Goal: Ask a question: Seek information or help from site administrators or community

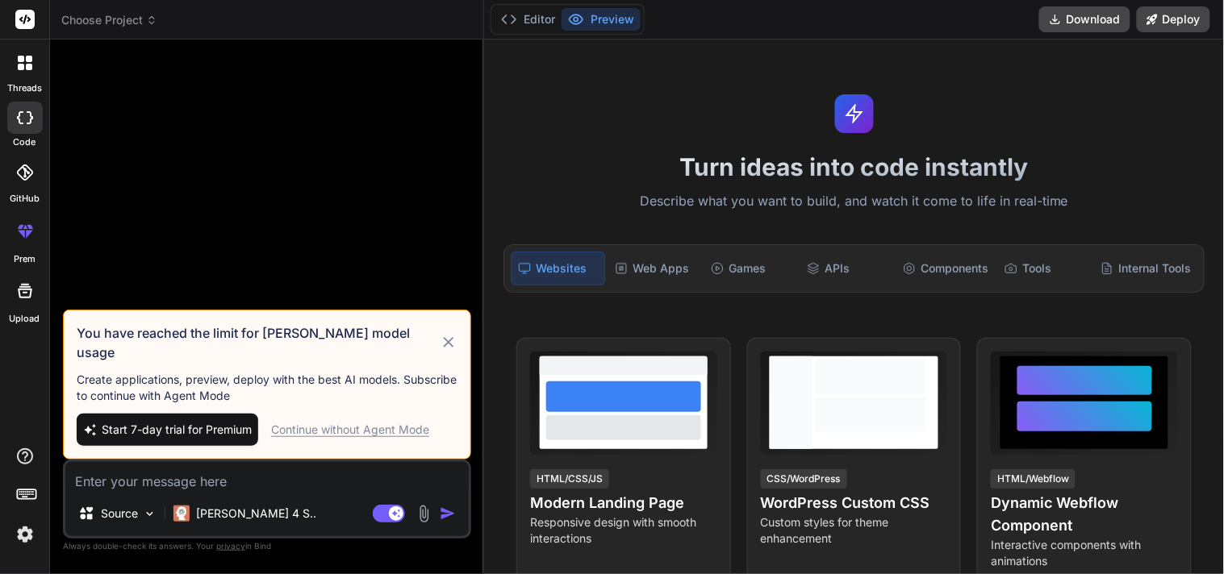
click at [382, 423] on div "Continue without Agent Mode" at bounding box center [350, 430] width 158 height 16
type textarea "x"
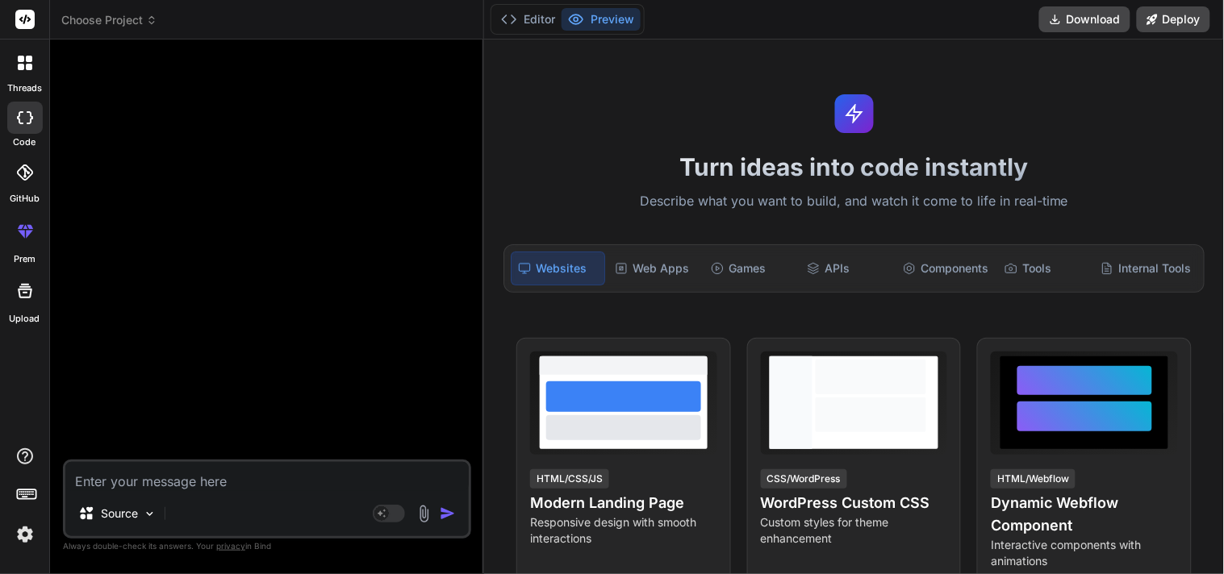
click at [444, 507] on img "button" at bounding box center [448, 514] width 16 height 16
click at [240, 473] on textarea at bounding box center [266, 476] width 403 height 29
type textarea "a"
type textarea "x"
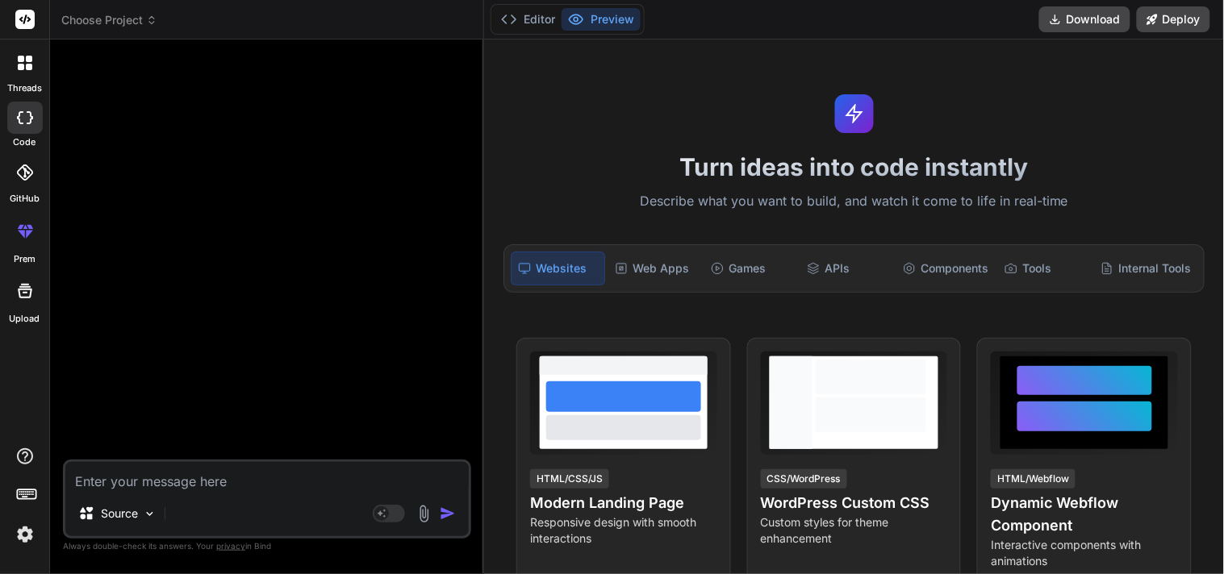
type textarea "i"
type textarea "x"
type textarea "i"
type textarea "x"
type textarea "i w"
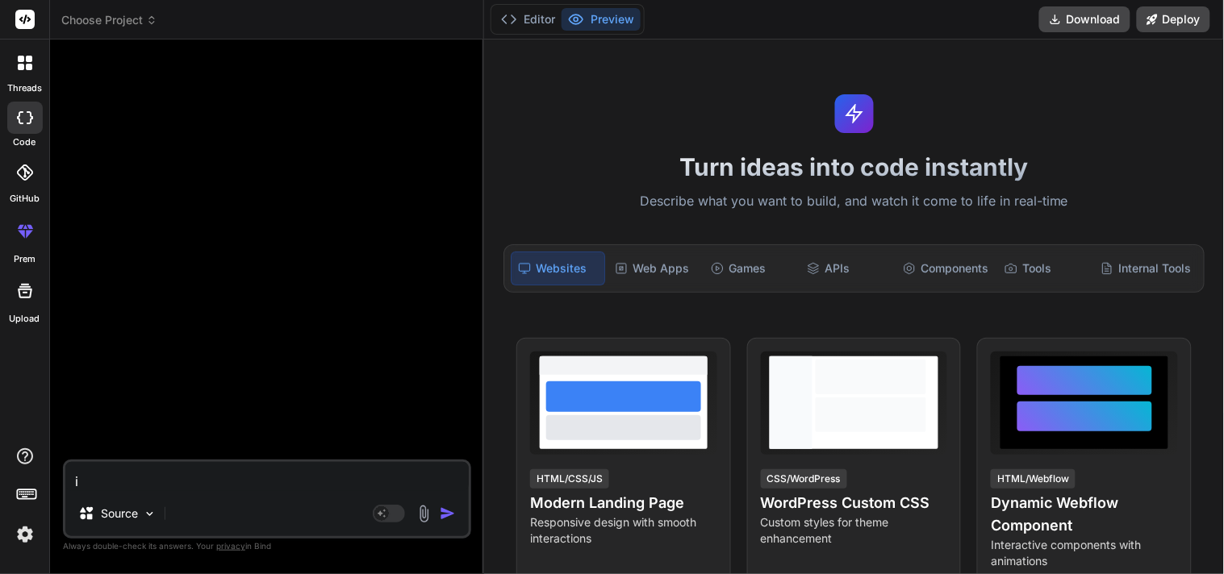
type textarea "x"
type textarea "i wa"
type textarea "x"
type textarea "i wan"
type textarea "x"
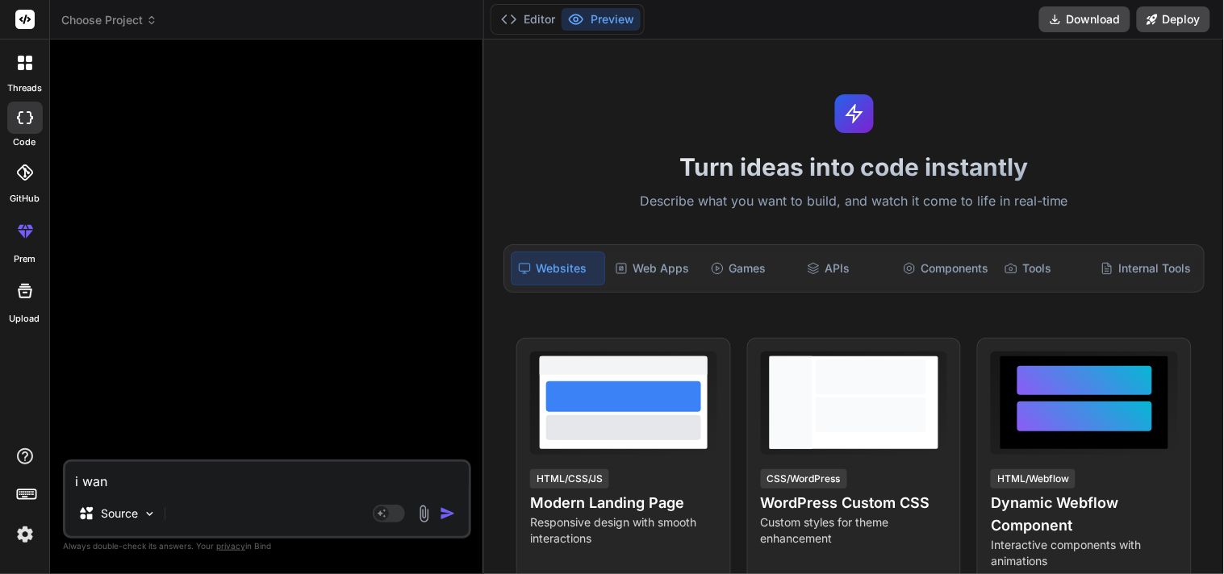
type textarea "i want"
type textarea "x"
type textarea "i want"
type textarea "x"
type textarea "i want t"
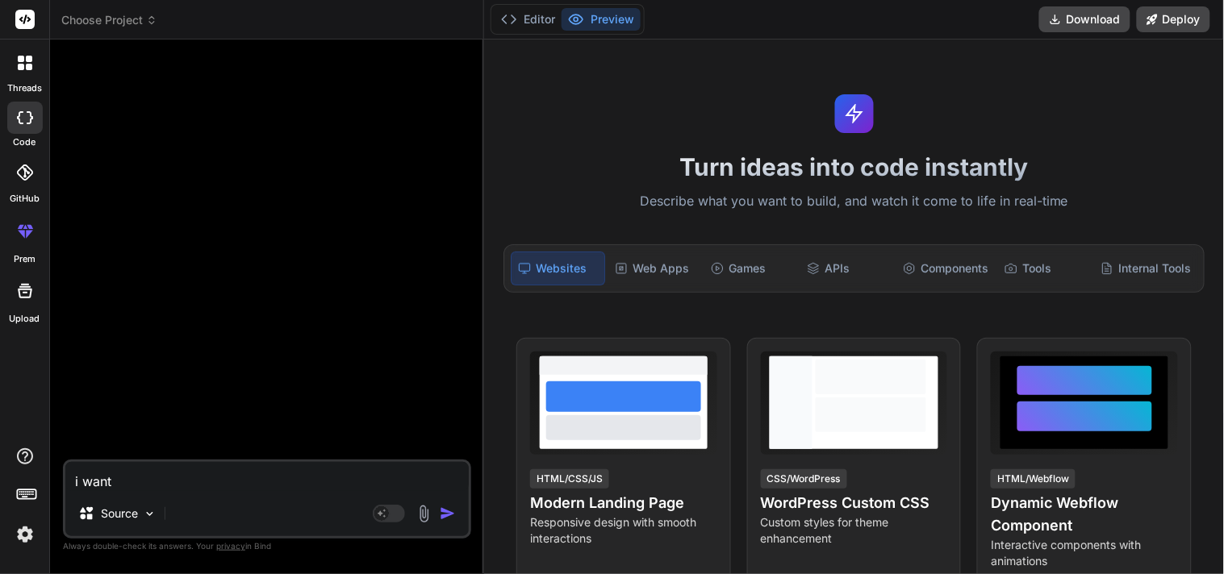
type textarea "x"
type textarea "i want to"
type textarea "x"
type textarea "i want to"
type textarea "x"
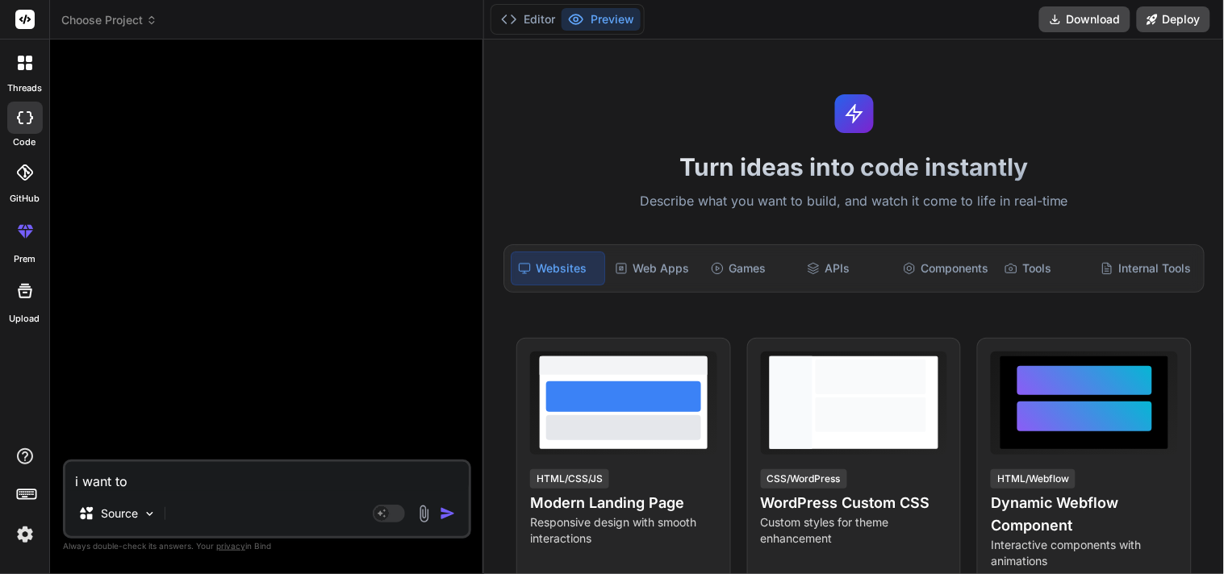
type textarea "i want to k"
type textarea "x"
type textarea "i want to kn"
type textarea "x"
type textarea "i want to kno"
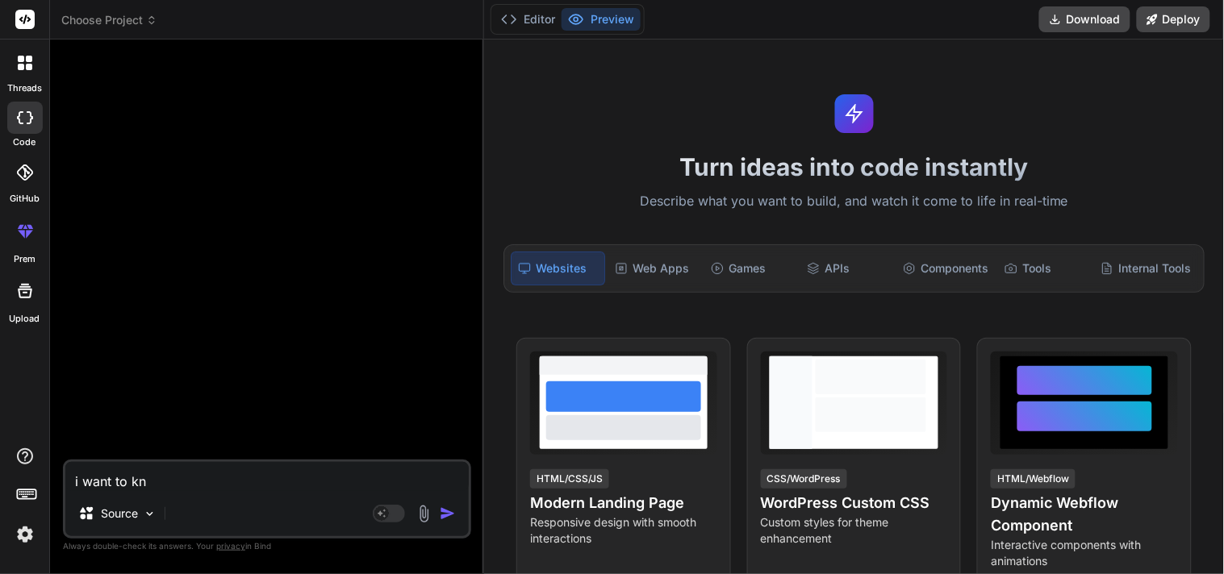
type textarea "x"
type textarea "i want to know"
type textarea "x"
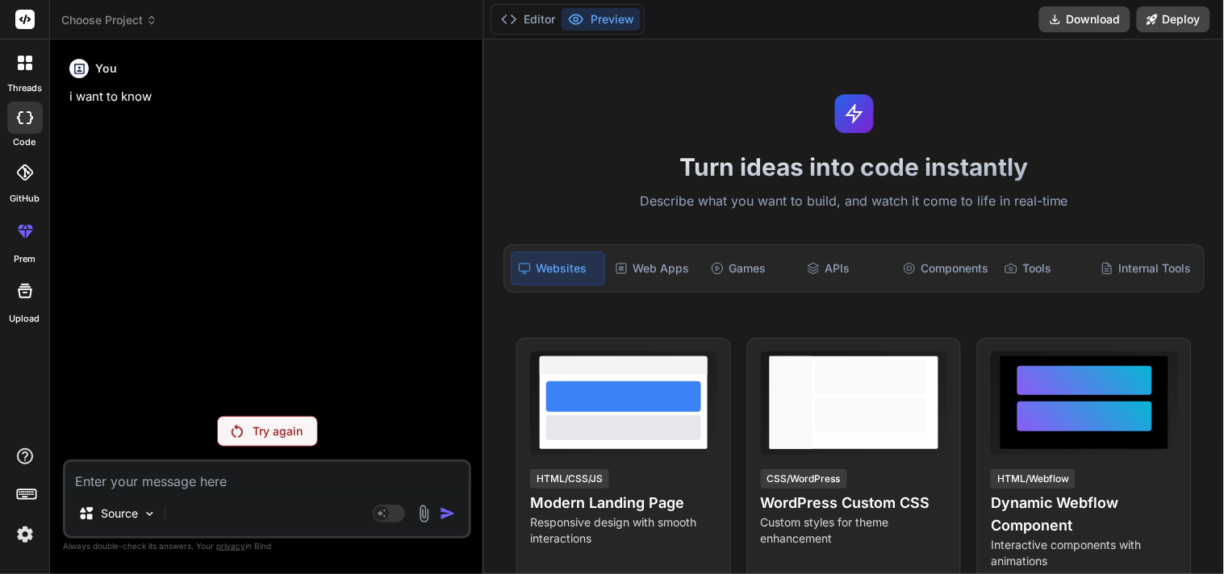
click at [260, 432] on p "Try again" at bounding box center [277, 431] width 50 height 16
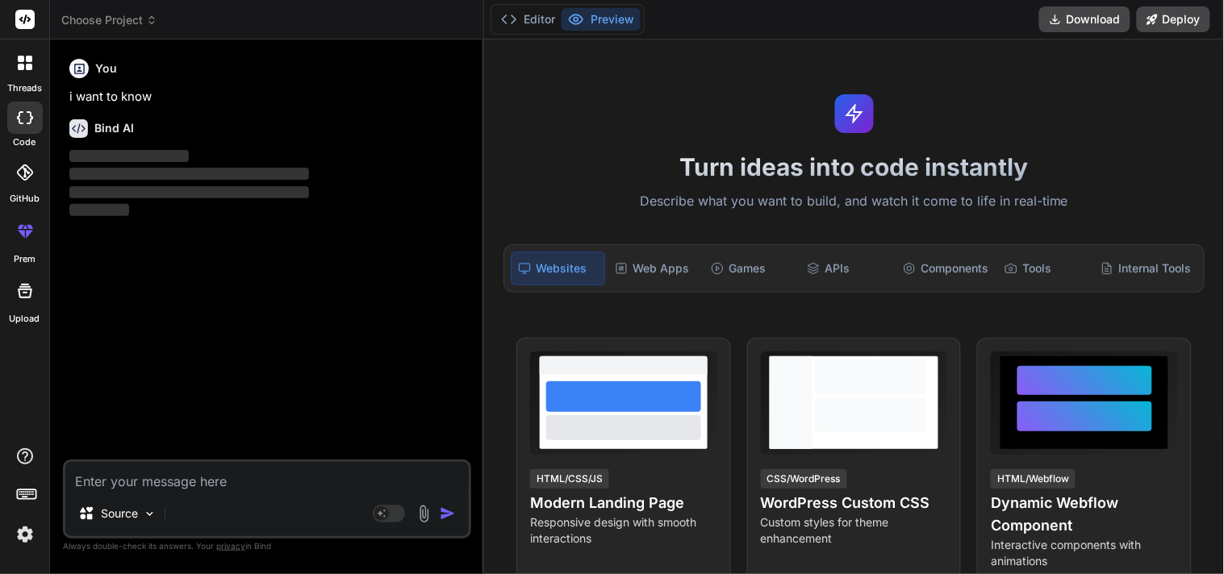
type textarea "x"
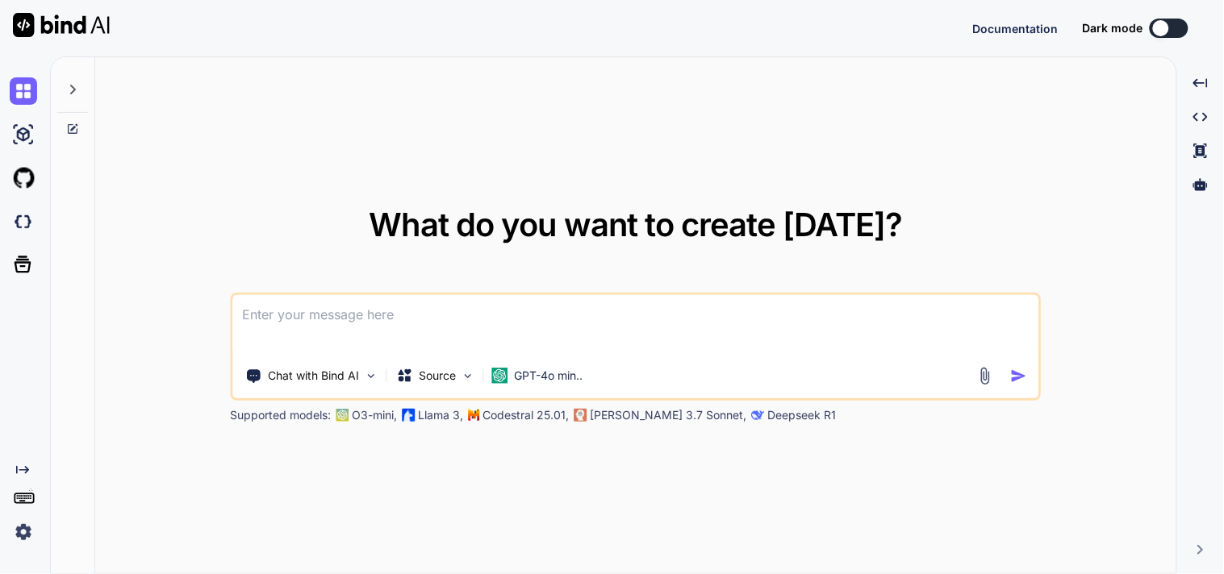
click at [339, 307] on textarea at bounding box center [636, 325] width 806 height 60
type textarea "x"
type textarea "h"
type textarea "x"
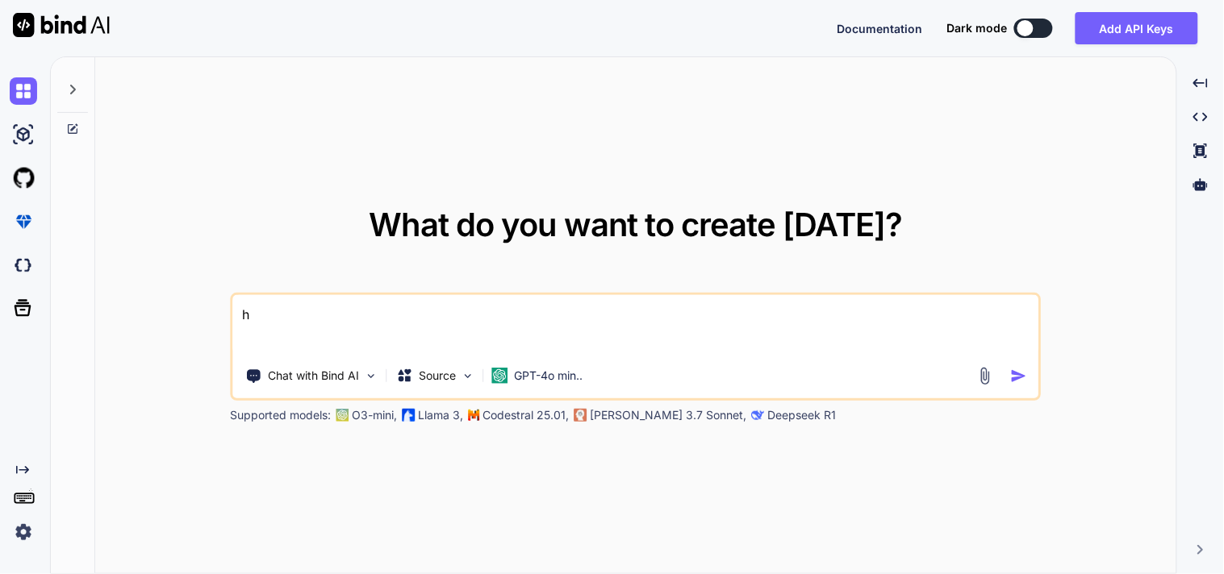
type textarea "hi"
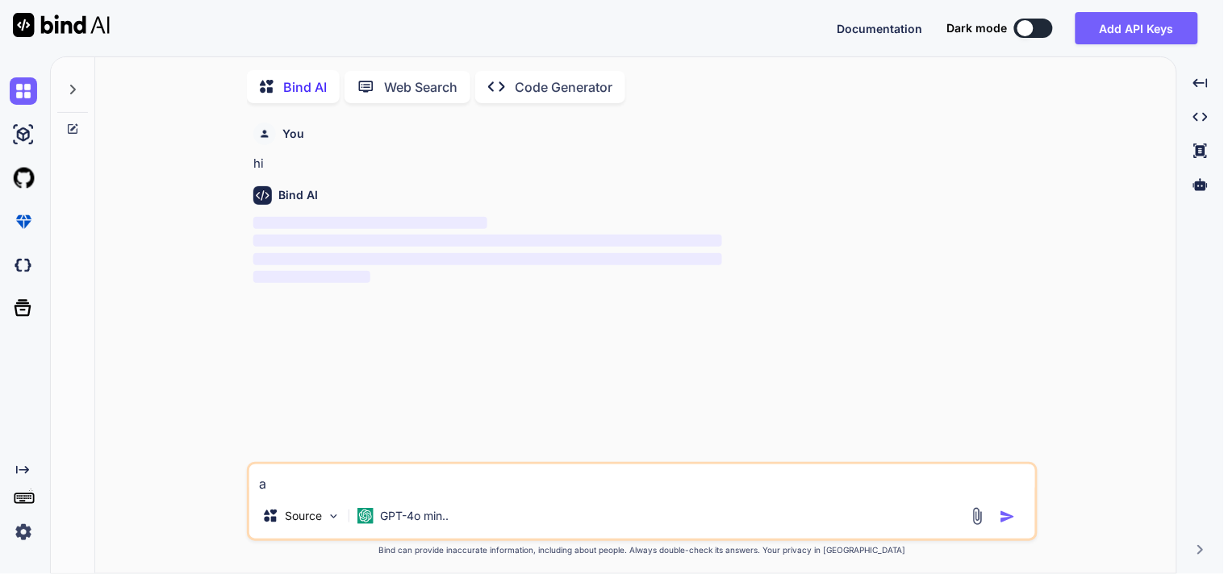
scroll to position [6, 0]
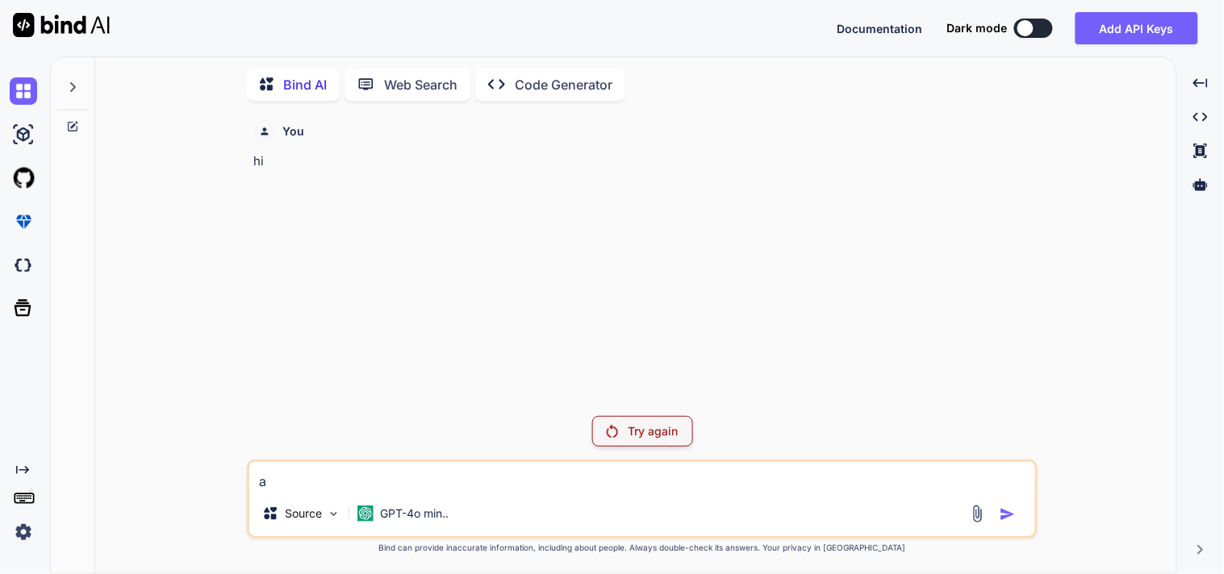
click at [17, 532] on img at bounding box center [23, 532] width 27 height 27
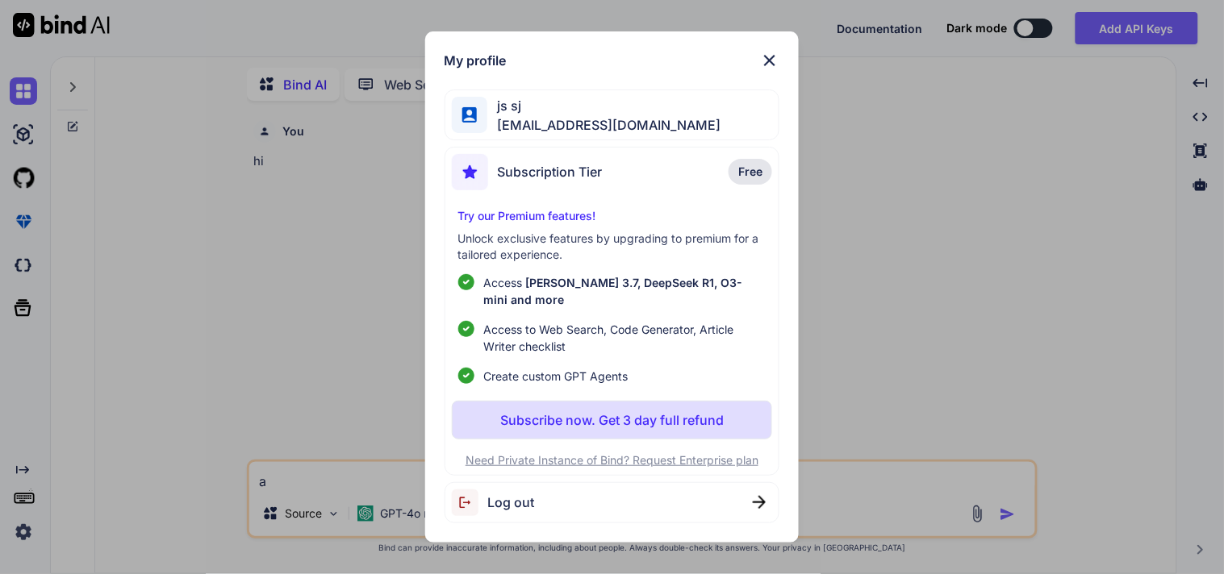
click at [575, 129] on span "[EMAIL_ADDRESS][DOMAIN_NAME]" at bounding box center [603, 124] width 233 height 19
click at [573, 110] on span "js sj" at bounding box center [603, 105] width 233 height 19
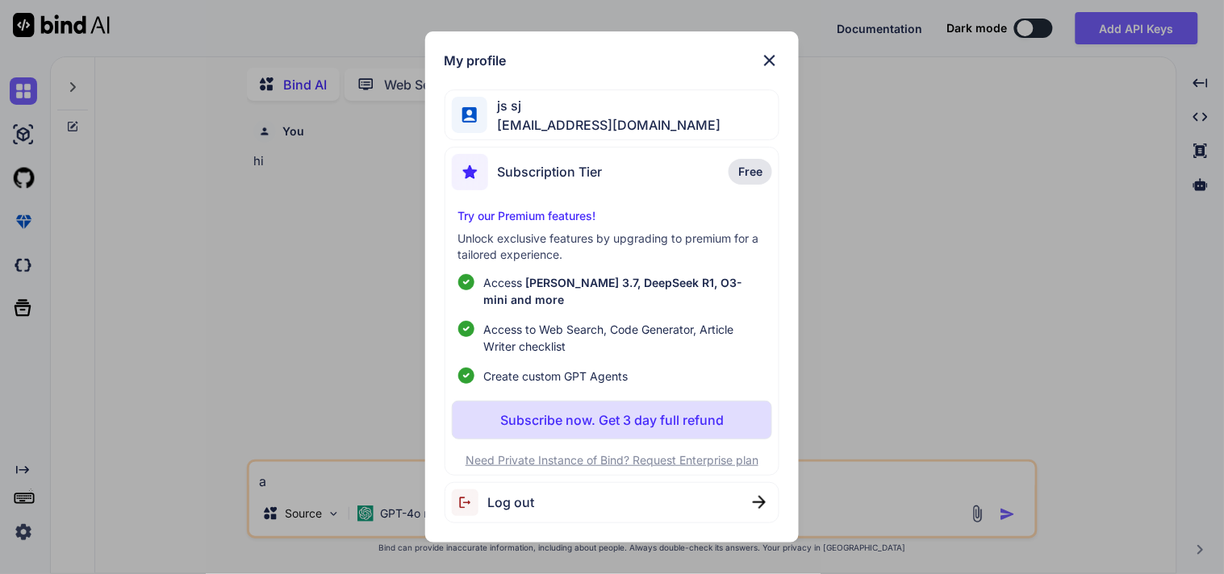
click at [528, 490] on div "Log out" at bounding box center [493, 503] width 83 height 27
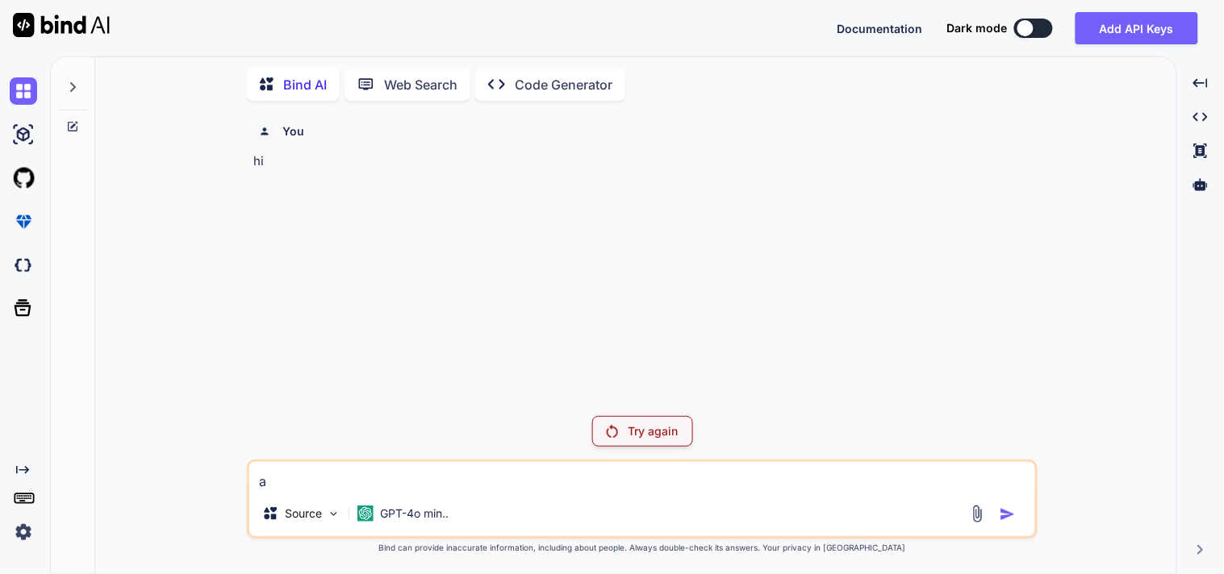
type textarea "x"
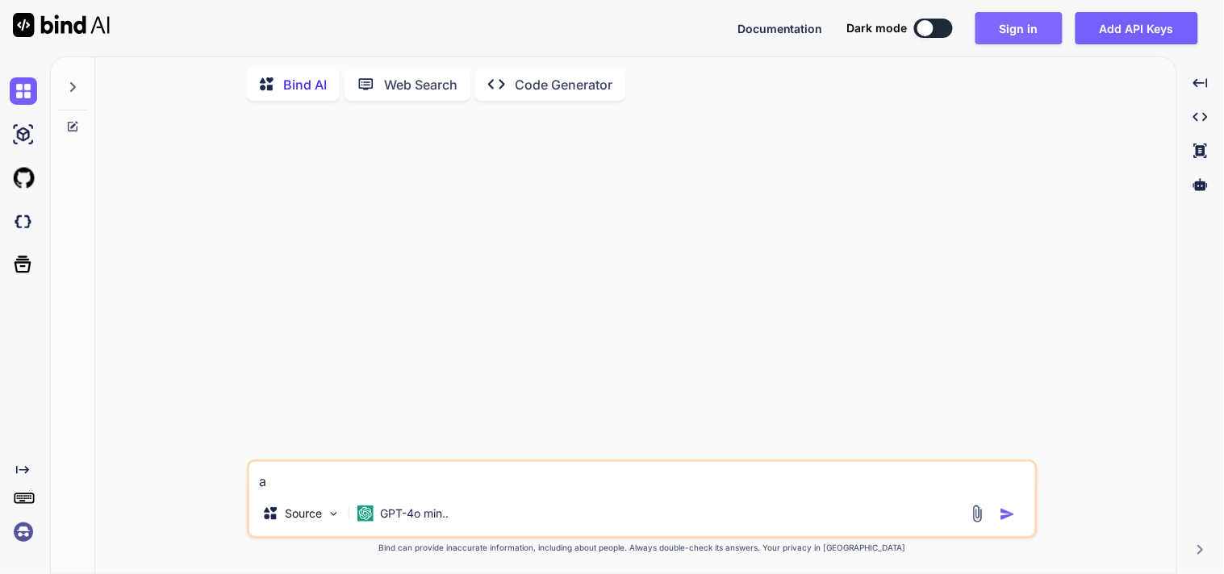
click at [1021, 43] on button "Sign in" at bounding box center [1018, 28] width 87 height 32
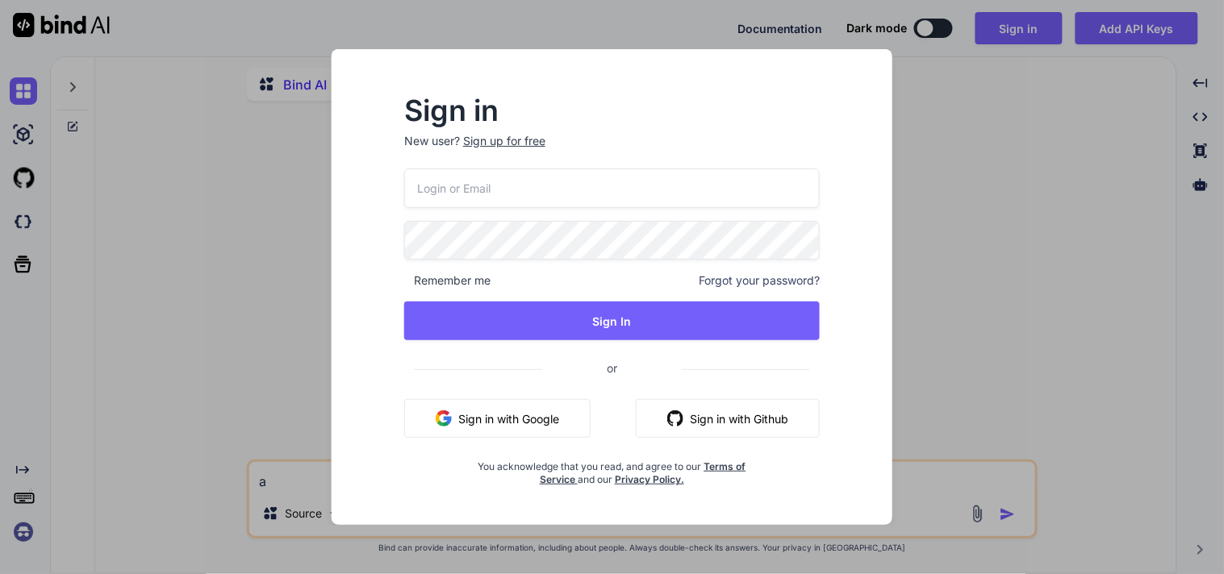
click at [511, 194] on input "email" at bounding box center [611, 189] width 415 height 40
type input "[EMAIL_ADDRESS][DOMAIN_NAME]"
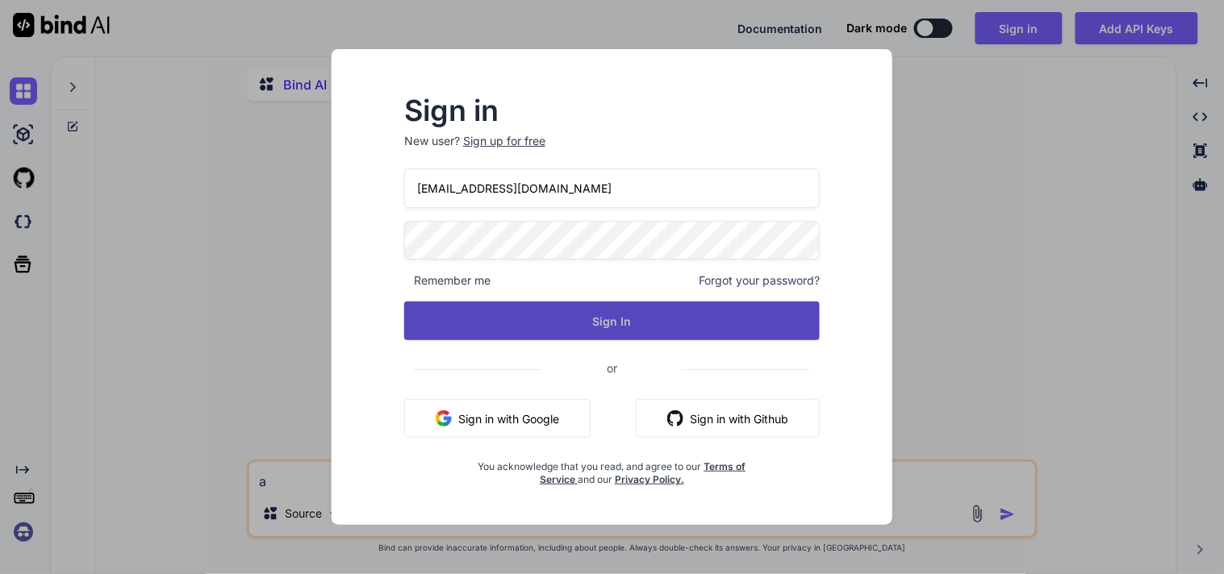
click at [574, 317] on button "Sign In" at bounding box center [611, 321] width 415 height 39
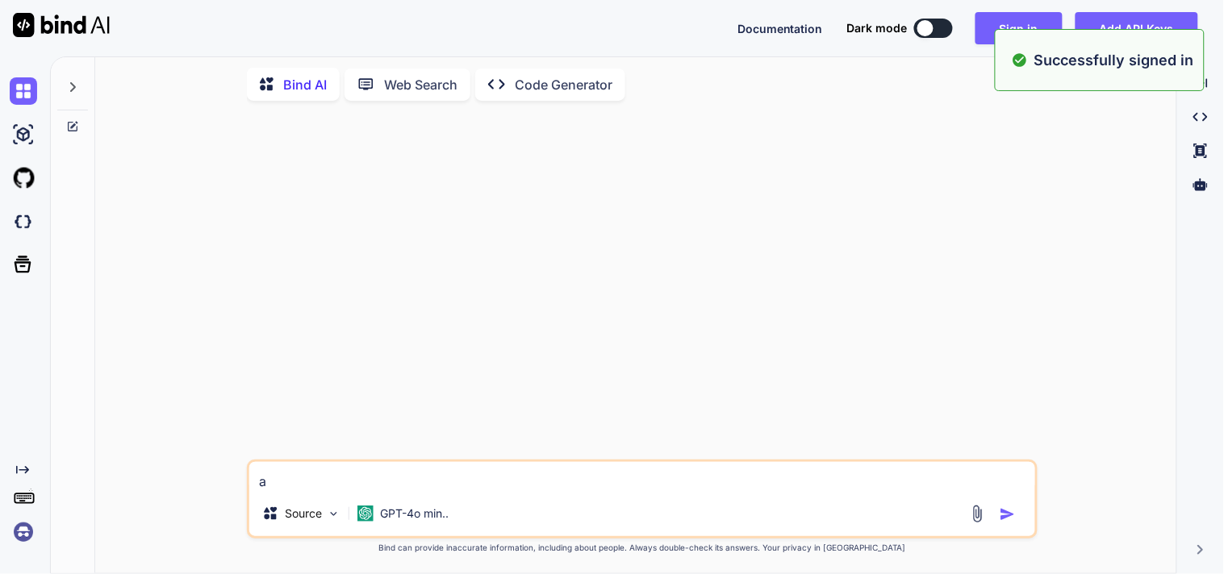
click at [457, 478] on textarea "a" at bounding box center [642, 476] width 786 height 29
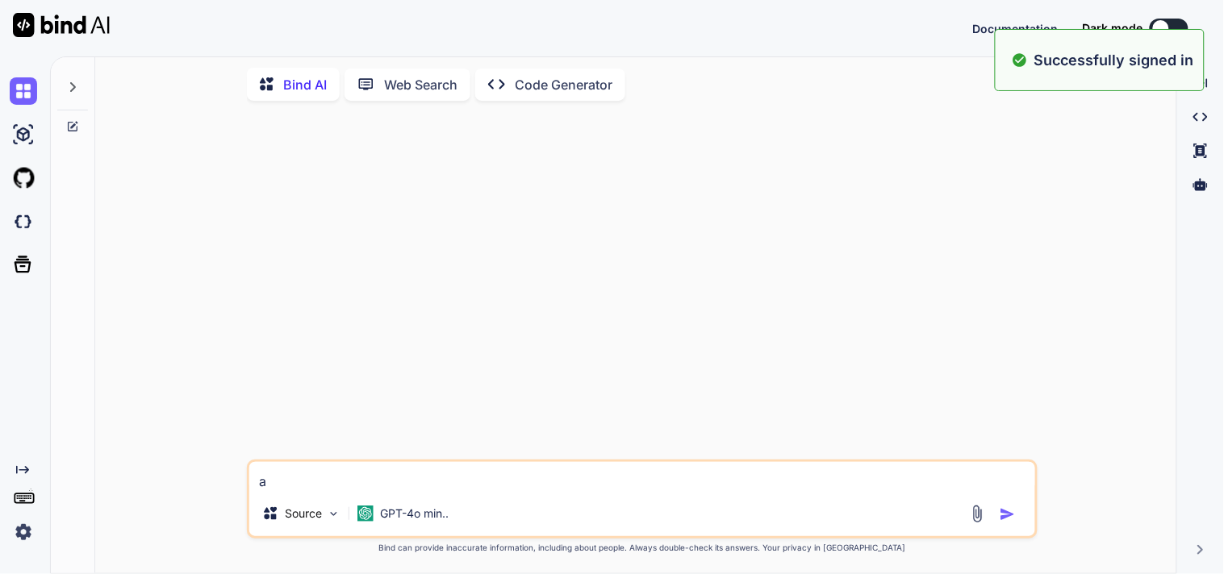
type textarea "x"
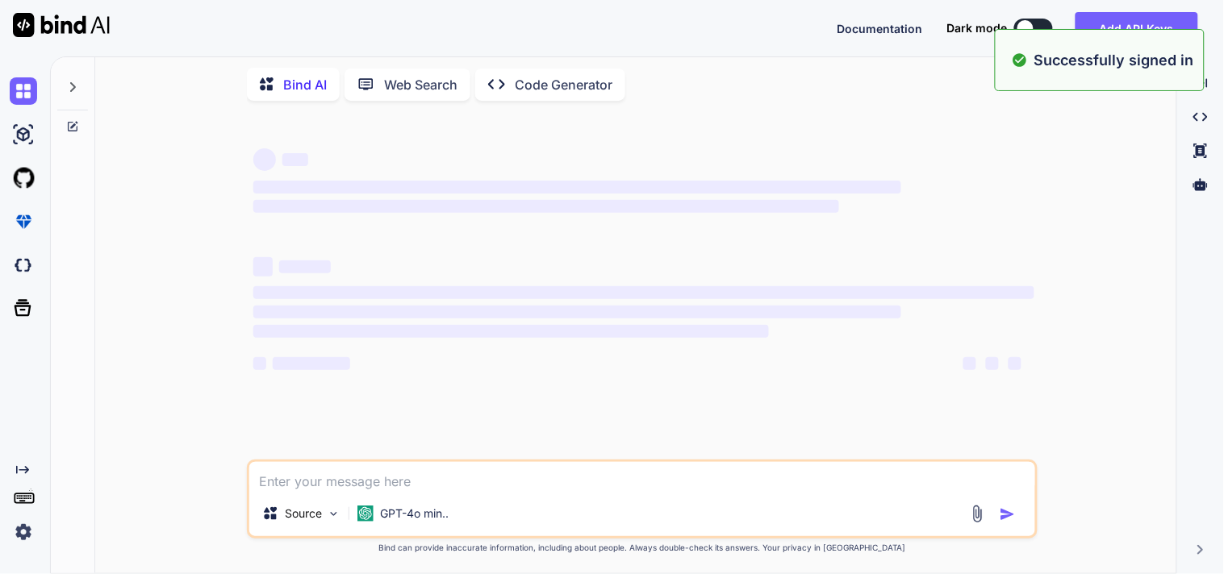
type textarea "x"
type textarea "i"
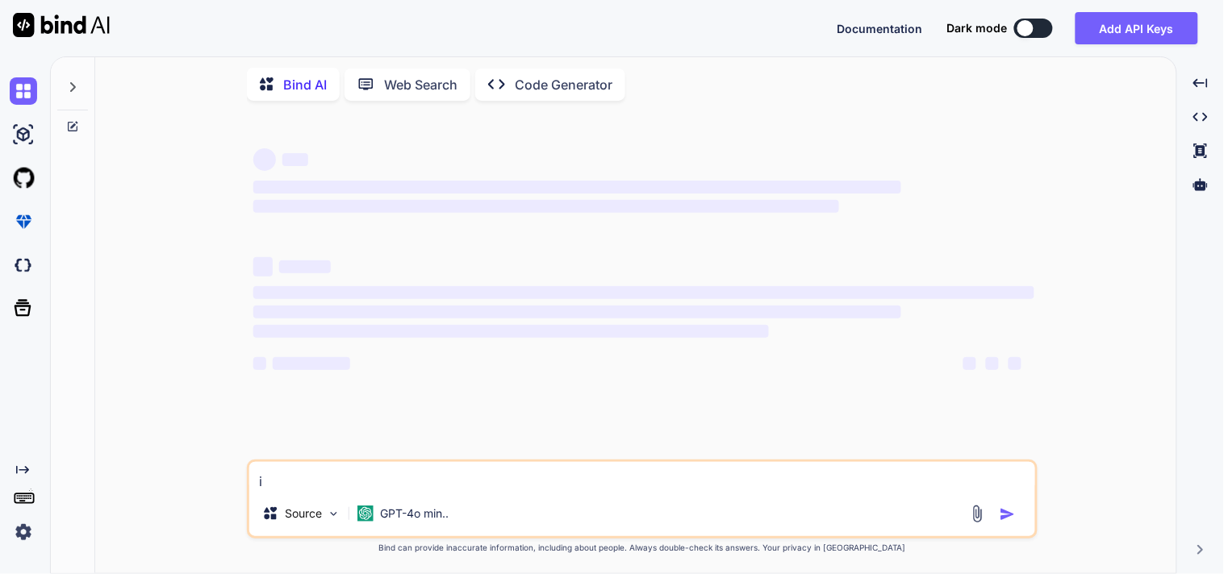
type textarea "x"
type textarea "i"
type textarea "x"
type textarea "i w"
type textarea "x"
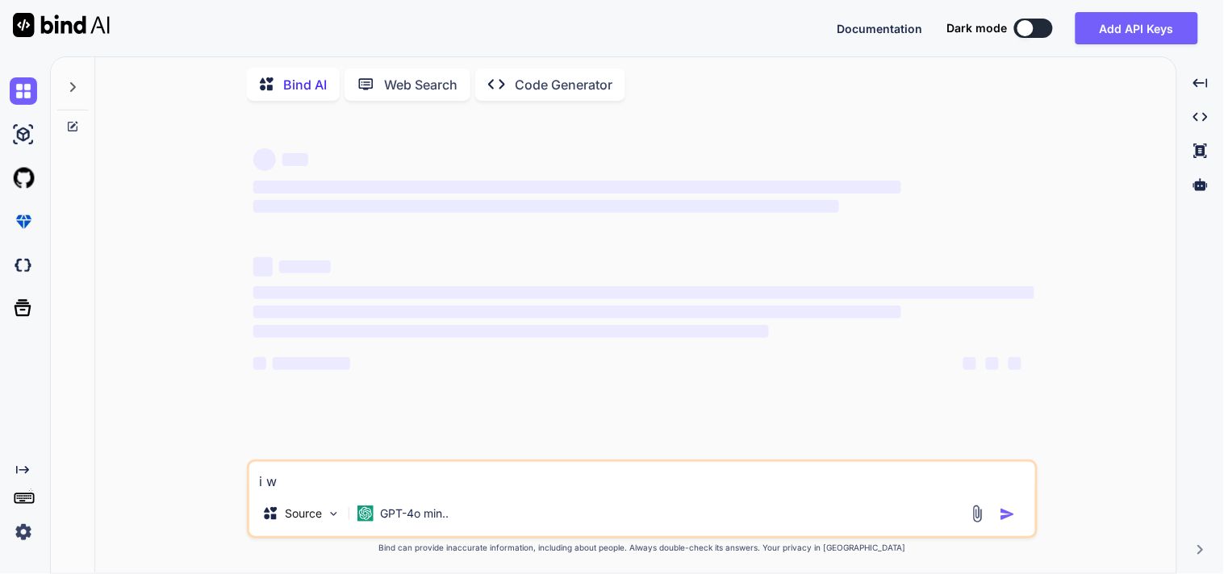
type textarea "i wa"
type textarea "x"
type textarea "i wan"
type textarea "x"
type textarea "i want"
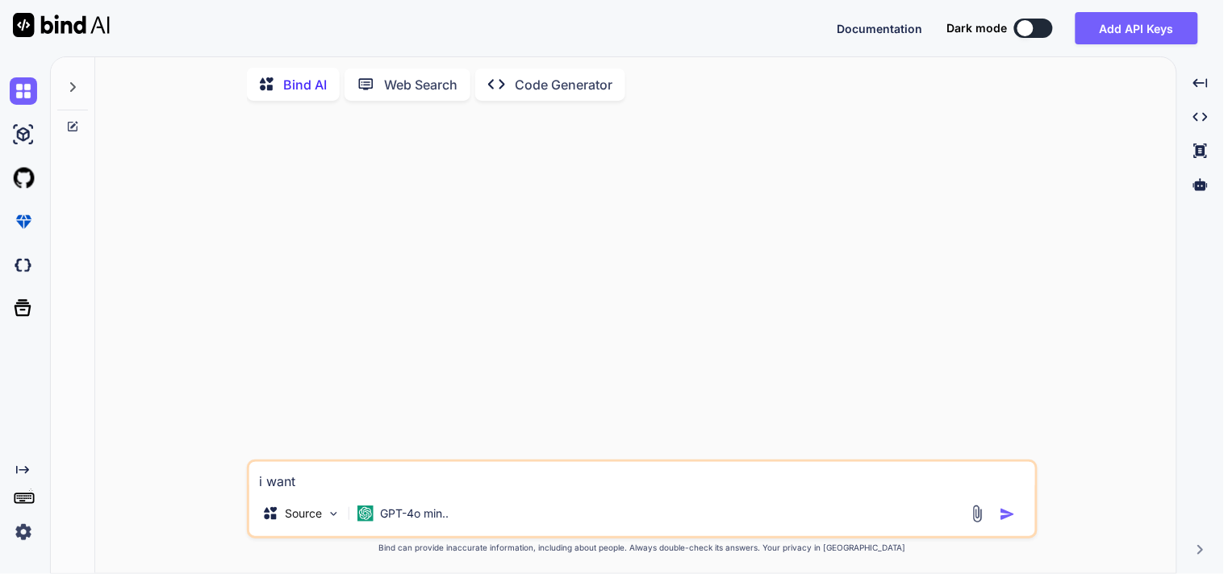
type textarea "x"
type textarea "i want t"
type textarea "x"
type textarea "i want to"
type textarea "x"
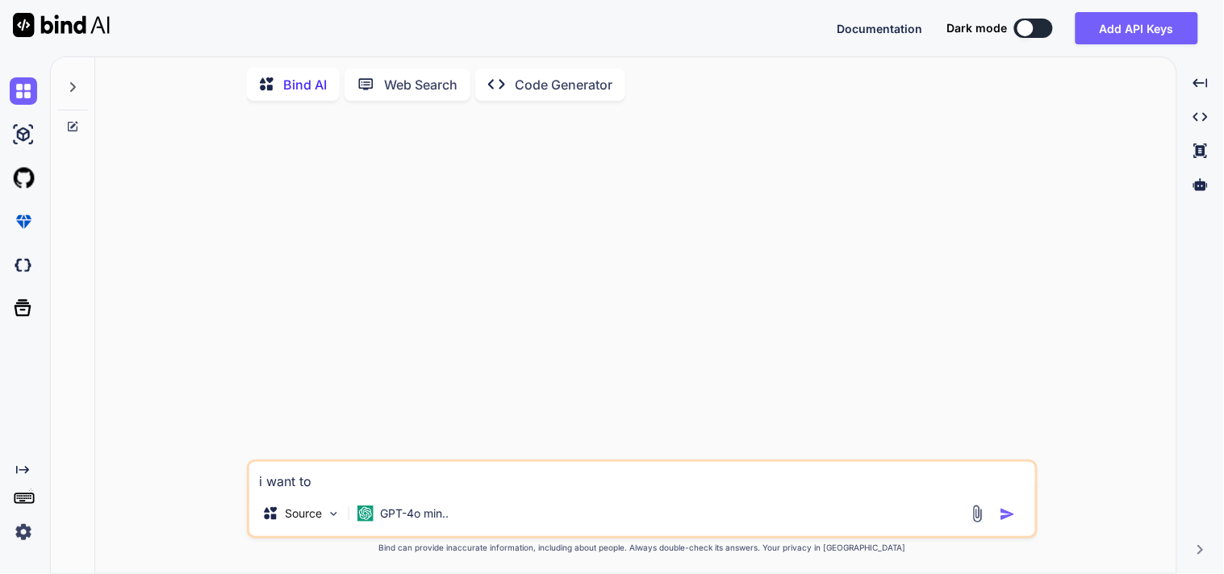
type textarea "i want to"
type textarea "x"
type textarea "i want to k"
type textarea "x"
type textarea "i want to kn"
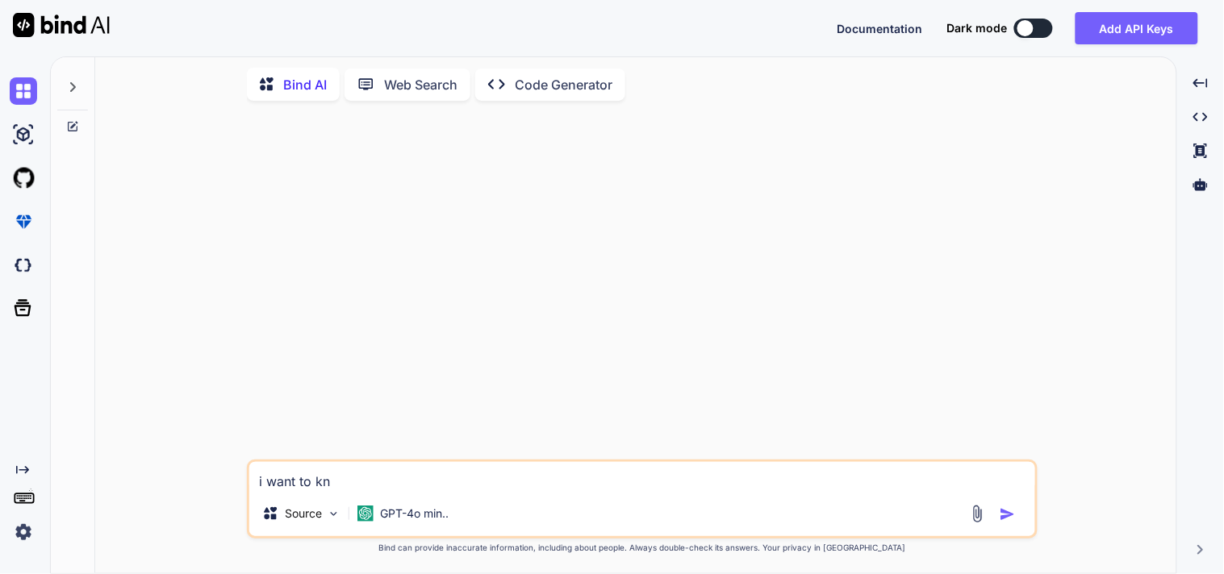
type textarea "x"
type textarea "i want to kno"
type textarea "x"
type textarea "i want to know"
type textarea "x"
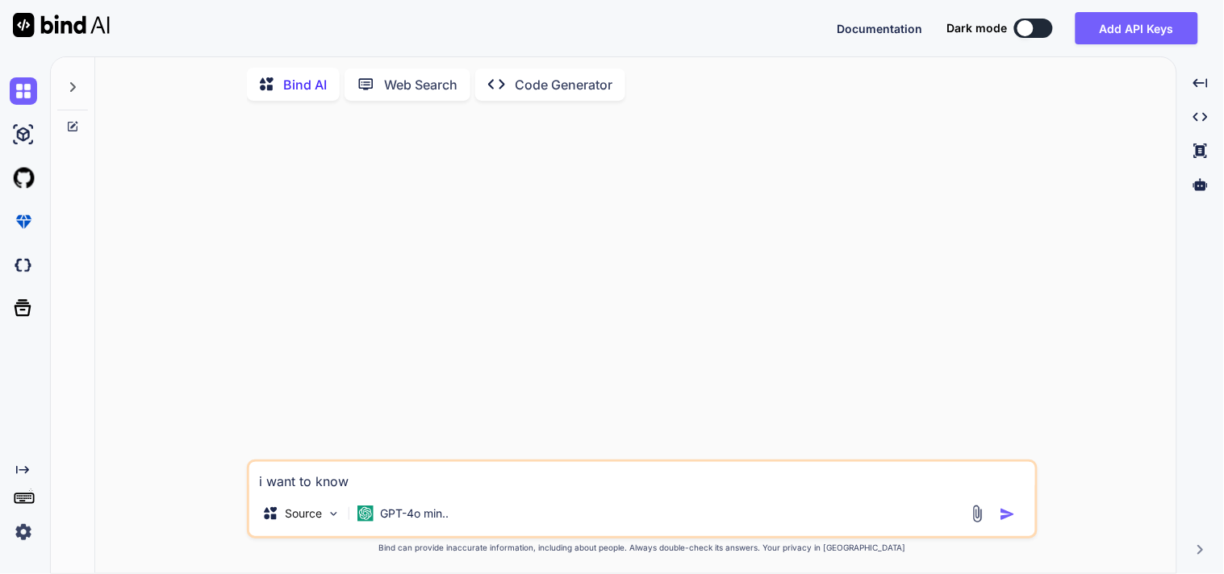
type textarea "i want to know"
type textarea "x"
type textarea "i want to know"
type textarea "x"
type textarea "i want to kno"
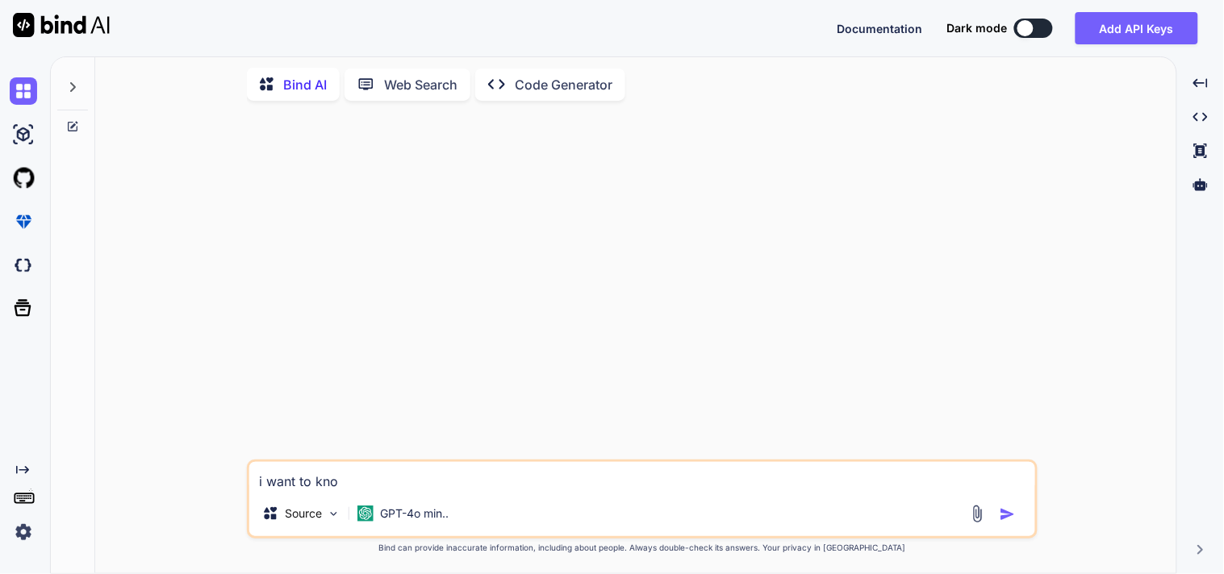
type textarea "x"
type textarea "i want to kn"
type textarea "x"
type textarea "i want to k"
type textarea "x"
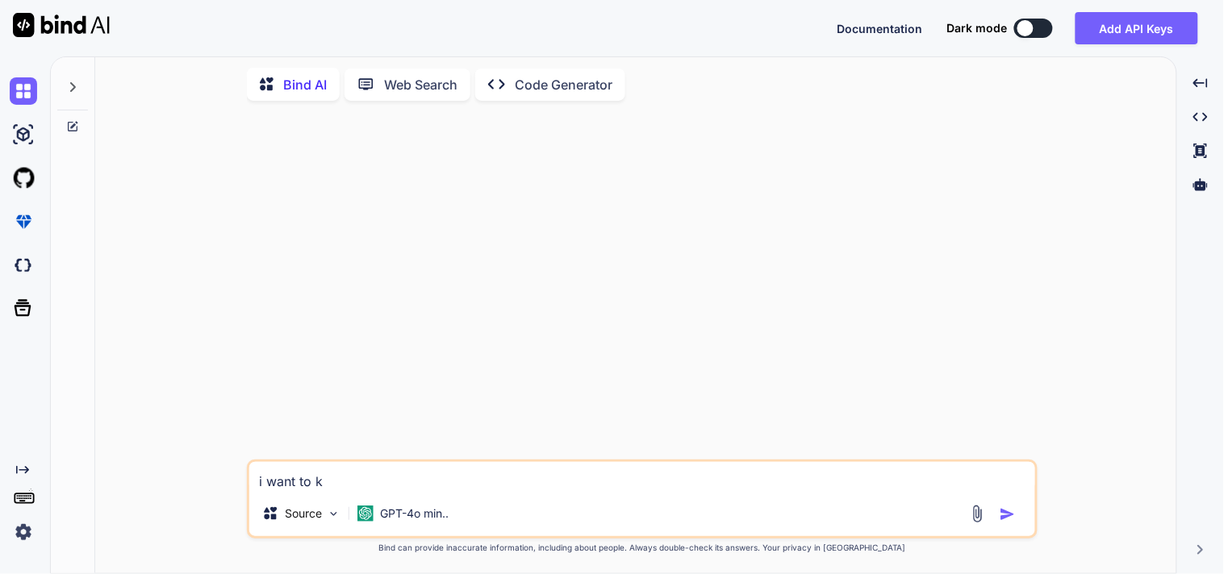
type textarea "i want to"
type textarea "x"
type textarea "i want to"
type textarea "x"
type textarea "i want to"
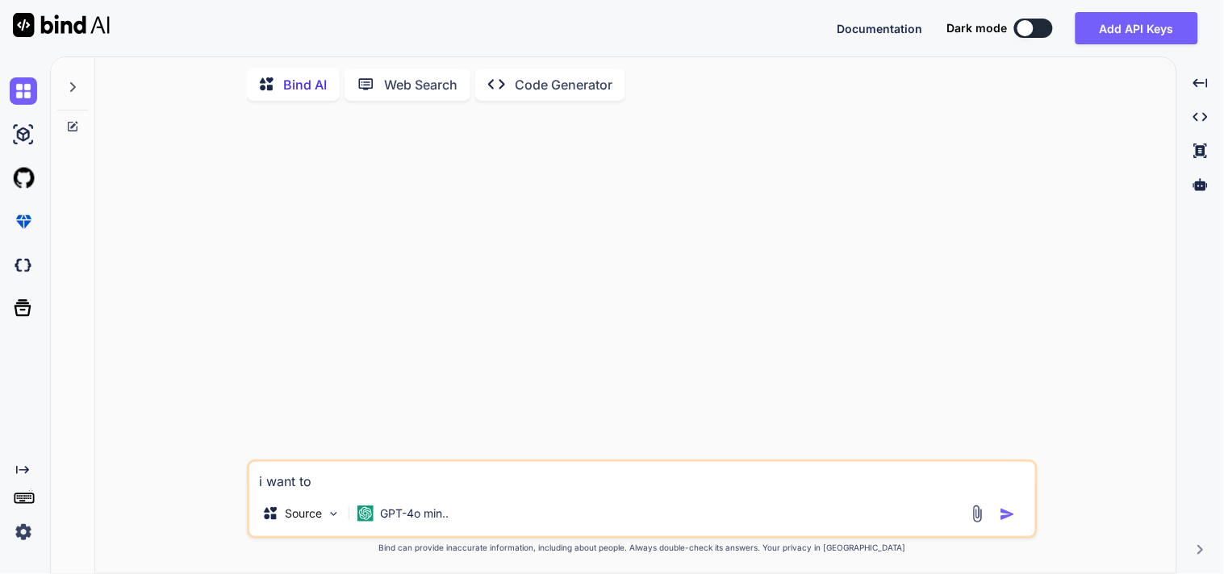
type textarea "x"
type textarea "i want to c"
type textarea "x"
type textarea "i want to cl"
type textarea "x"
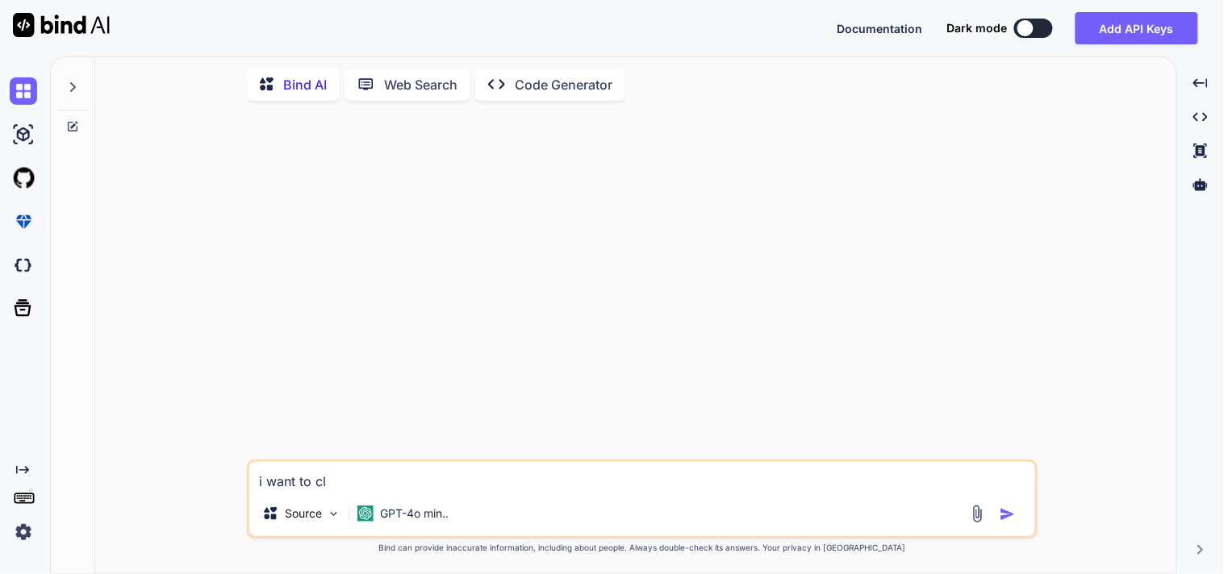
type textarea "i want to cla"
type textarea "x"
type textarea "i want to clar"
type textarea "x"
type textarea "i want to clari"
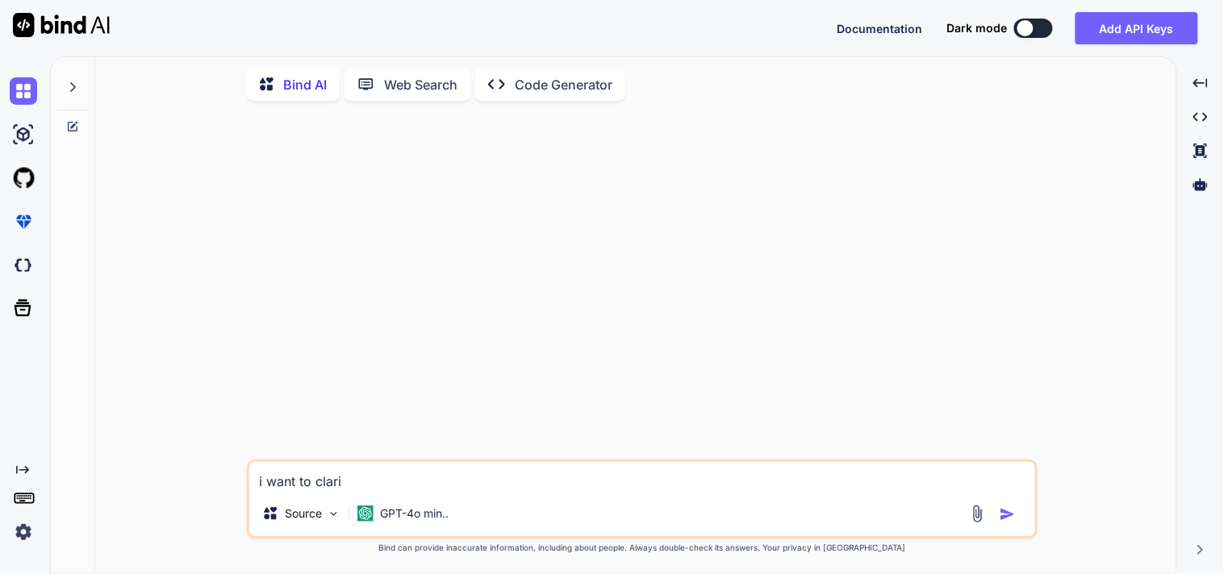
type textarea "x"
type textarea "i want to clarif"
type textarea "x"
type textarea "i want to clarify"
type textarea "x"
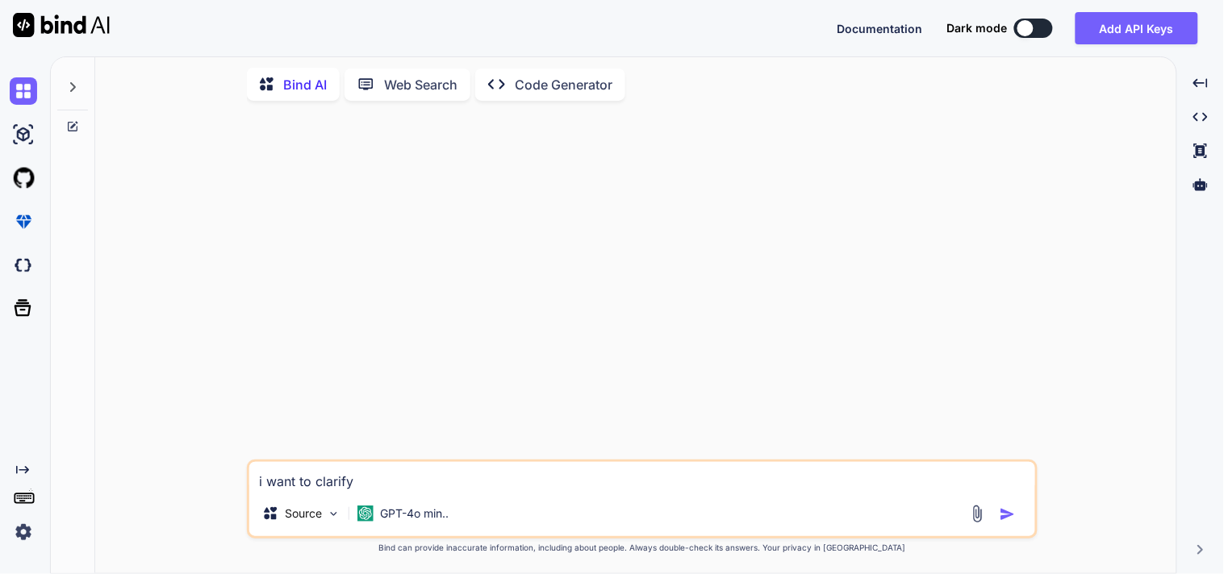
type textarea "i want to clarify"
type textarea "x"
type textarea "i want to clarify o"
type textarea "x"
type textarea "i want to clarify on"
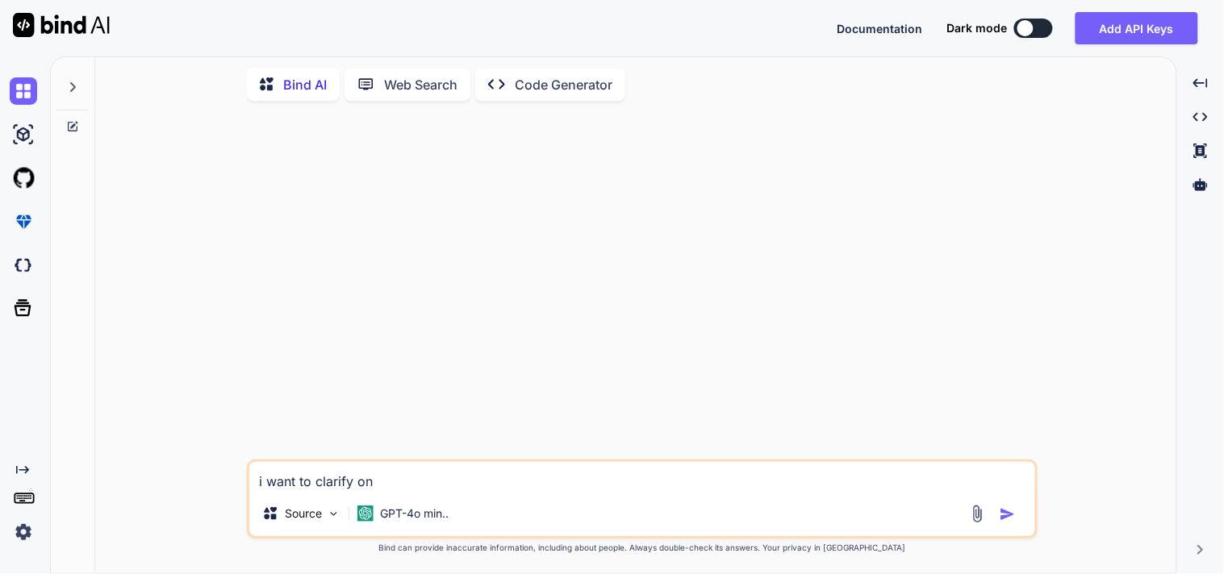
type textarea "x"
type textarea "i want to clarify one"
type textarea "x"
type textarea "i want to clarify one"
type textarea "x"
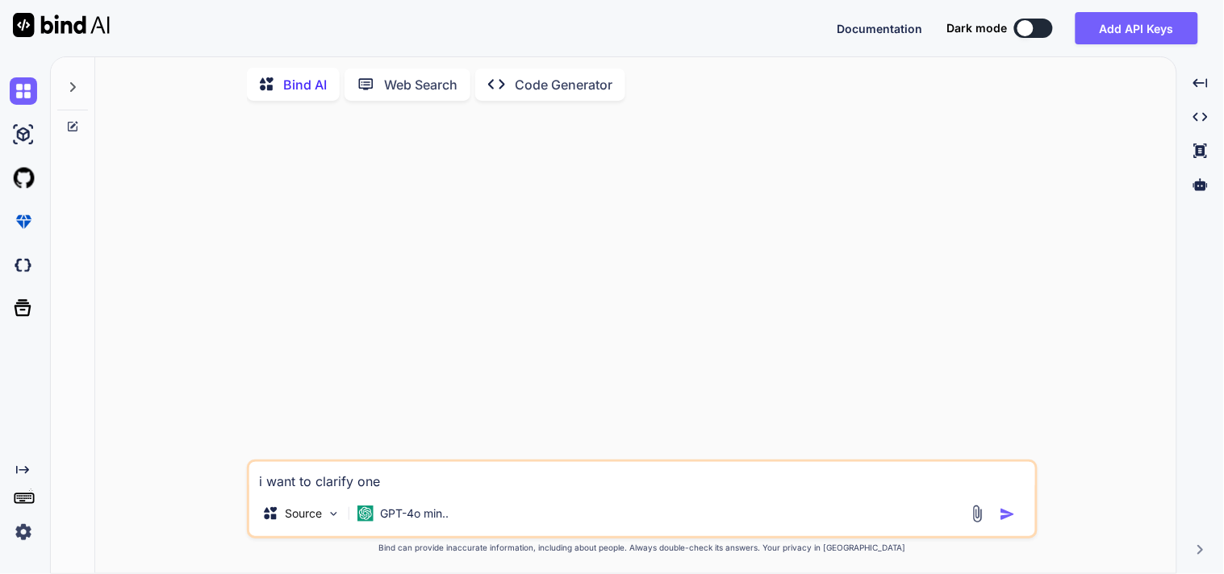
type textarea "i want to clarify one t"
type textarea "x"
type textarea "i want to clarify one th"
type textarea "x"
type textarea "i want to clarify one thi"
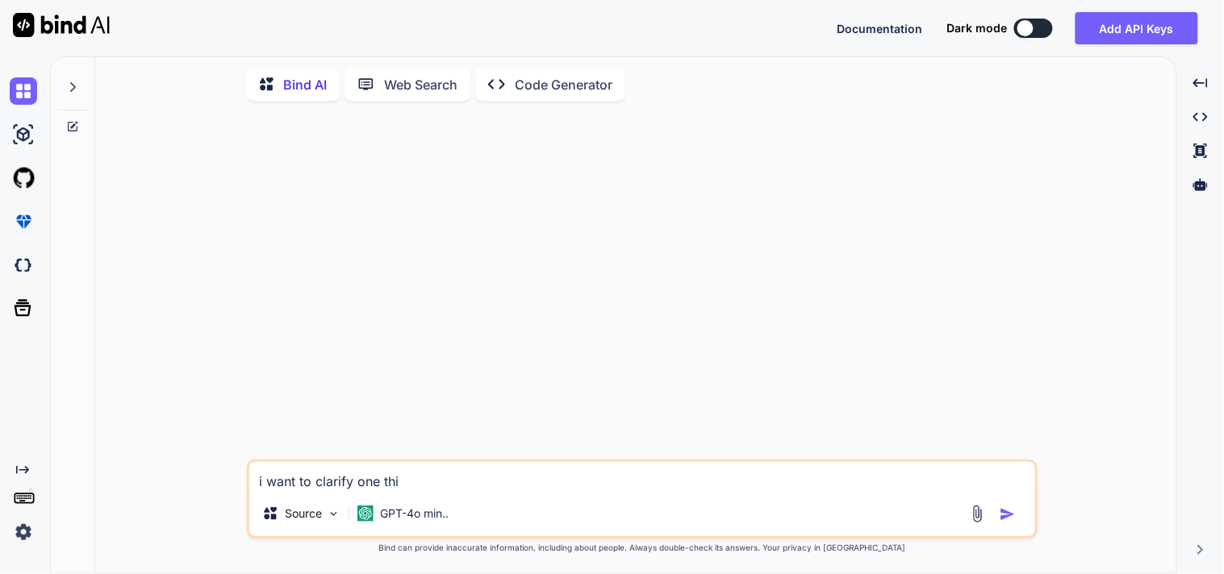
type textarea "x"
type textarea "i want to clarify one thin"
type textarea "x"
type textarea "i want to clarify one thing"
type textarea "x"
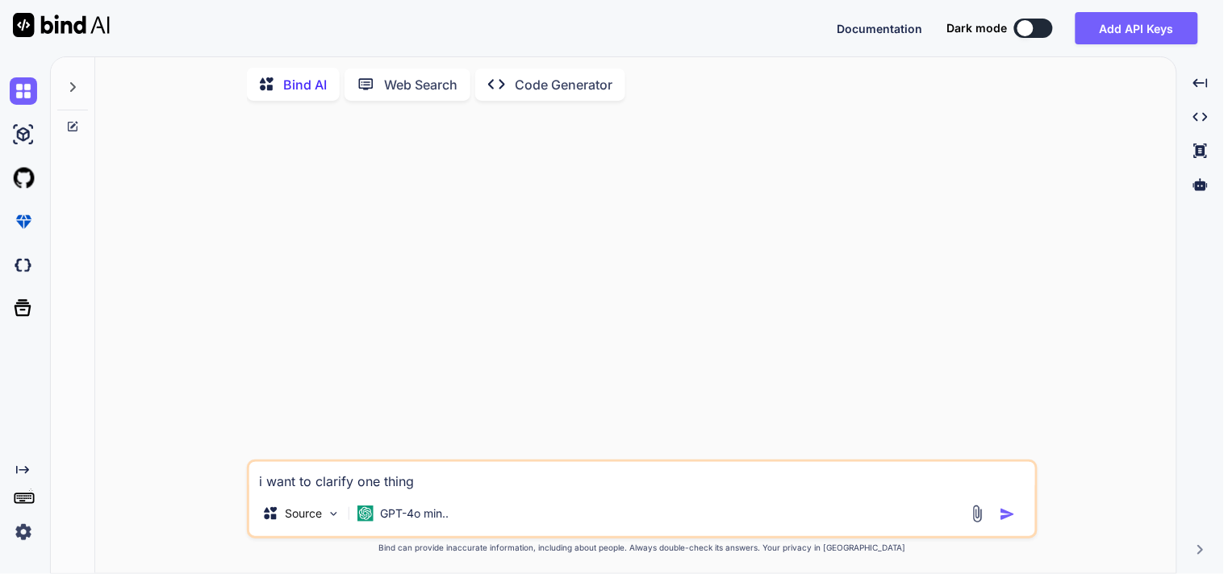
type textarea "i want to clarify one thing"
type textarea "x"
type textarea "i want to clarify one thing t"
type textarea "x"
type textarea "i want to clarify one thing th"
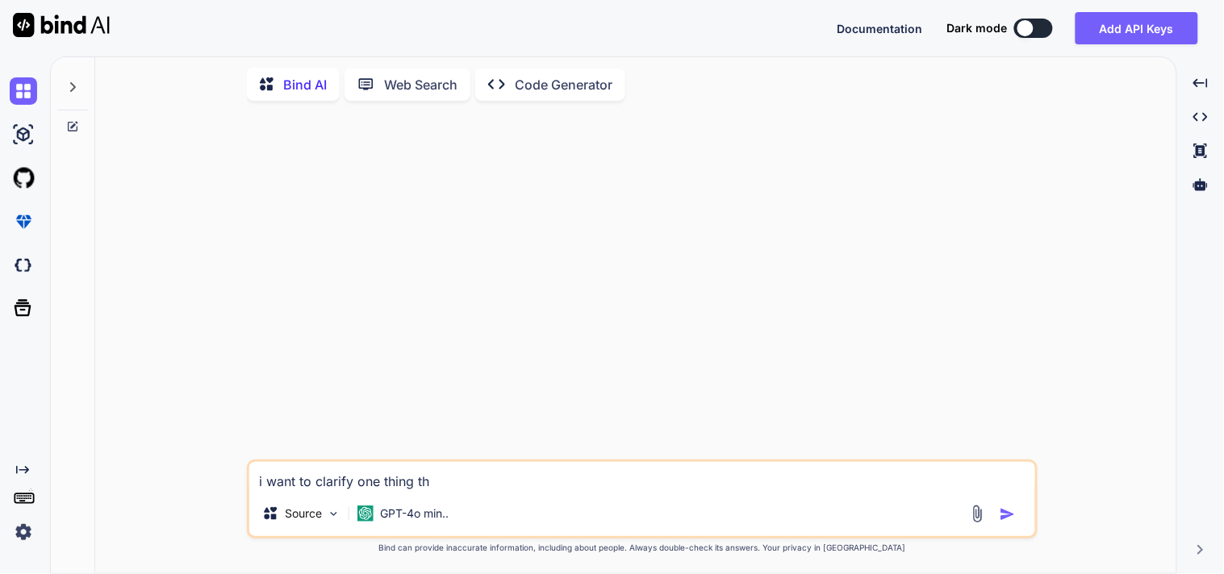
type textarea "x"
type textarea "i want to clarify one thing tha"
type textarea "x"
type textarea "i want to clarify one thing that"
type textarea "x"
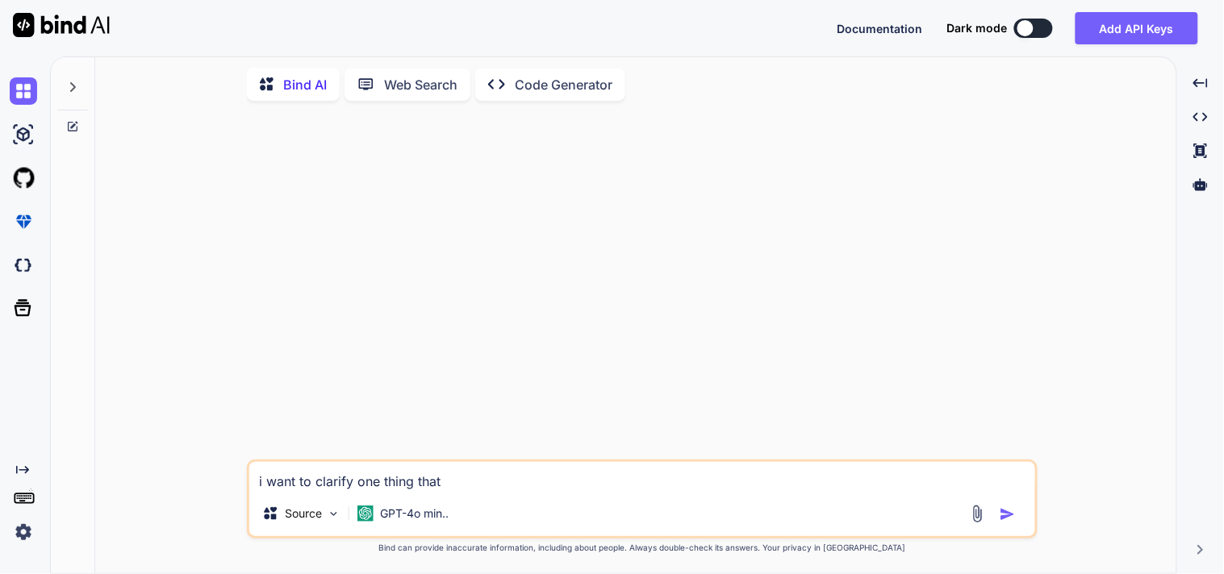
type textarea "i want to clarify one thing that"
type textarea "x"
type textarea "i want to clarify one thing that ,"
type textarea "x"
type textarea "i want to clarify one thing that ,"
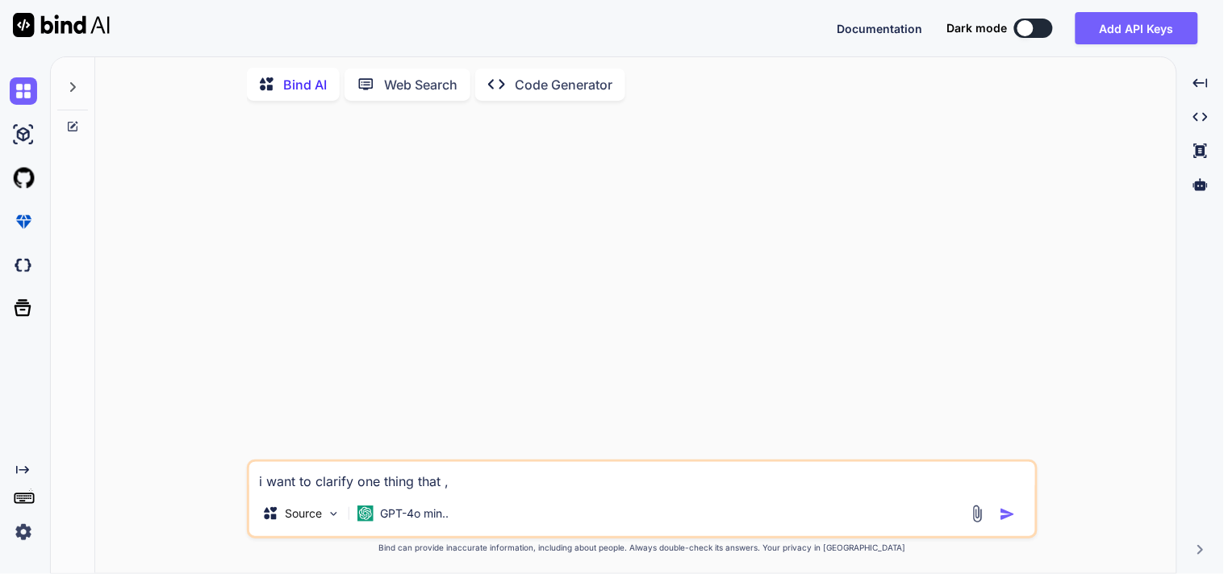
type textarea "x"
type textarea "i want to clarify one thing that , w"
type textarea "x"
type textarea "i want to clarify one thing that , wh"
type textarea "x"
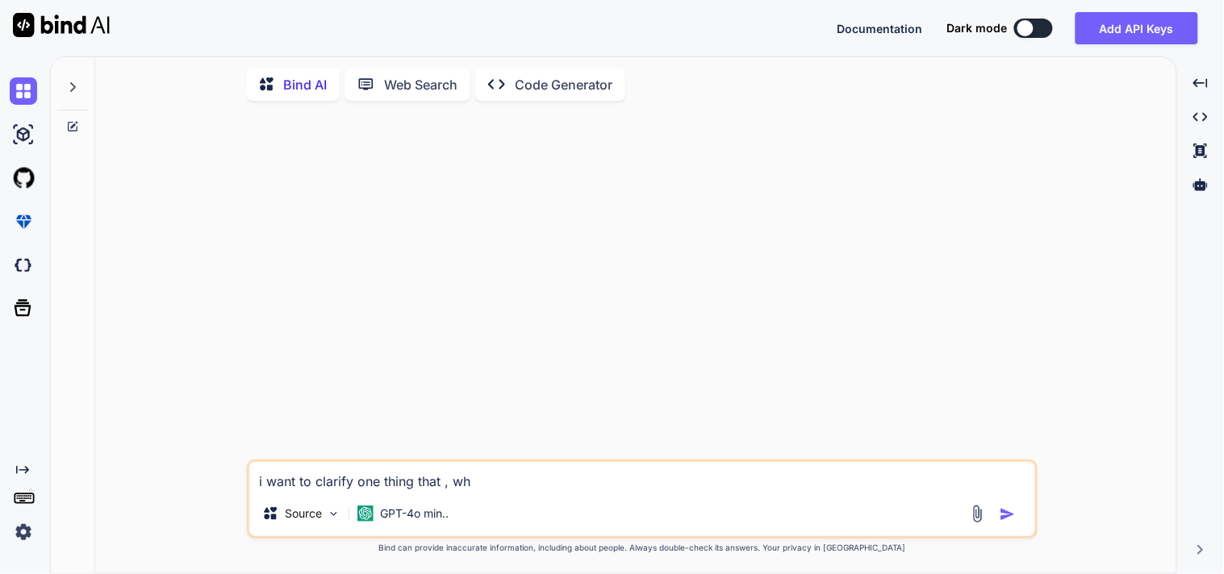
type textarea "i want to clarify one thing that , whe"
type textarea "x"
type textarea "i want to clarify one thing that , when"
type textarea "x"
type textarea "i want to clarify one thing that , whene"
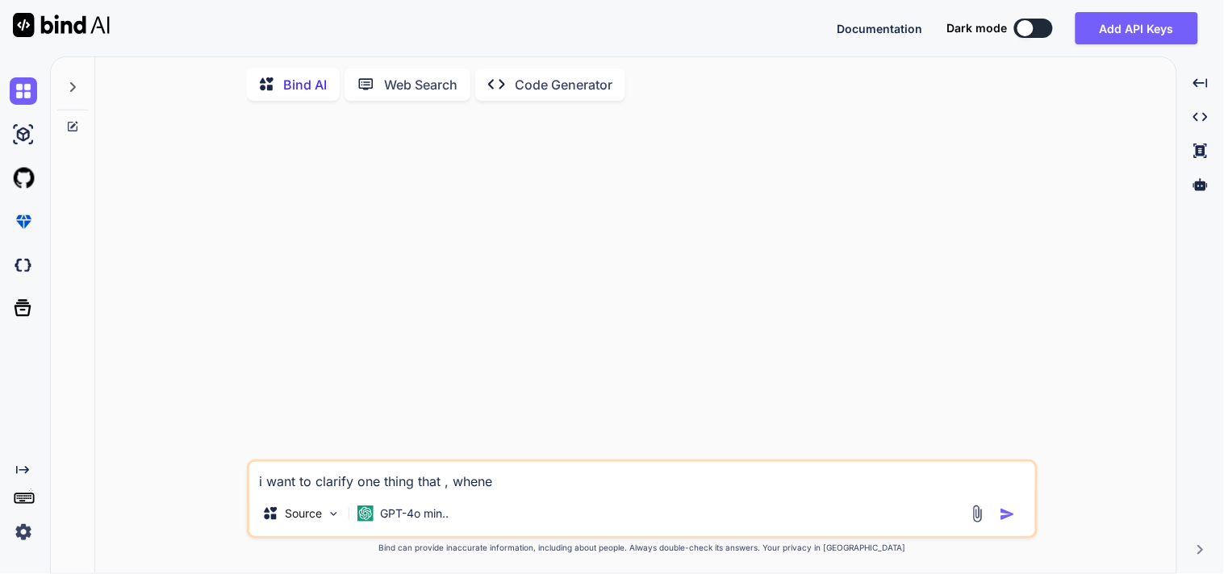
type textarea "x"
type textarea "i want to clarify one thing that , whenev"
type textarea "x"
type textarea "i want to clarify one thing that , wheneve"
type textarea "x"
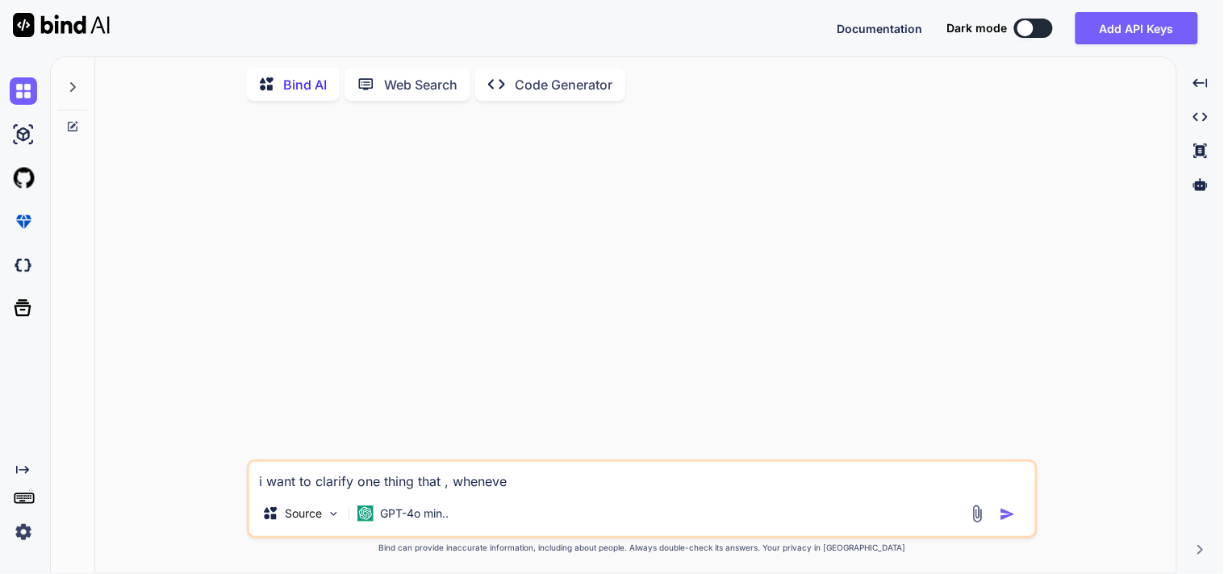
type textarea "i want to clarify one thing that , whenever"
type textarea "x"
type textarea "i want to clarify one thing that , whenever"
type textarea "x"
type textarea "i want to clarify one thing that , whenever w"
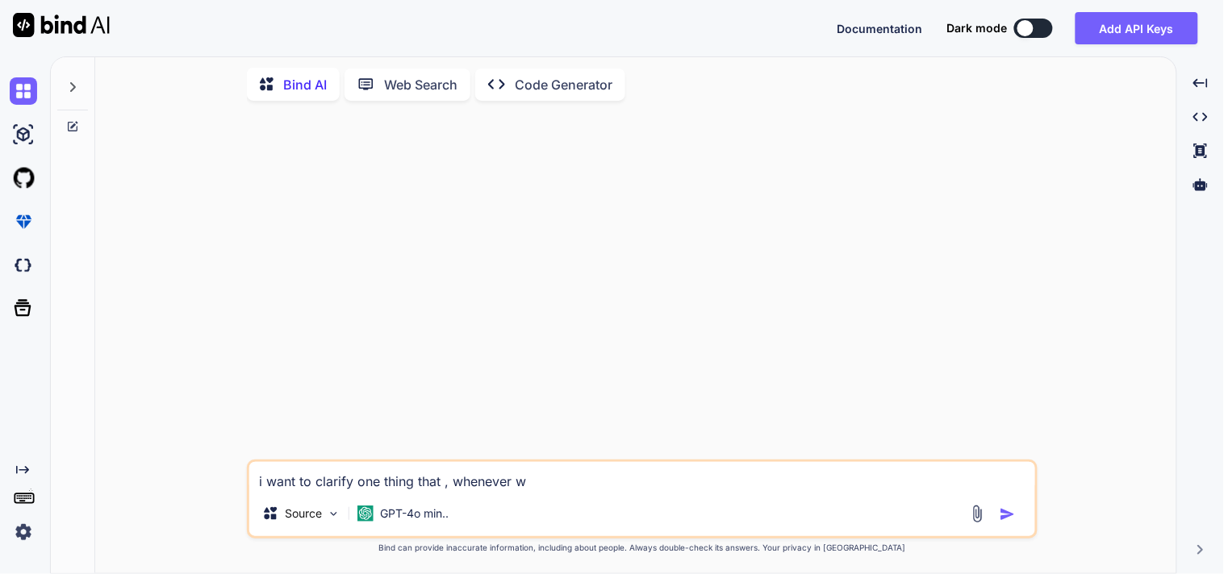
type textarea "x"
type textarea "i want to clarify one thing that , whenever we"
type textarea "x"
type textarea "i want to clarify one thing that , whenever we"
type textarea "x"
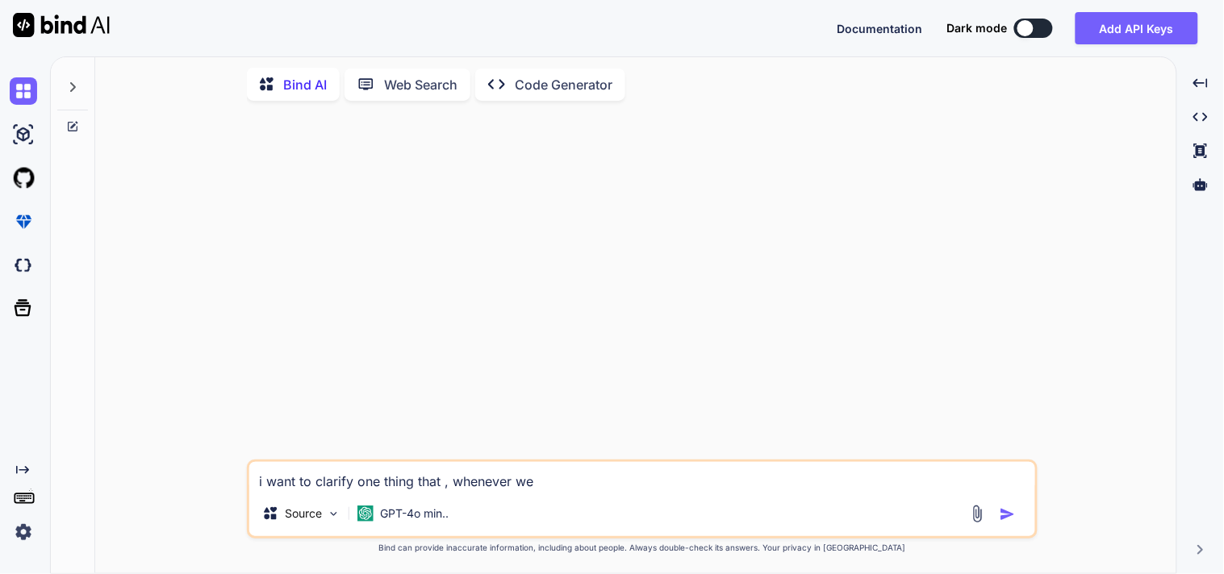
type textarea "i want to clarify one thing that , whenever we c"
type textarea "x"
type textarea "i want to clarify one thing that , whenever we ca"
type textarea "x"
type textarea "i want to clarify one thing that , whenever we cal"
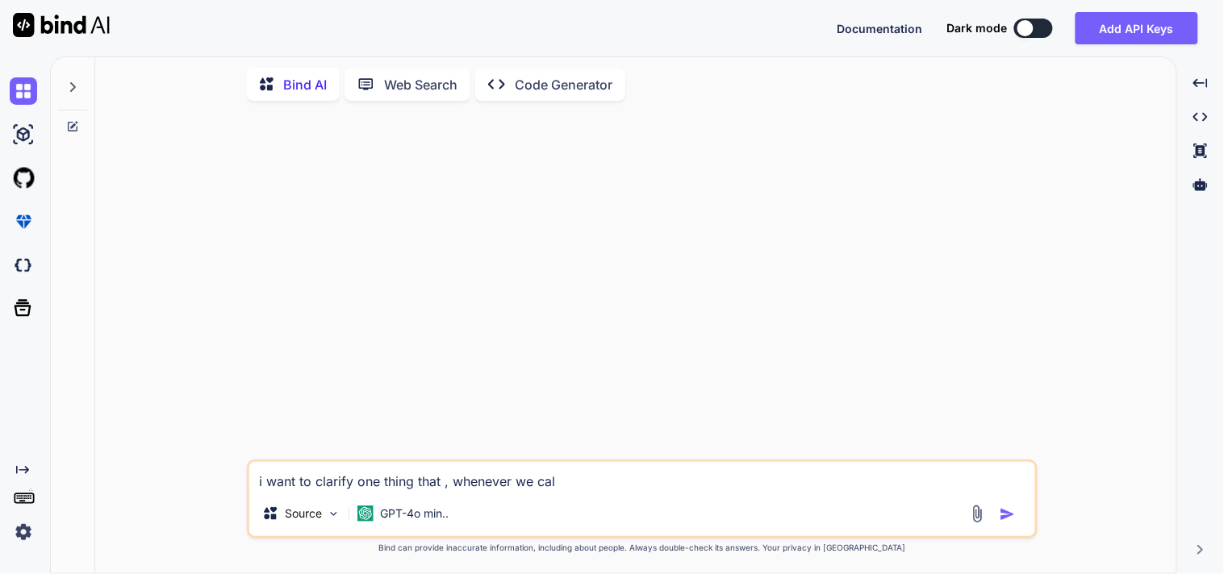
type textarea "x"
type textarea "i want to clarify one thing that , whenever we call"
type textarea "x"
type textarea "i want to clarify one thing that , whenever we call"
type textarea "x"
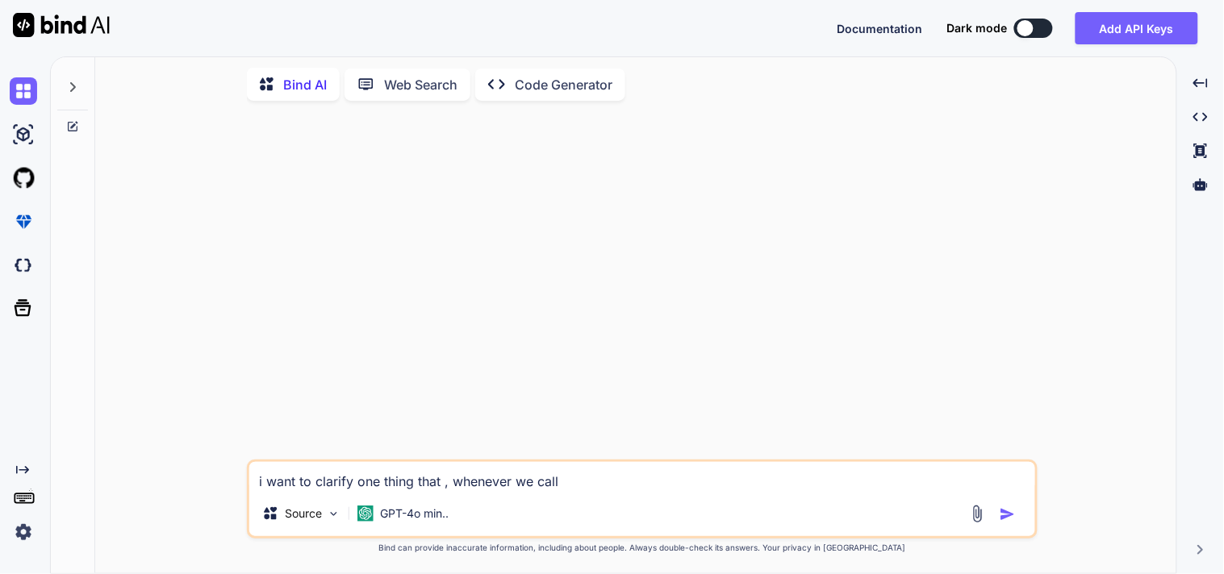
type textarea "i want to clarify one thing that , whenever we call t"
type textarea "x"
type textarea "i want to clarify one thing that , whenever we call to"
type textarea "x"
type textarea "i want to clarify one thing that , whenever we call toS"
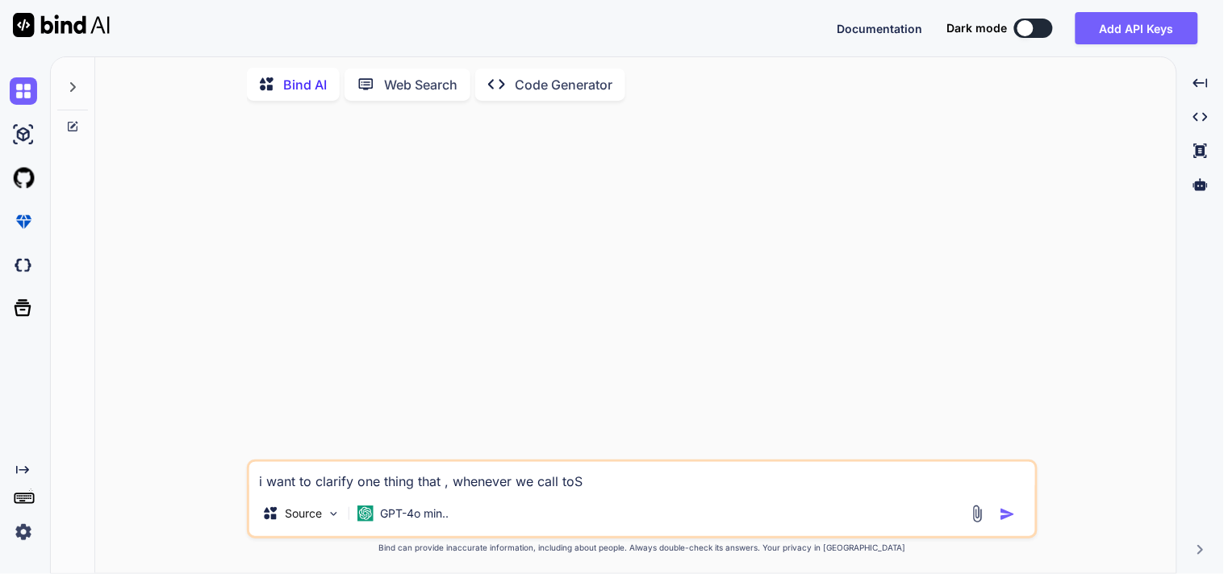
type textarea "x"
type textarea "i want to clarify one thing that , whenever we call toSt"
type textarea "x"
type textarea "i want to clarify one thing that , whenever we call toStr"
type textarea "x"
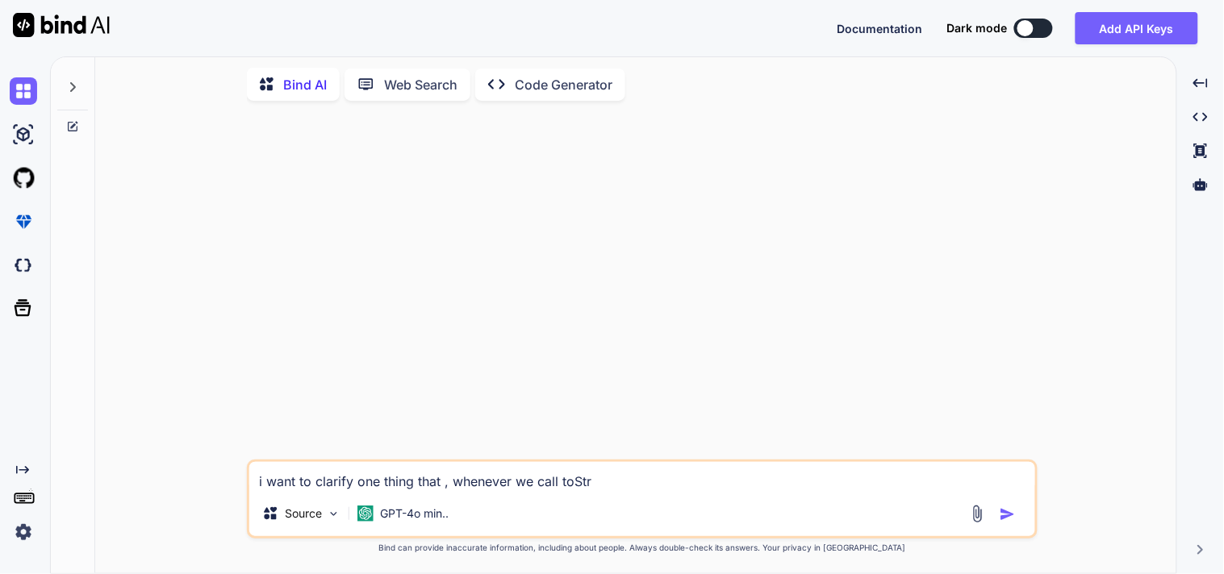
type textarea "i want to clarify one thing that , whenever we call toStri"
type textarea "x"
type textarea "i want to clarify one thing that , whenever we call toStrin"
type textarea "x"
type textarea "i want to clarify one thing that , whenever we call toString"
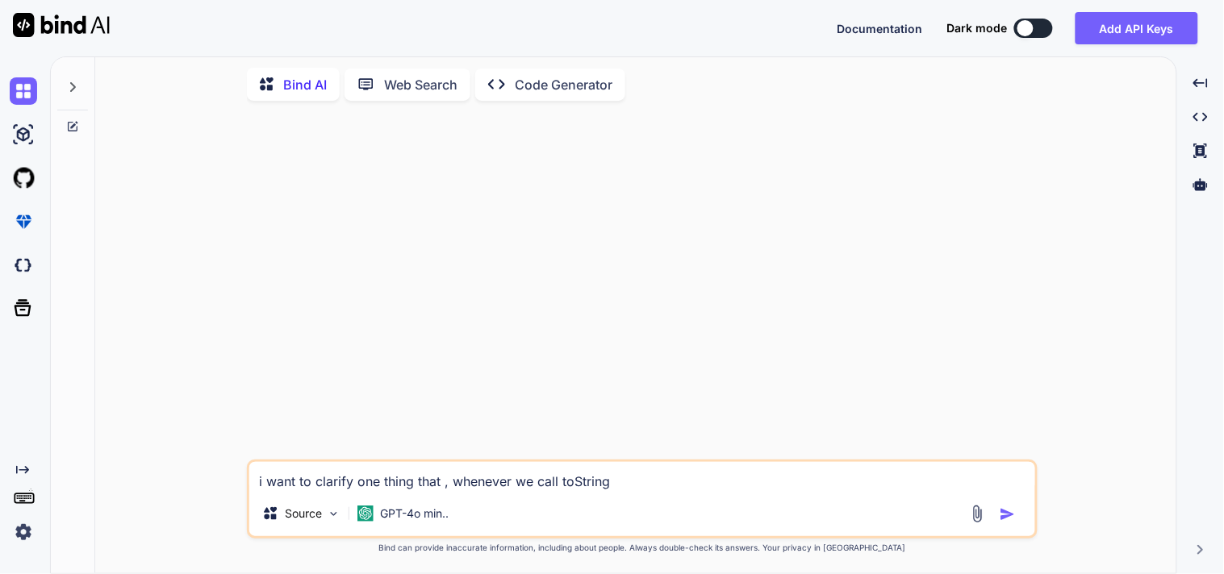
type textarea "x"
type textarea "i want to clarify one thing that , whenever we call toString"
type textarea "x"
type textarea "i want to clarify one thing that , whenever we call toString m"
type textarea "x"
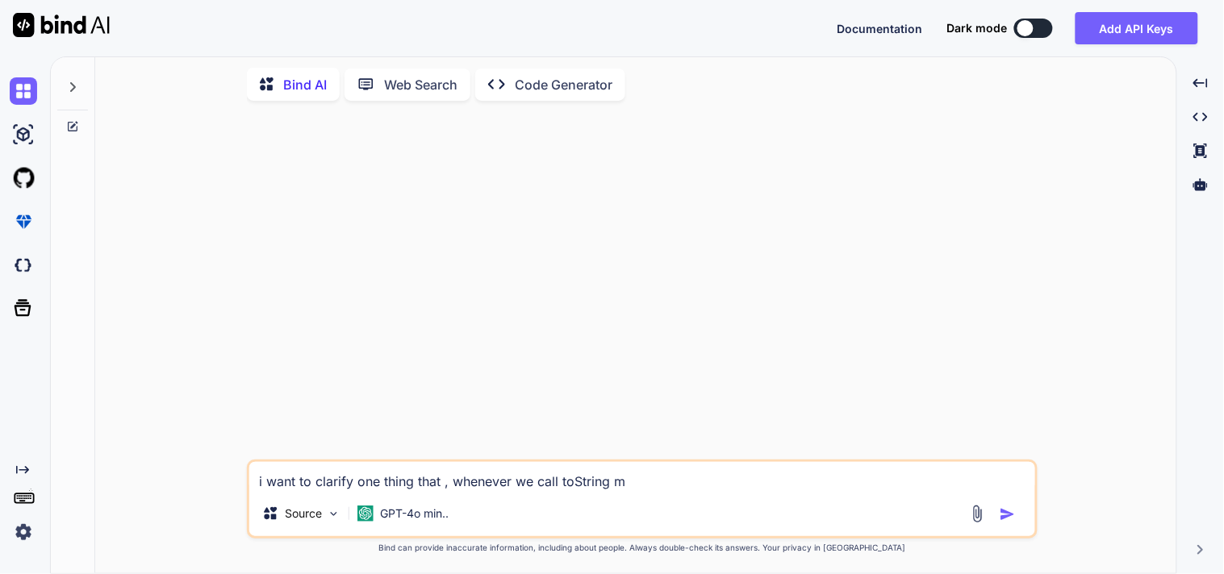
type textarea "i want to clarify one thing that , whenever we call toString me"
type textarea "x"
type textarea "i want to clarify one thing that , whenever we call toString met"
type textarea "x"
type textarea "i want to clarify one thing that , whenever we call toString meth"
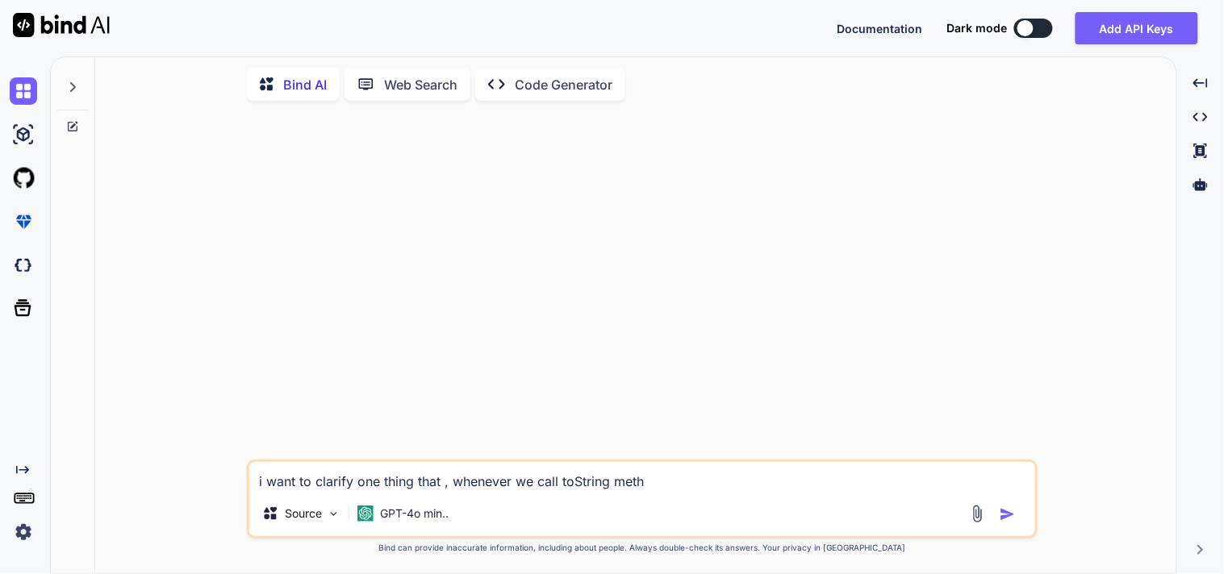
type textarea "x"
type textarea "i want to clarify one thing that , whenever we call toString metho"
type textarea "x"
type textarea "i want to clarify one thing that , whenever we call toString method"
type textarea "x"
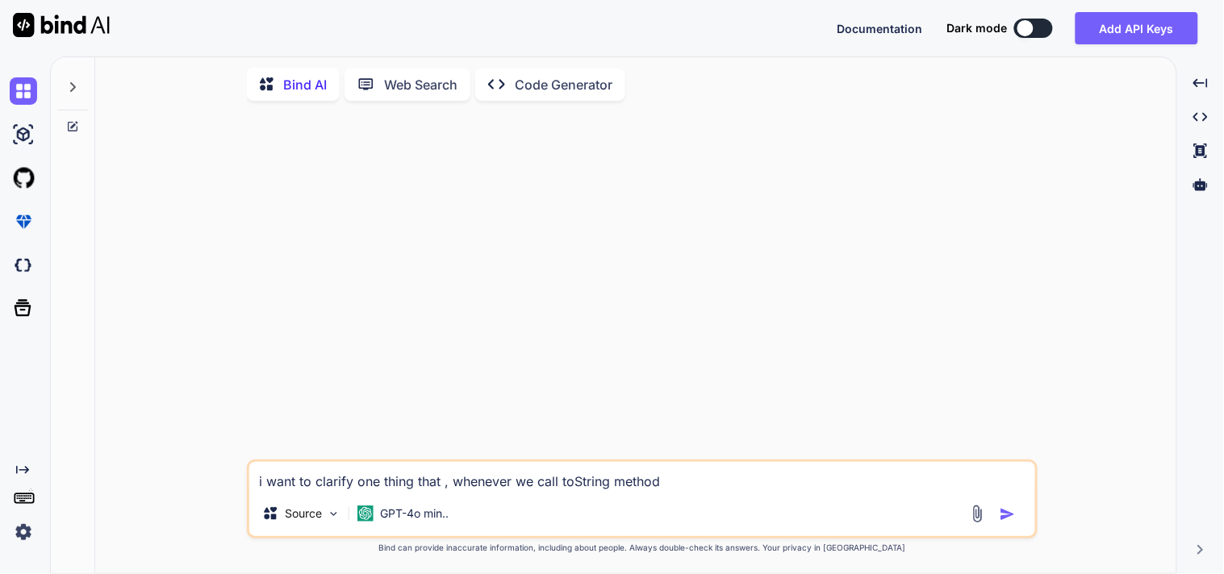
type textarea "i want to clarify one thing that , whenever we call toString method"
type textarea "x"
type textarea "i want to clarify one thing that , whenever we call toString method e"
type textarea "x"
type textarea "i want to clarify one thing that , whenever we call toString method ex"
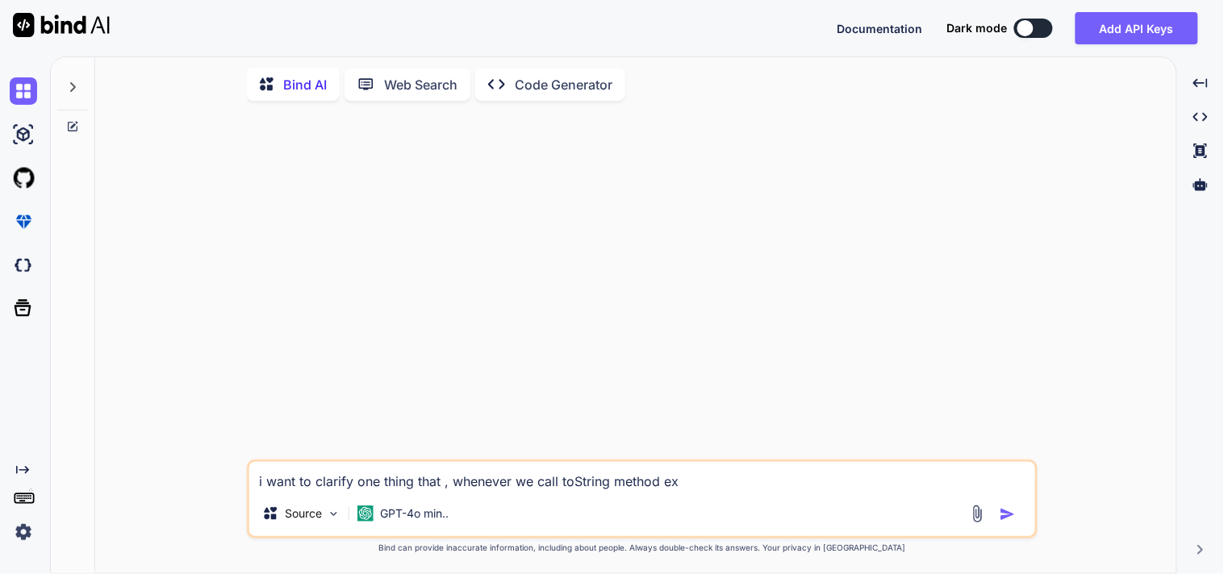
type textarea "x"
type textarea "i want to clarify one thing that , whenever we call toString method exp"
type textarea "x"
type textarea "i want to clarify one thing that , whenever we call toString method expl"
type textarea "x"
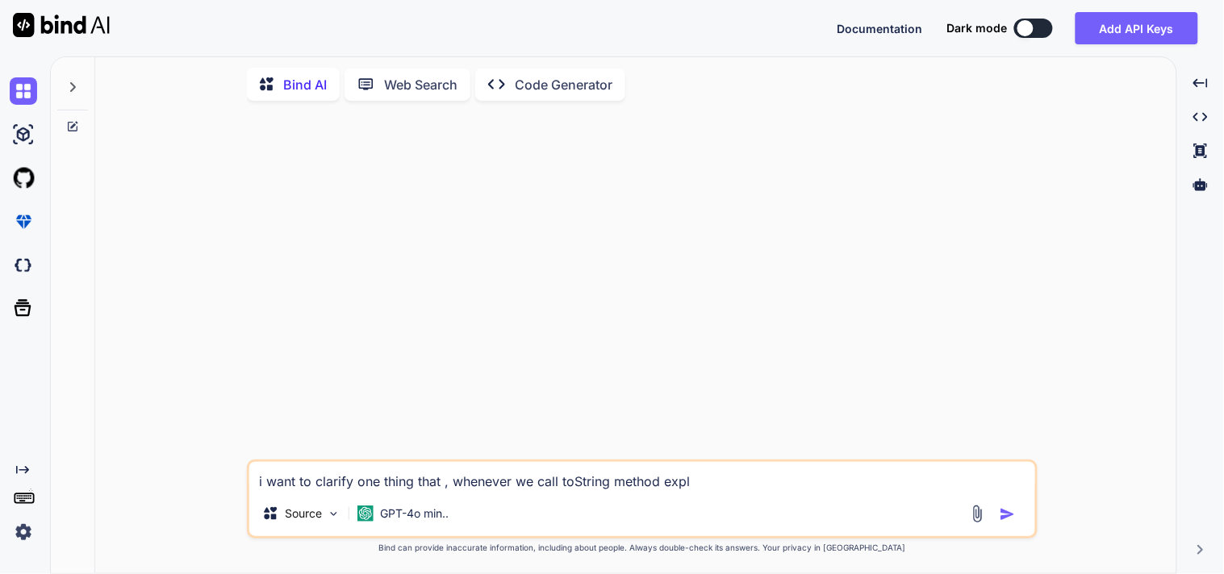
type textarea "i want to clarify one thing that , whenever we call toString method expli"
type textarea "x"
type textarea "i want to clarify one thing that , whenever we call toString method explic"
type textarea "x"
type textarea "i want to clarify one thing that , whenever we call toString method explici"
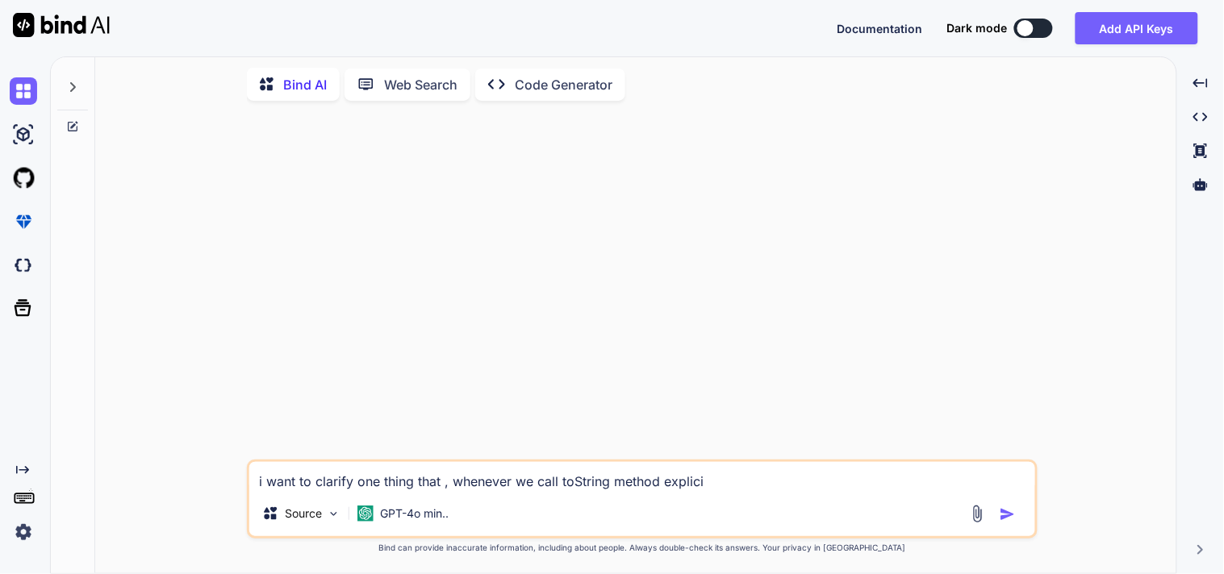
type textarea "x"
type textarea "i want to clarify one thing that , whenever we call toString method explicit"
type textarea "x"
type textarea "i want to clarify one thing that , whenever we call toString method expliciti"
type textarea "x"
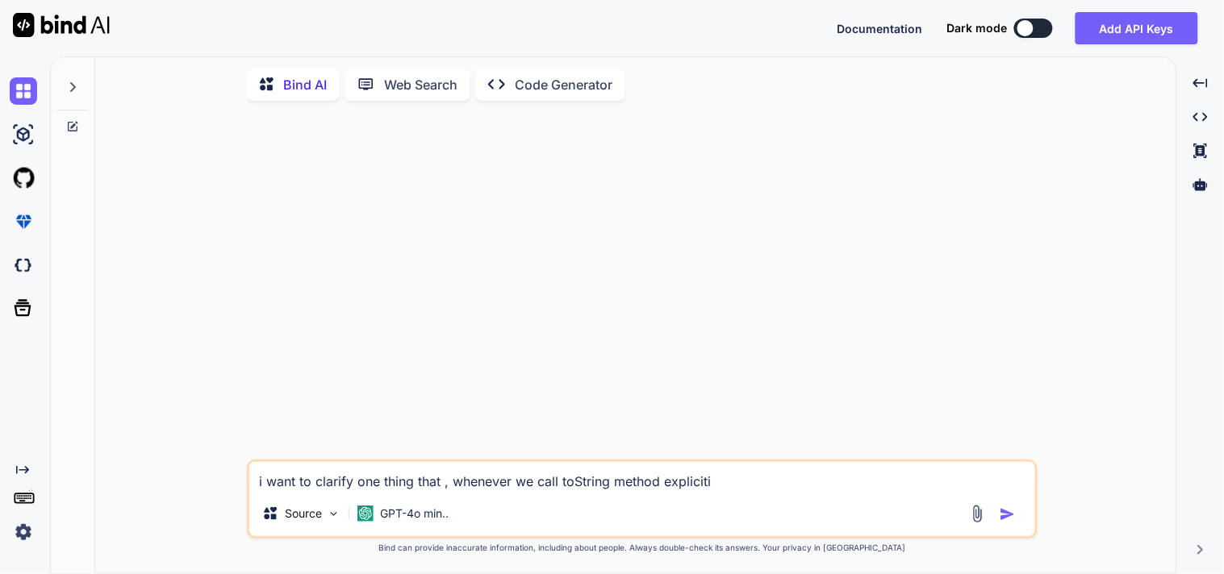
type textarea "i want to clarify one thing that , whenever we call toString method explicitil"
type textarea "x"
type textarea "i want to clarify one thing that , whenever we call toString method explicitili"
type textarea "x"
type textarea "i want to clarify one thing that , whenever we call toString method explicitil"
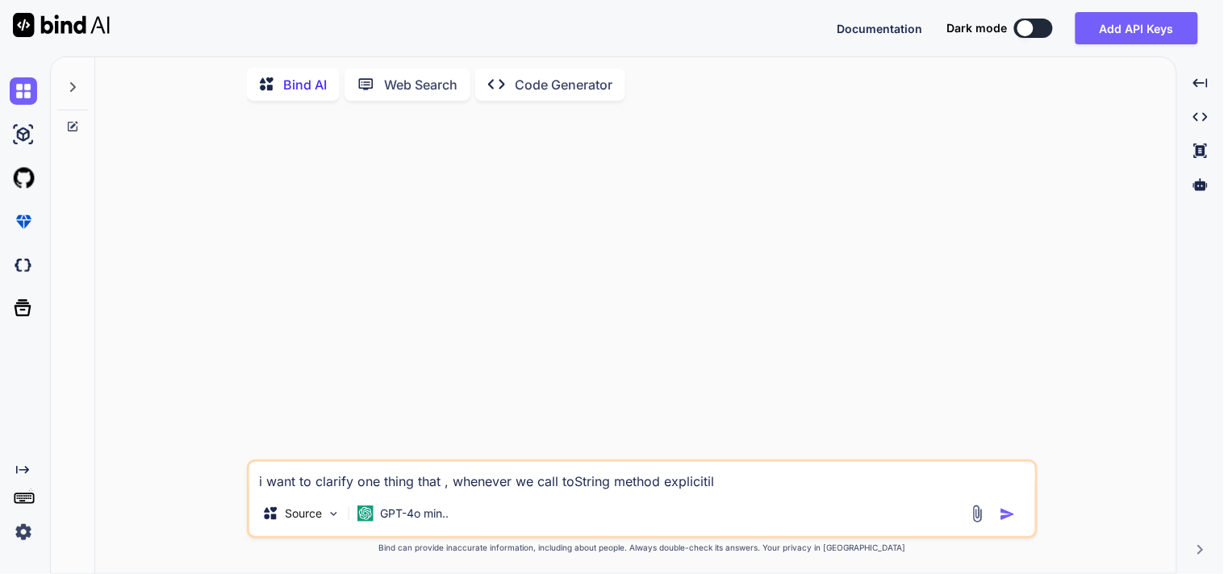
type textarea "x"
type textarea "i want to clarify one thing that , whenever we call toString method explicitily"
type textarea "x"
type textarea "i want to clarify one thing that , whenever we call toString method explicitily"
type textarea "x"
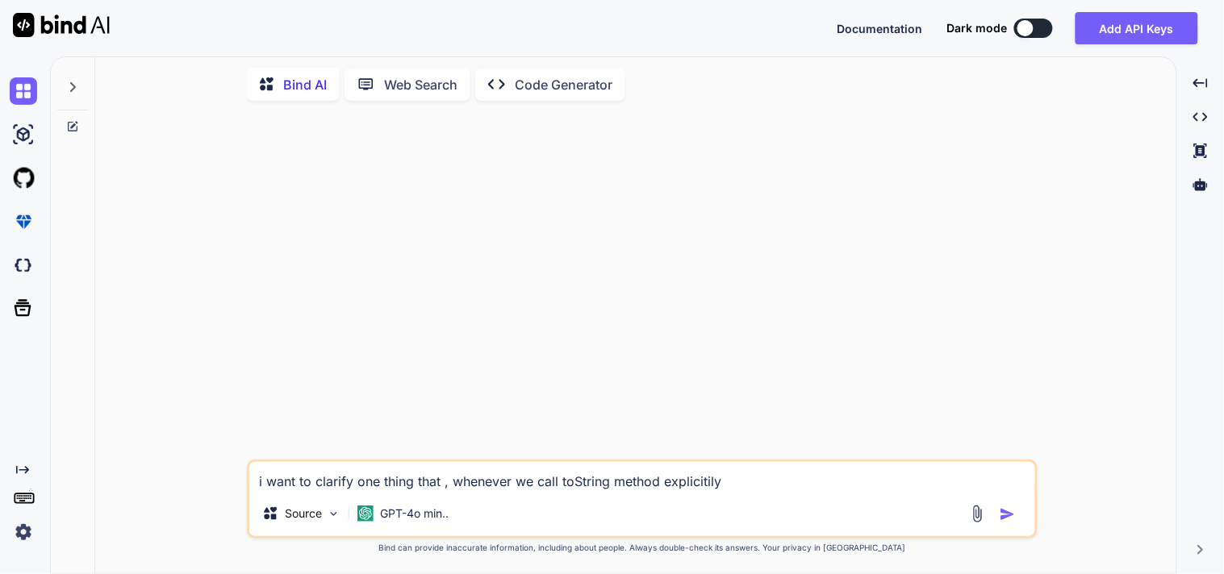
type textarea "i want to clarify one thing that , whenever we call toString method explicitily…"
type textarea "x"
type textarea "i want to clarify one thing that , whenever we call toString method explicitily…"
type textarea "x"
type textarea "i want to clarify one thing that , whenever we call toString method explicitily…"
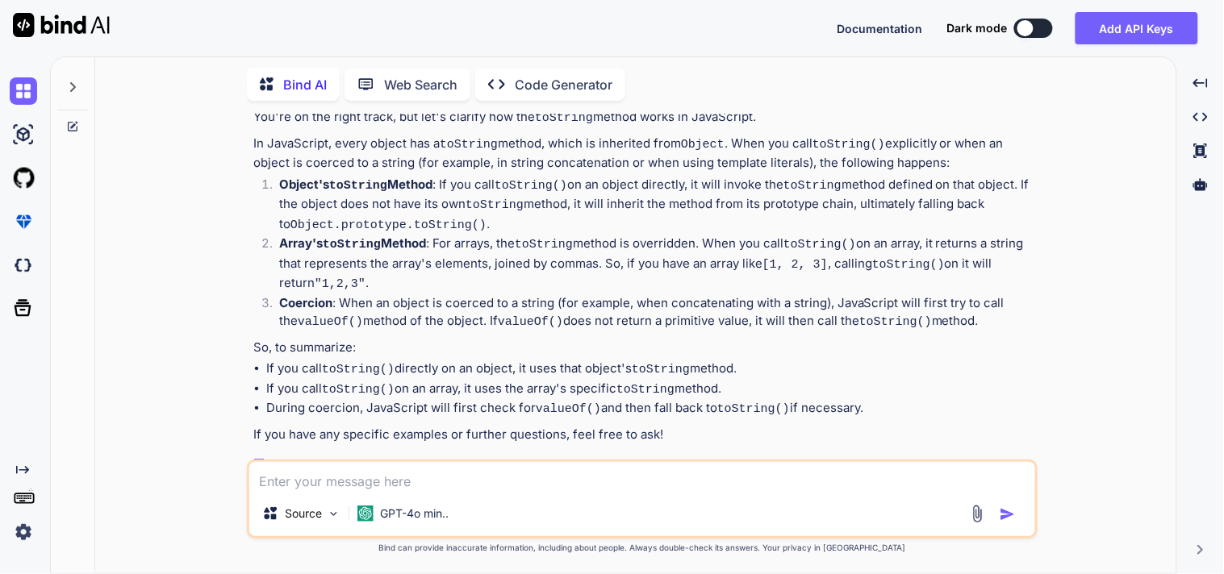
scroll to position [124, 0]
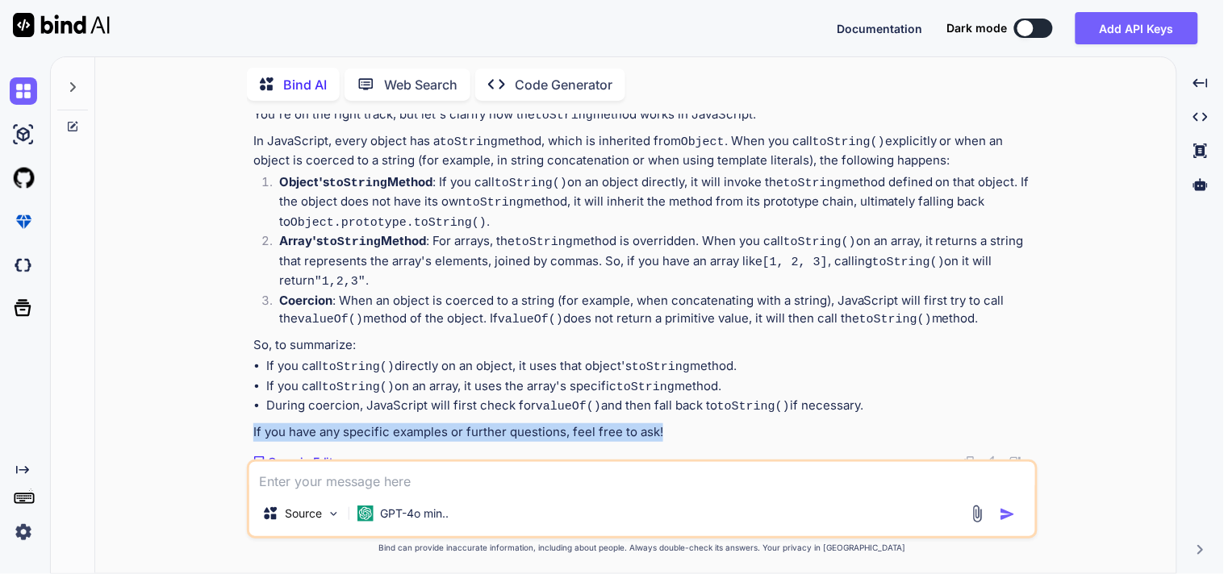
drag, startPoint x: 673, startPoint y: 423, endPoint x: 236, endPoint y: 421, distance: 437.2
click at [236, 421] on div "You i want to clarify one thing that , whenever we call toString method explici…" at bounding box center [642, 344] width 1068 height 460
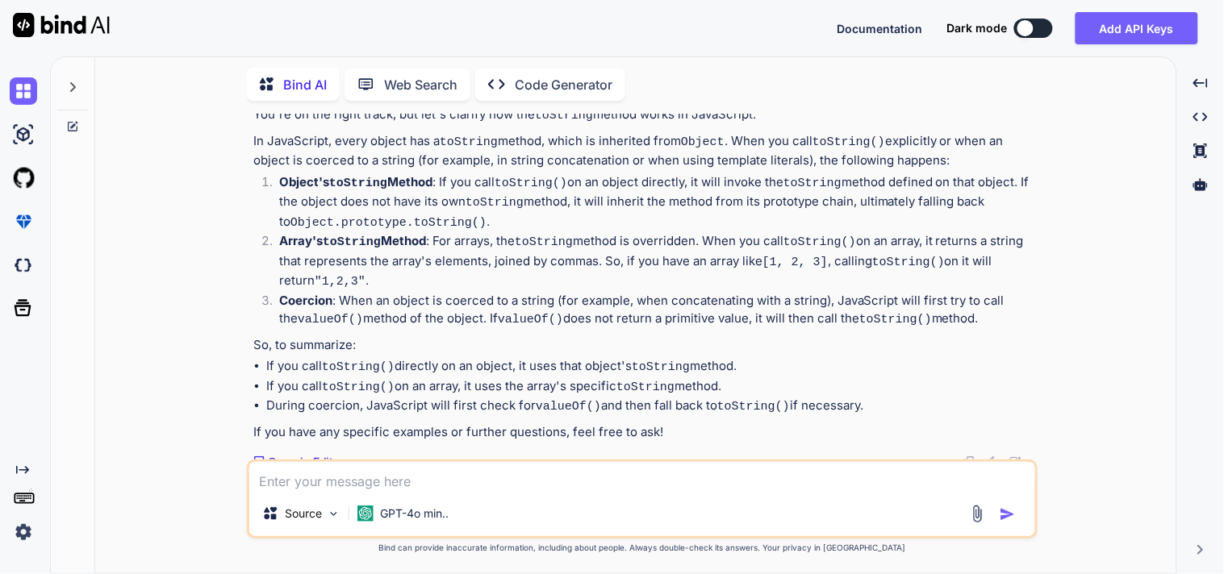
click at [549, 299] on p "Coercion : When an object is coerced to a string (for example, when concatenati…" at bounding box center [656, 311] width 755 height 38
click at [455, 477] on textarea at bounding box center [642, 476] width 786 height 29
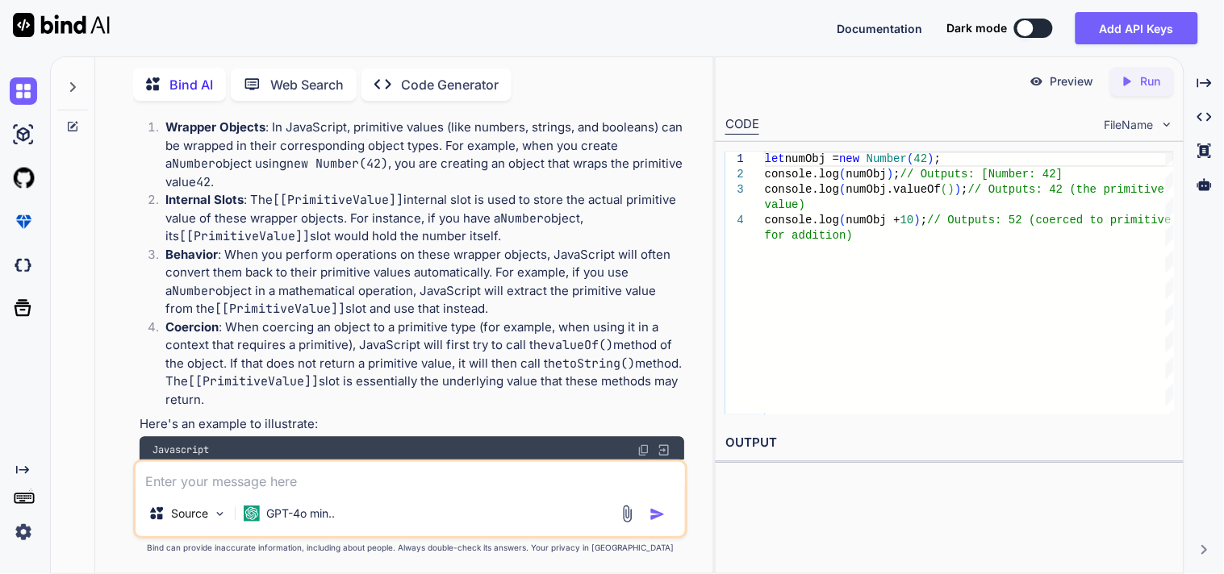
scroll to position [793, 0]
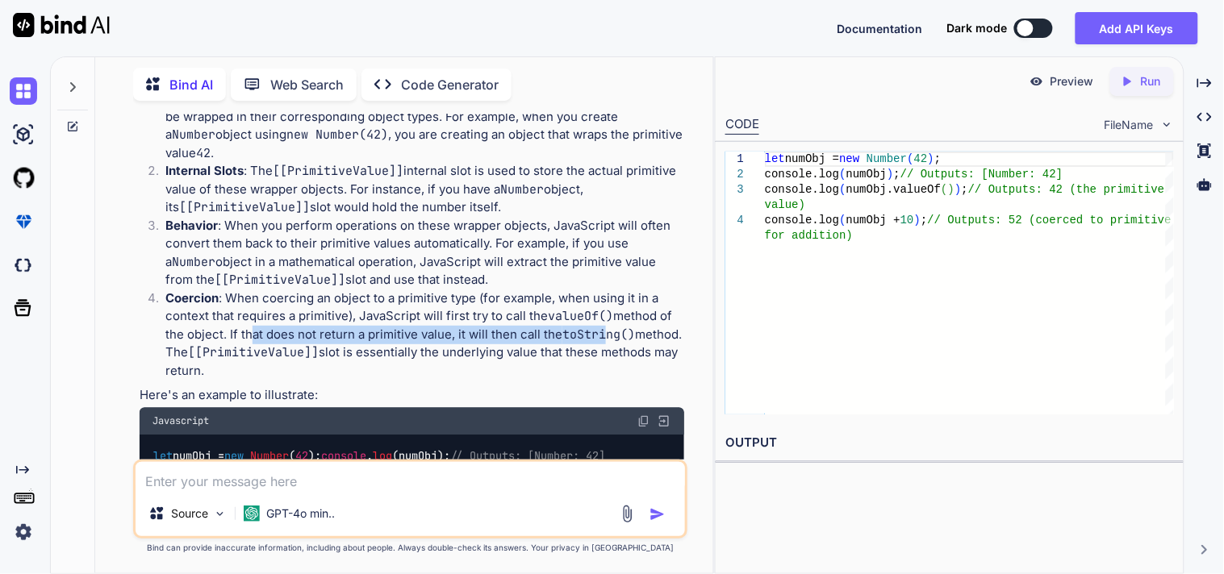
drag, startPoint x: 245, startPoint y: 337, endPoint x: 603, endPoint y: 337, distance: 357.3
click at [603, 337] on p "Coercion : When coercing an object to a primitive type (for example, when using…" at bounding box center [424, 335] width 519 height 91
click at [390, 373] on p "Coercion : When coercing an object to a primitive type (for example, when using…" at bounding box center [424, 335] width 519 height 91
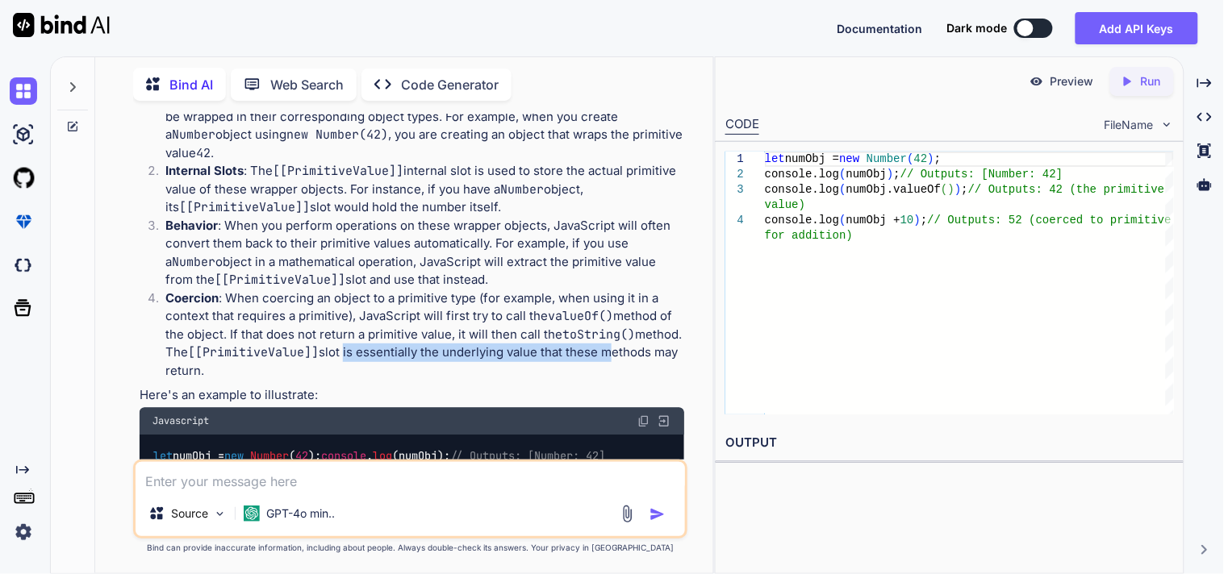
drag, startPoint x: 394, startPoint y: 352, endPoint x: 656, endPoint y: 356, distance: 262.2
click at [656, 352] on p "Coercion : When coercing an object to a primitive type (for example, when using…" at bounding box center [424, 335] width 519 height 91
click at [377, 376] on p "Coercion : When coercing an object to a primitive type (for example, when using…" at bounding box center [424, 335] width 519 height 91
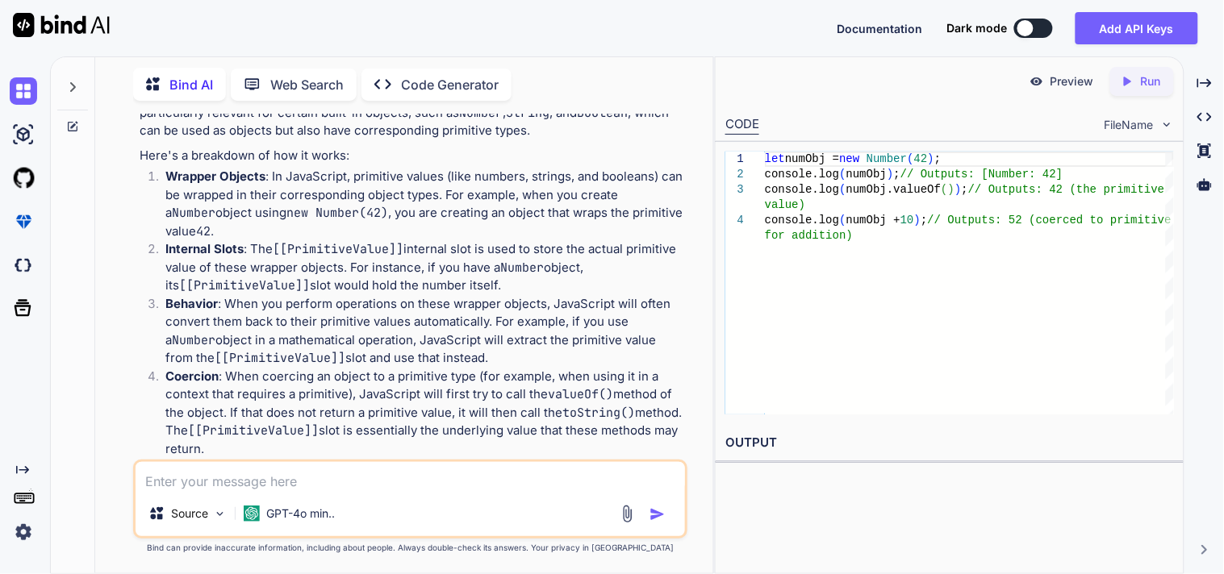
scroll to position [629, 0]
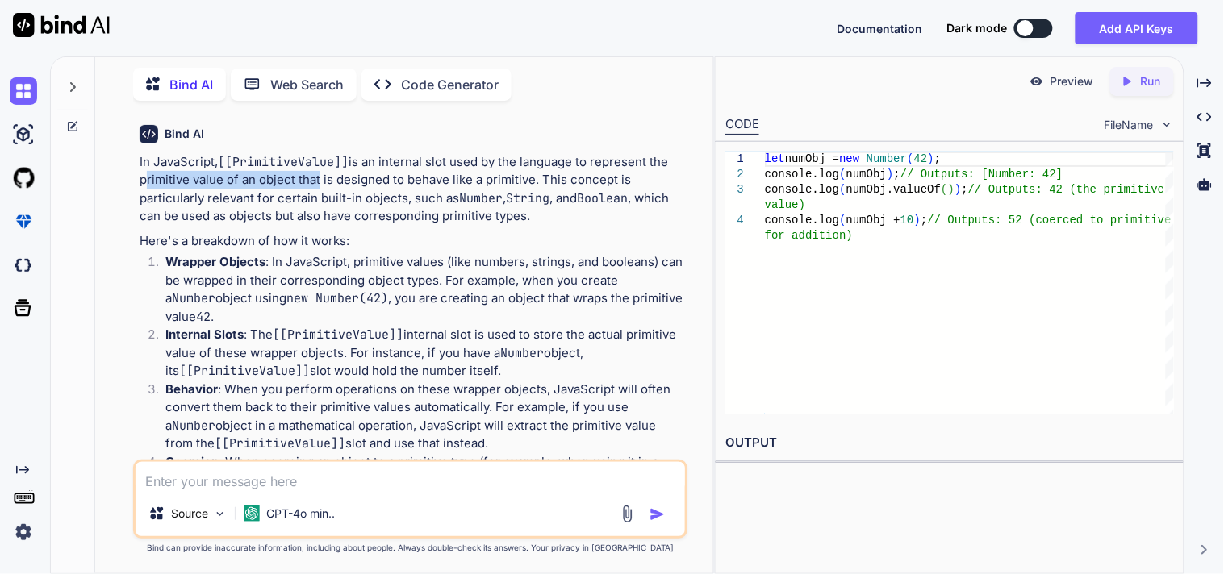
drag, startPoint x: 142, startPoint y: 186, endPoint x: 313, endPoint y: 183, distance: 171.0
click at [313, 183] on p "In JavaScript, [[PrimitiveValue]] is an internal slot used by the language to r…" at bounding box center [412, 189] width 544 height 73
click at [333, 205] on p "In JavaScript, [[PrimitiveValue]] is an internal slot used by the language to r…" at bounding box center [412, 189] width 544 height 73
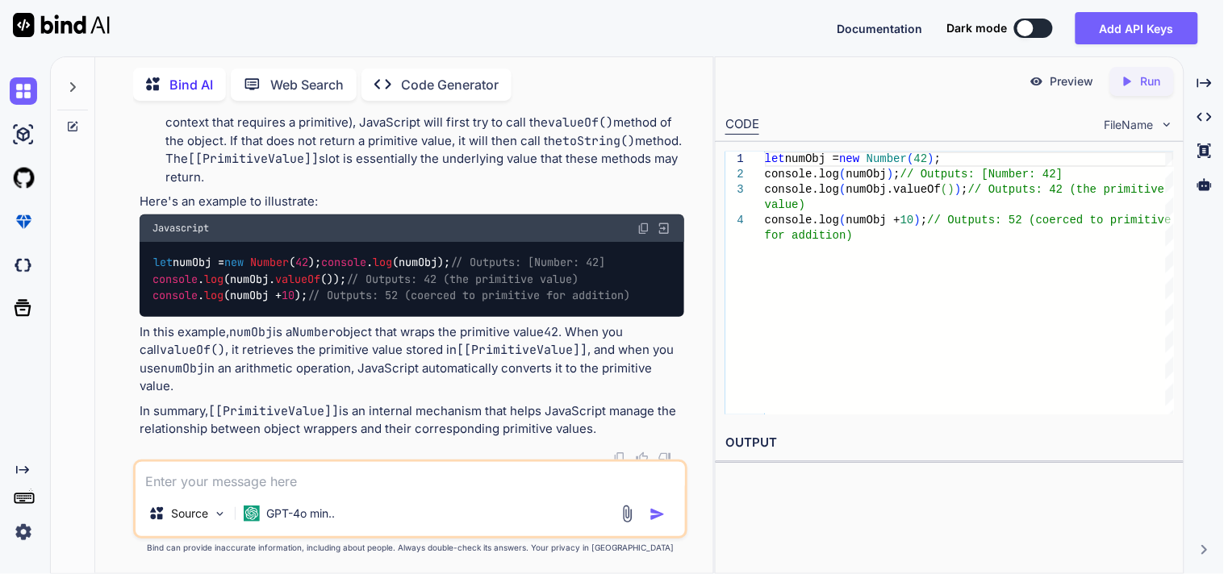
scroll to position [987, 0]
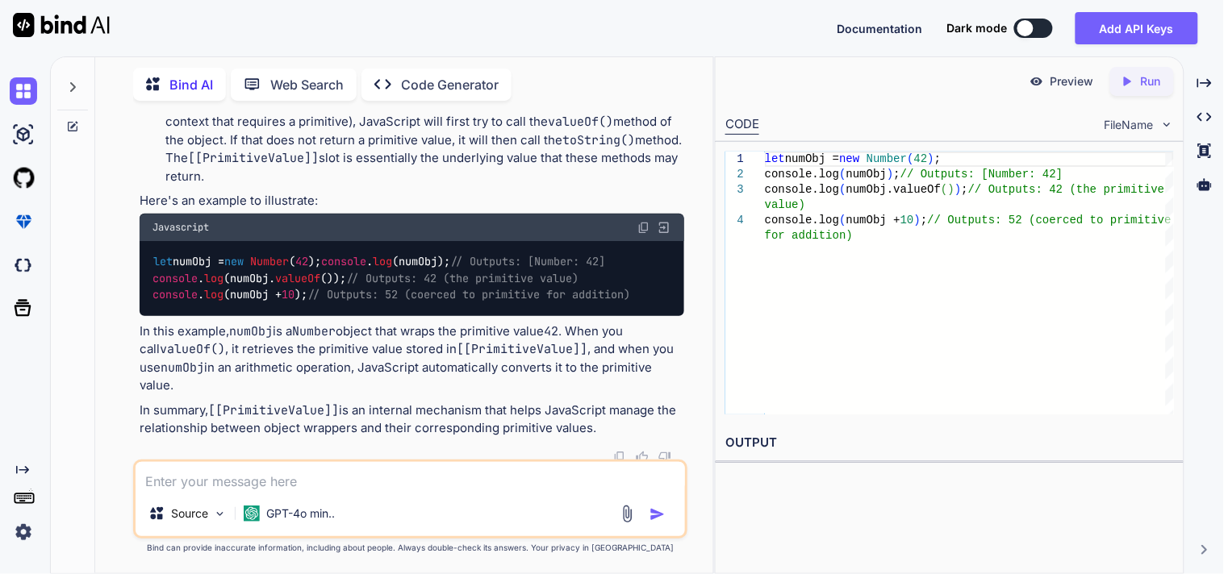
click at [261, 481] on textarea at bounding box center [410, 476] width 549 height 29
click at [313, 469] on textarea at bounding box center [410, 476] width 549 height 29
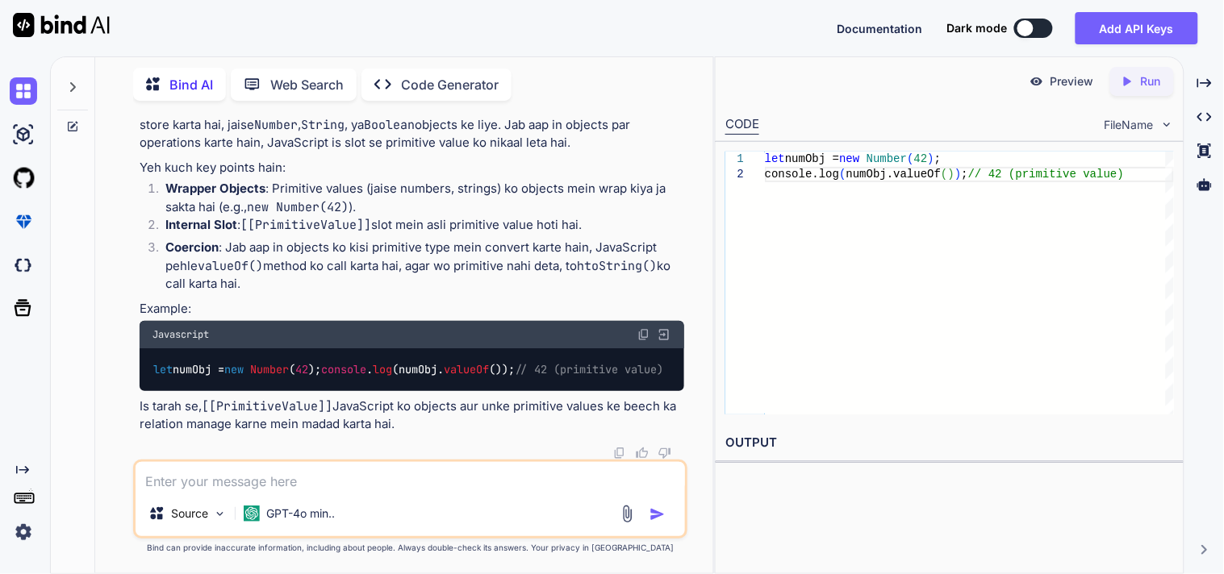
scroll to position [1463, 0]
click at [276, 478] on textarea at bounding box center [410, 476] width 549 height 29
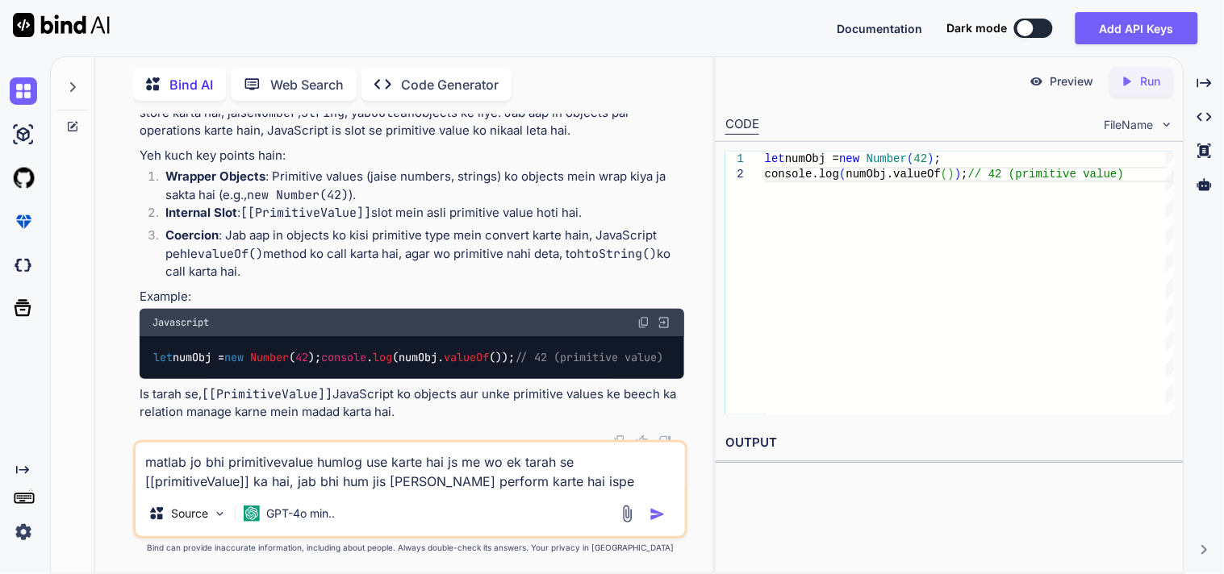
click at [643, 477] on textarea "matlab jo bhi primitivevalue humlog use karte hai js me wo ek tarah se [[primit…" at bounding box center [410, 467] width 549 height 48
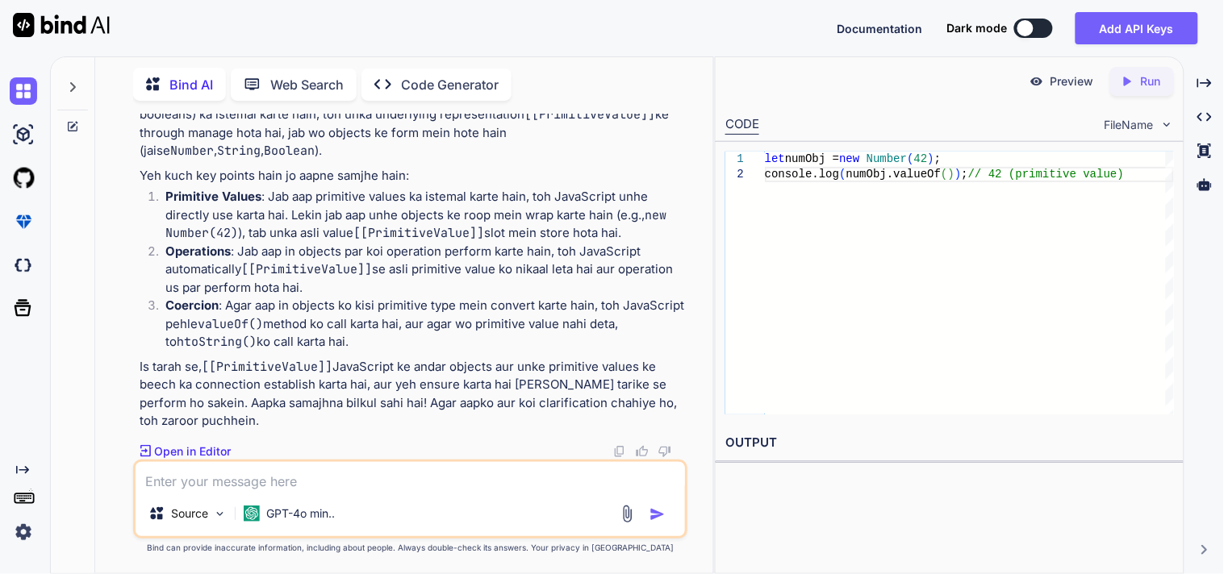
scroll to position [1950, 0]
click at [315, 469] on textarea at bounding box center [410, 476] width 549 height 29
click at [310, 476] on textarea at bounding box center [410, 476] width 549 height 29
paste textarea "console.log(typeof Number(new String("5")))"
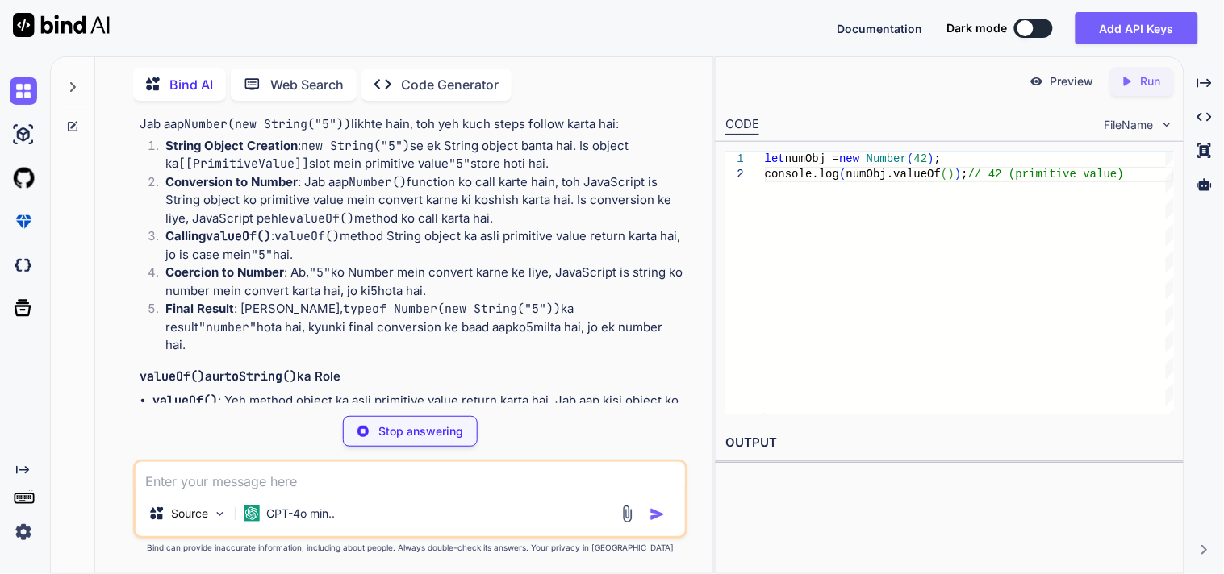
scroll to position [2473, 0]
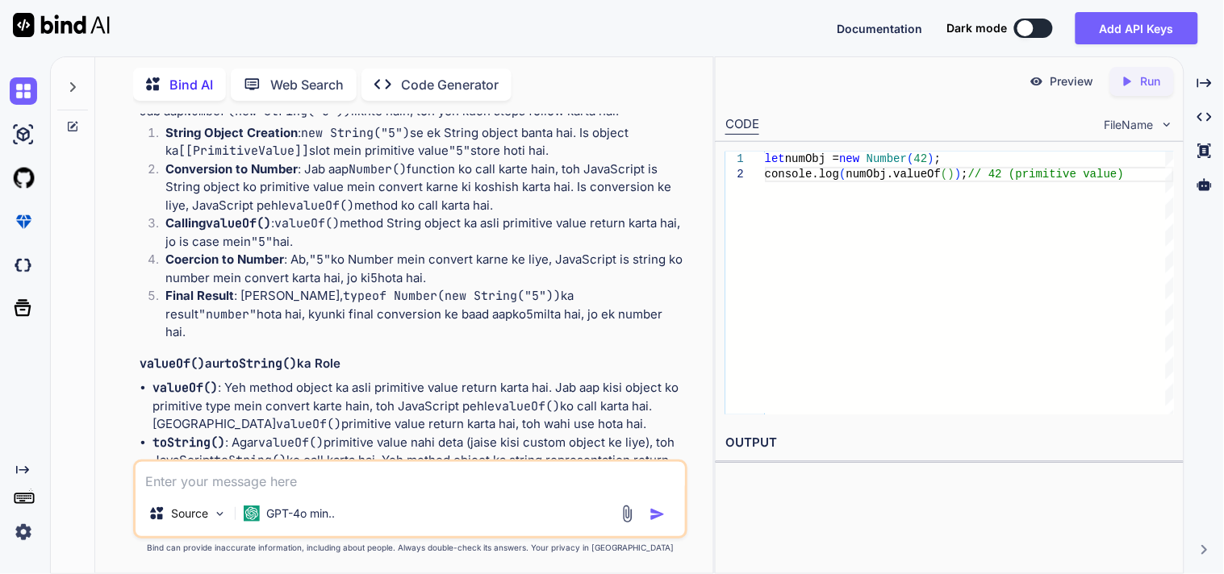
click at [268, 484] on textarea at bounding box center [410, 476] width 549 height 29
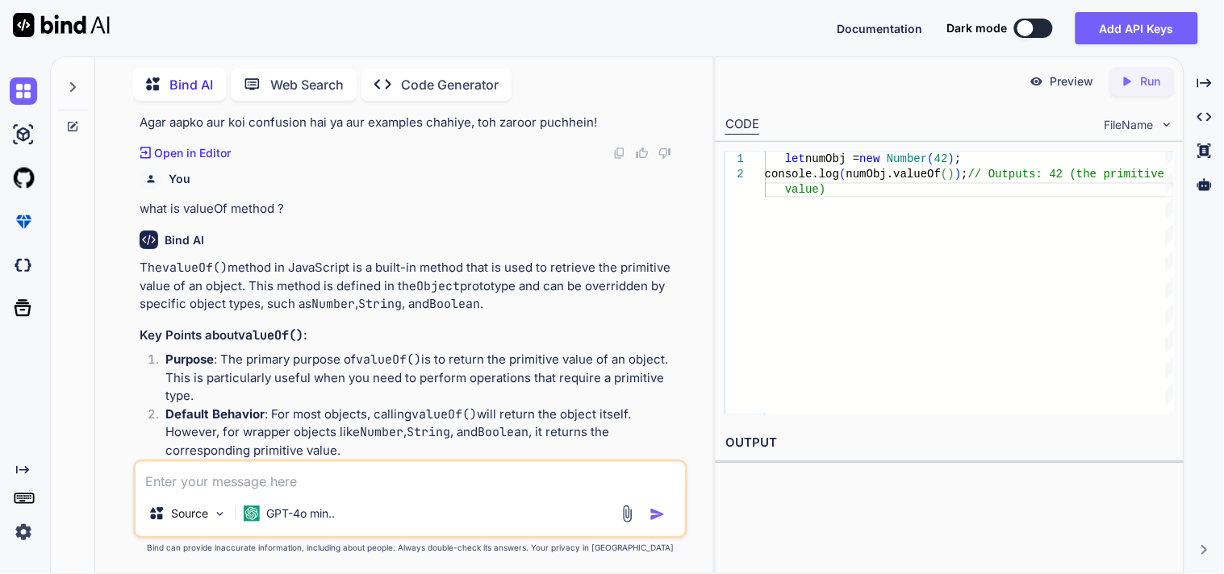
scroll to position [2990, 0]
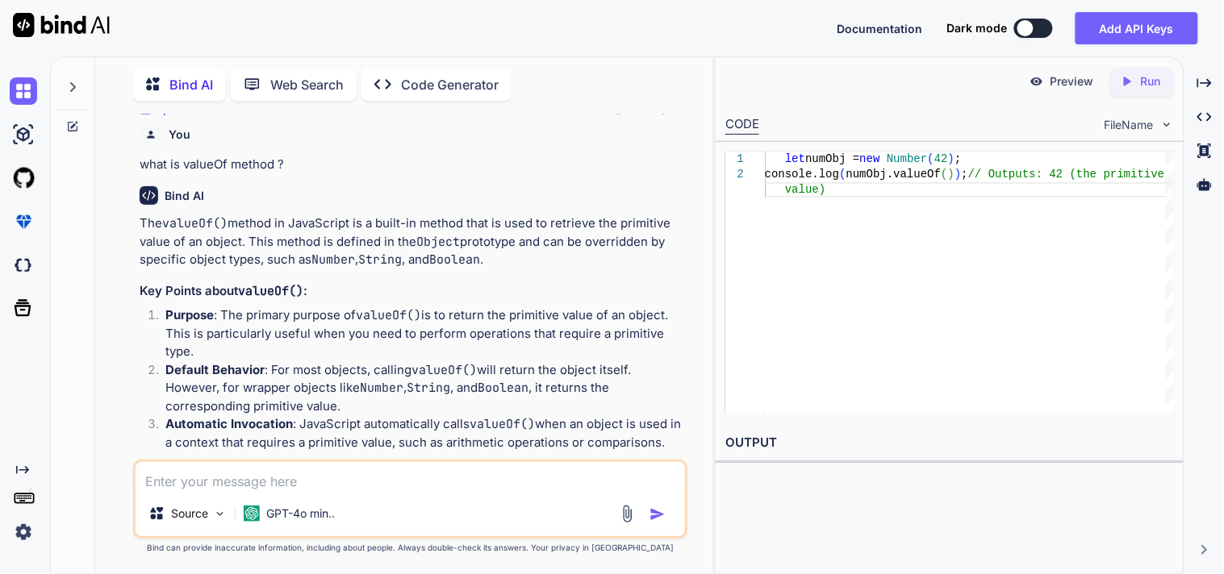
click at [256, 479] on textarea at bounding box center [410, 476] width 549 height 29
paste textarea "The valueOf() method of Object instances converts the this value to an object. …"
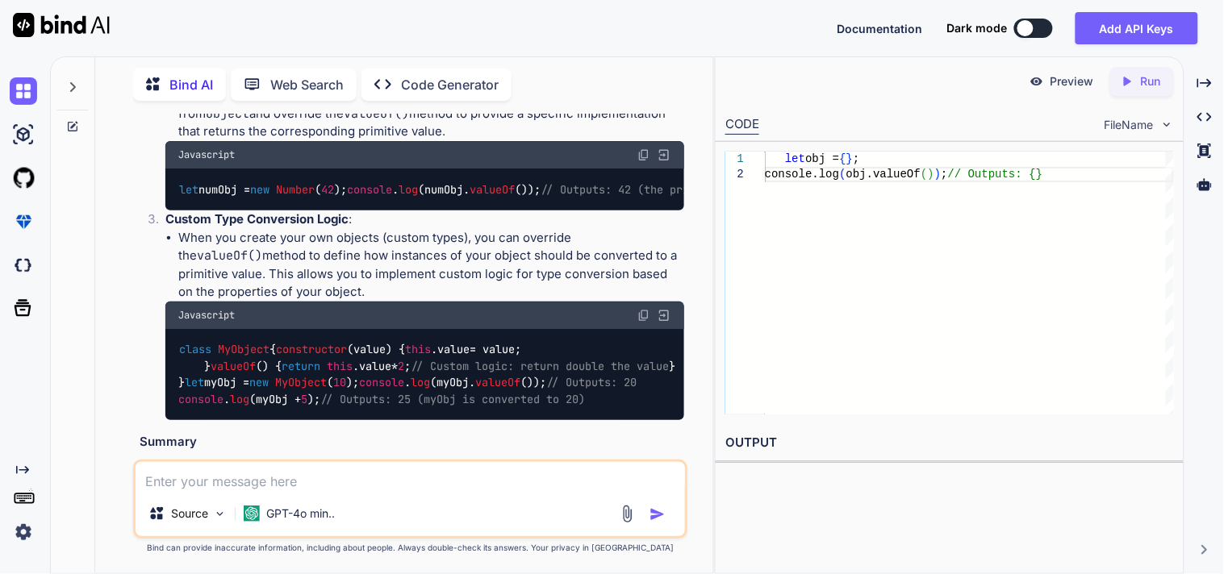
scroll to position [4222, 0]
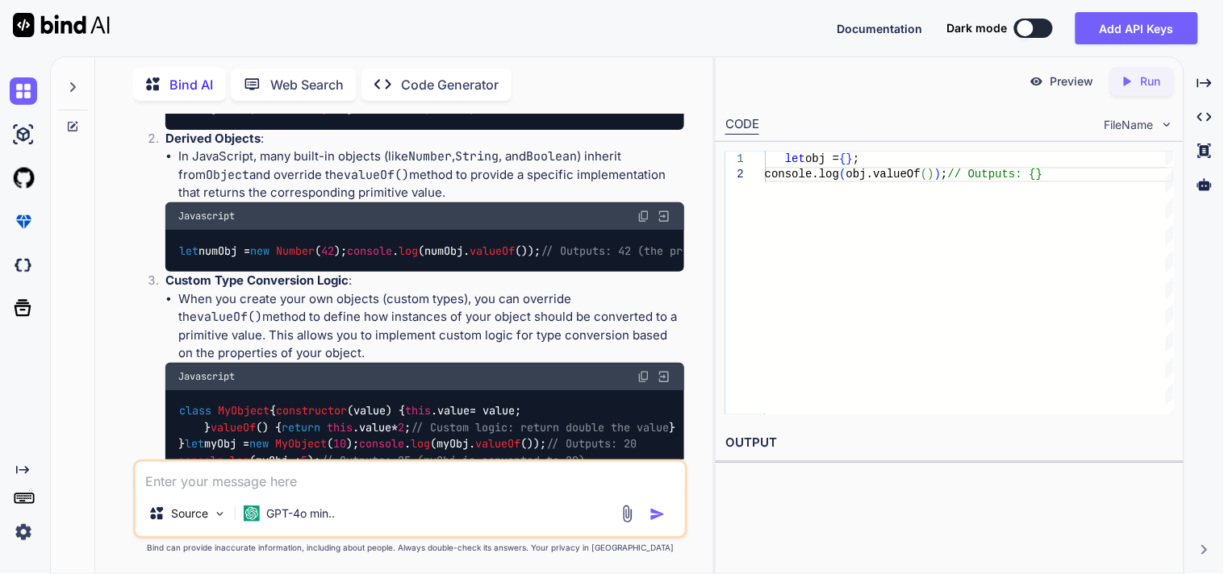
drag, startPoint x: 466, startPoint y: 275, endPoint x: 162, endPoint y: 236, distance: 306.5
click at [162, 236] on li "Derived Objects : In JavaScript, many built-in objects (like Number , String , …" at bounding box center [418, 201] width 532 height 142
click at [472, 202] on li "In JavaScript, many built-in objects (like Number , String , and Boolean ) inhe…" at bounding box center [431, 175] width 506 height 55
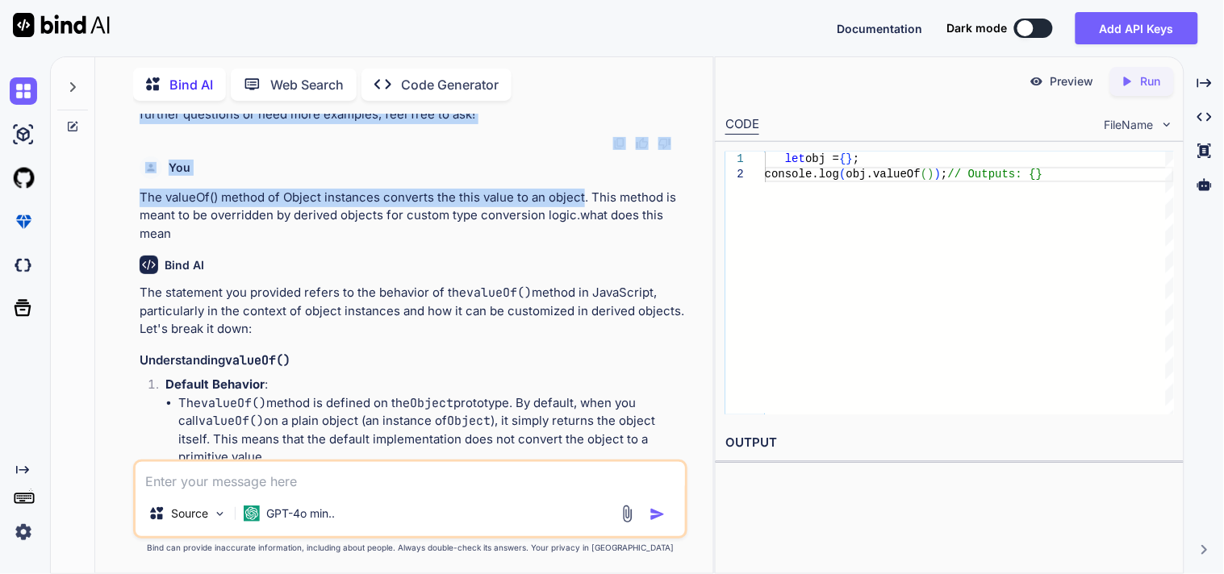
scroll to position [3746, 0]
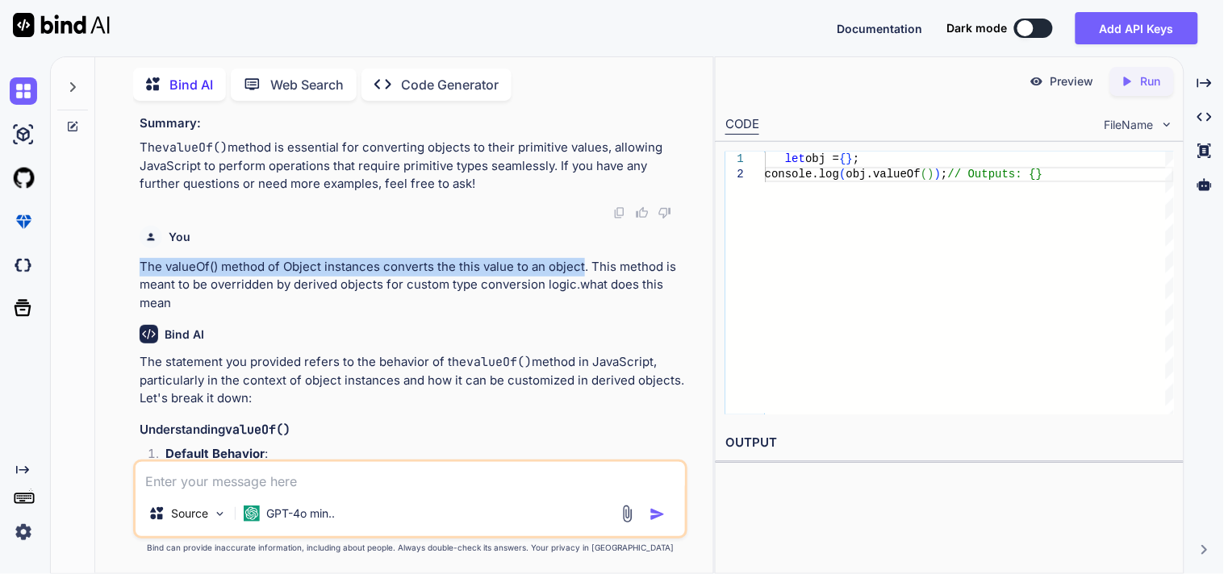
drag, startPoint x: 583, startPoint y: 125, endPoint x: 99, endPoint y: 334, distance: 527.1
click at [99, 334] on div "Bind AI Web Search Created with Pixso. Code Generator You i want to clarify one…" at bounding box center [404, 317] width 618 height 512
copy p "The valueOf() method of Object instances converts the this value to an object"
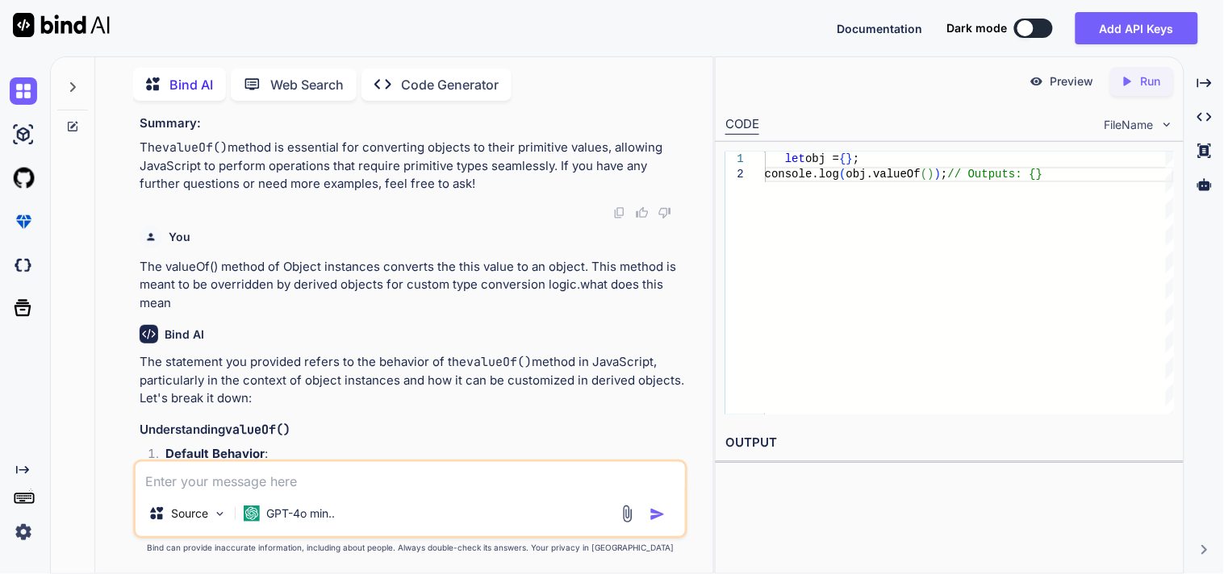
click at [237, 486] on textarea at bounding box center [410, 476] width 549 height 29
paste textarea "The valueOf() method of Object instances converts the this value to an object"
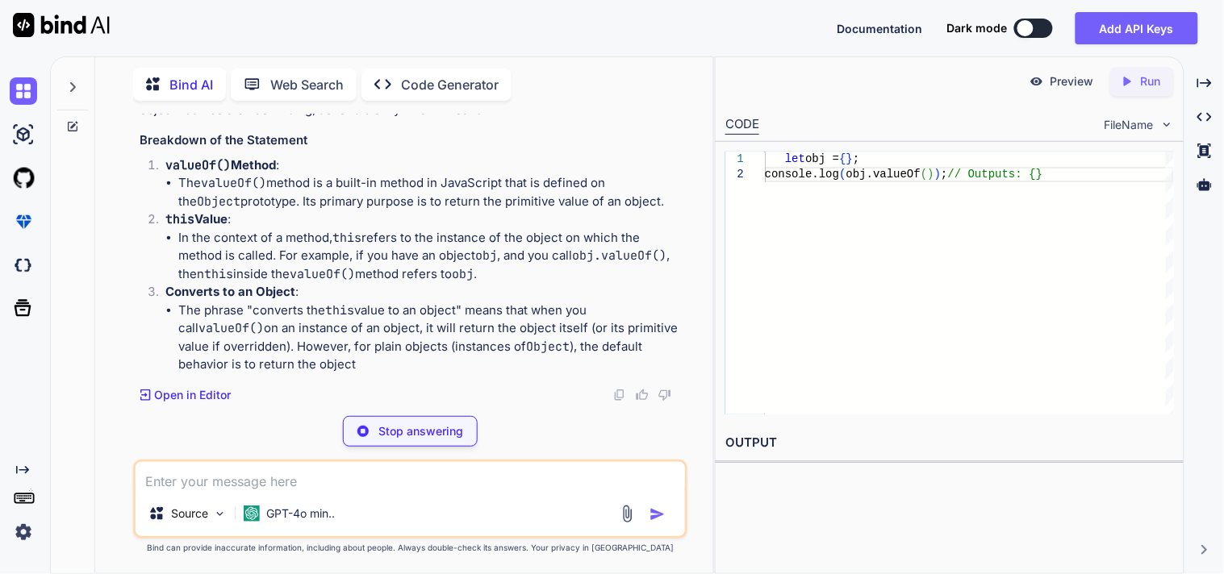
scroll to position [5175, 0]
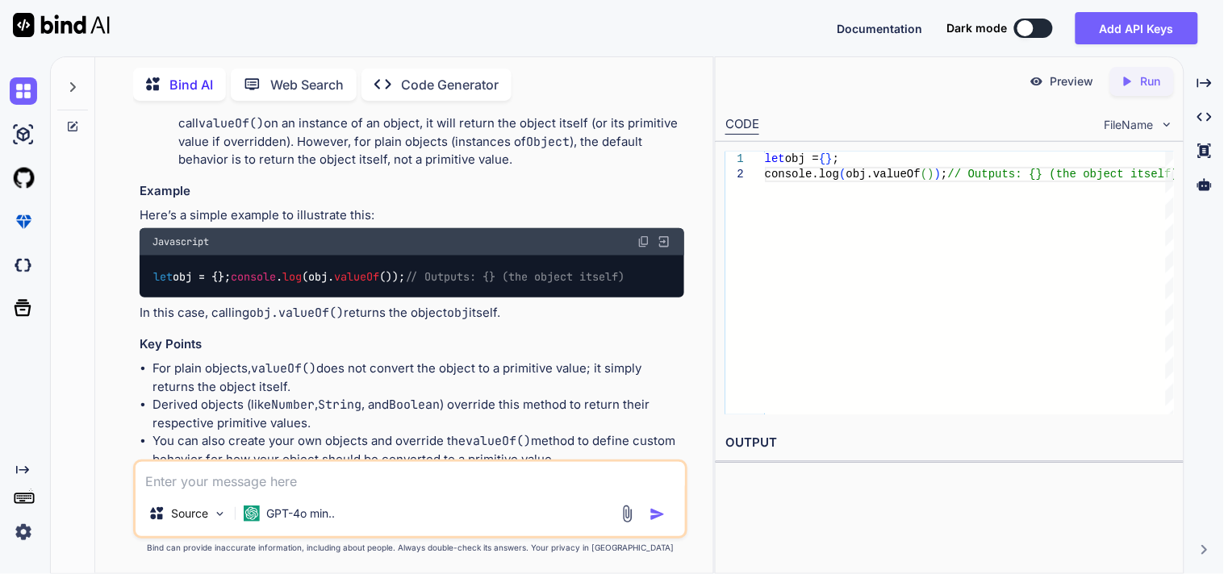
drag, startPoint x: 238, startPoint y: 244, endPoint x: 615, endPoint y: 248, distance: 376.7
drag, startPoint x: 334, startPoint y: 275, endPoint x: 635, endPoint y: 278, distance: 300.9
click at [635, 79] on li "In the context of a method, this refers to the instance of the object on which …" at bounding box center [431, 51] width 506 height 55
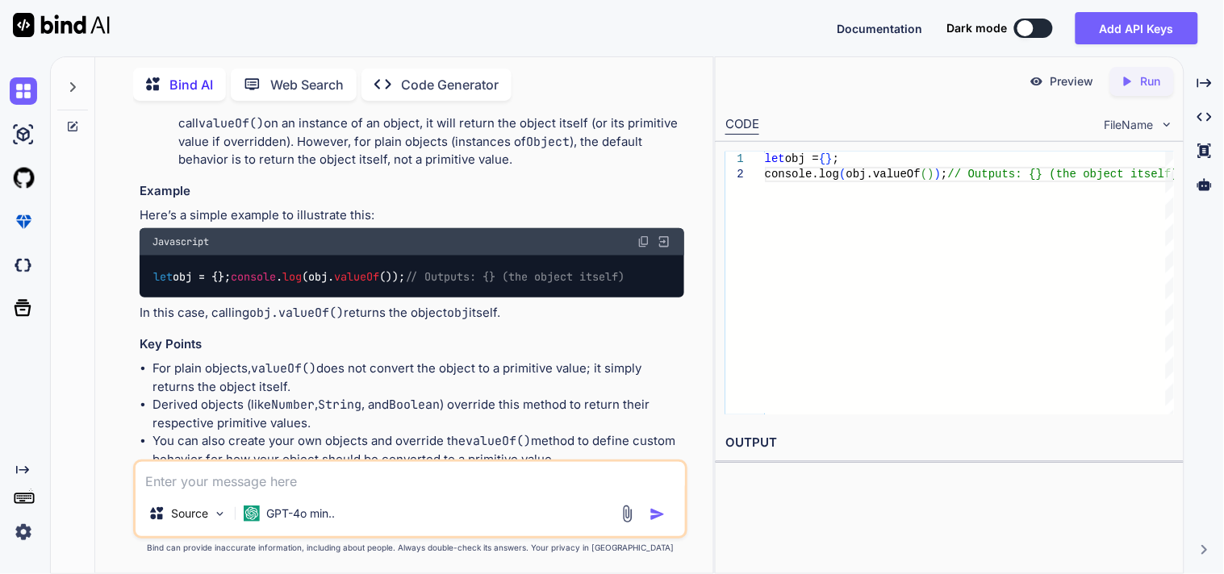
click at [494, 97] on p "Converts to an Object :" at bounding box center [424, 87] width 519 height 19
drag, startPoint x: 364, startPoint y: 302, endPoint x: 640, endPoint y: 299, distance: 275.9
click at [640, 79] on li "In the context of a method, this refers to the instance of the object on which …" at bounding box center [431, 51] width 506 height 55
click at [648, 79] on li "In the context of a method, this refers to the instance of the object on which …" at bounding box center [431, 51] width 506 height 55
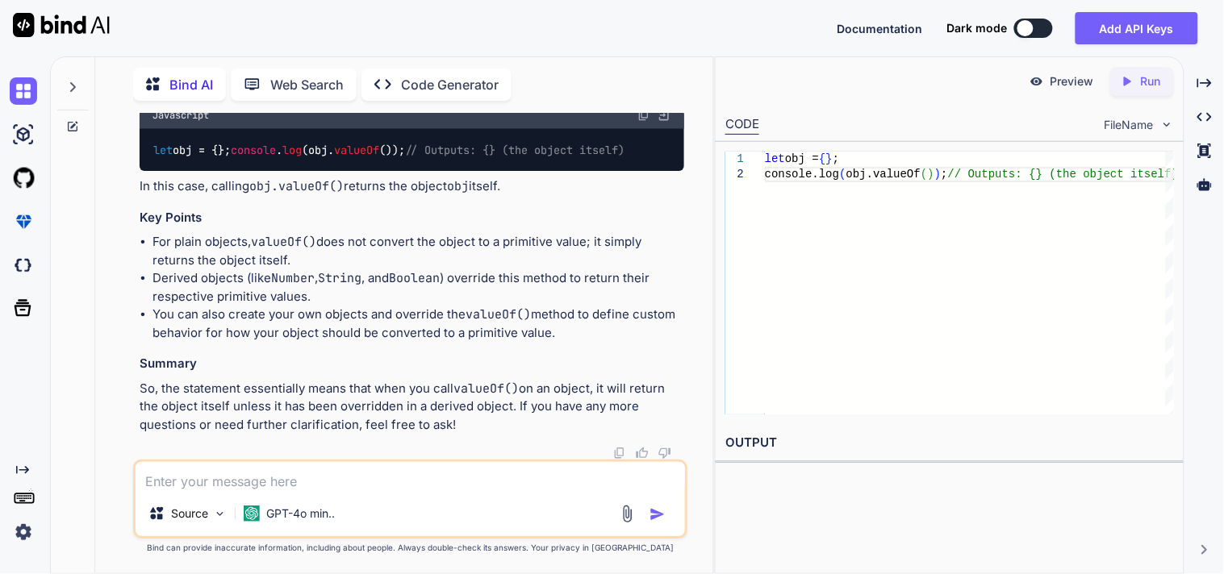
scroll to position [5560, 0]
click at [366, 473] on textarea at bounding box center [410, 476] width 549 height 29
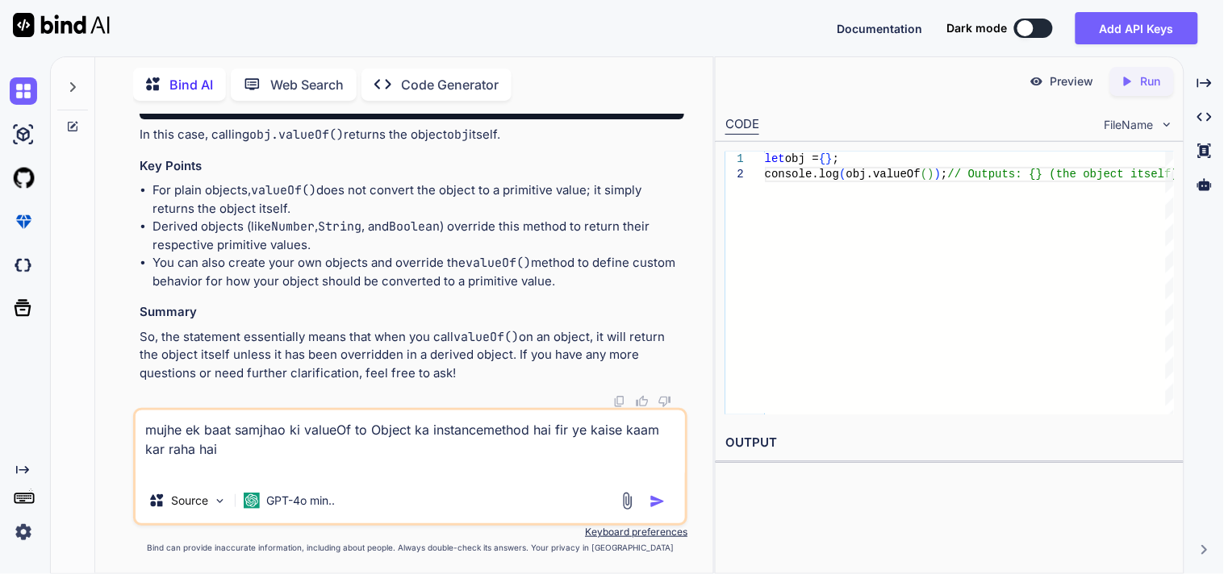
paste textarea "The valueOf() method of Object instances converts the this value to an object"
drag, startPoint x: 162, startPoint y: 457, endPoint x: 161, endPoint y: 473, distance: 16.2
click at [162, 463] on textarea "mujhe ek baat samjhao ki valueOf to Object ka instancemethod hai fir ye kaise k…" at bounding box center [410, 445] width 549 height 68
click at [161, 473] on textarea "mujhe ek baat samjhao ki valueOf to Object ka instancemethod hai fir ye kaise k…" at bounding box center [410, 445] width 549 height 68
paste textarea "console.log([DOMAIN_NAME](findValue));"
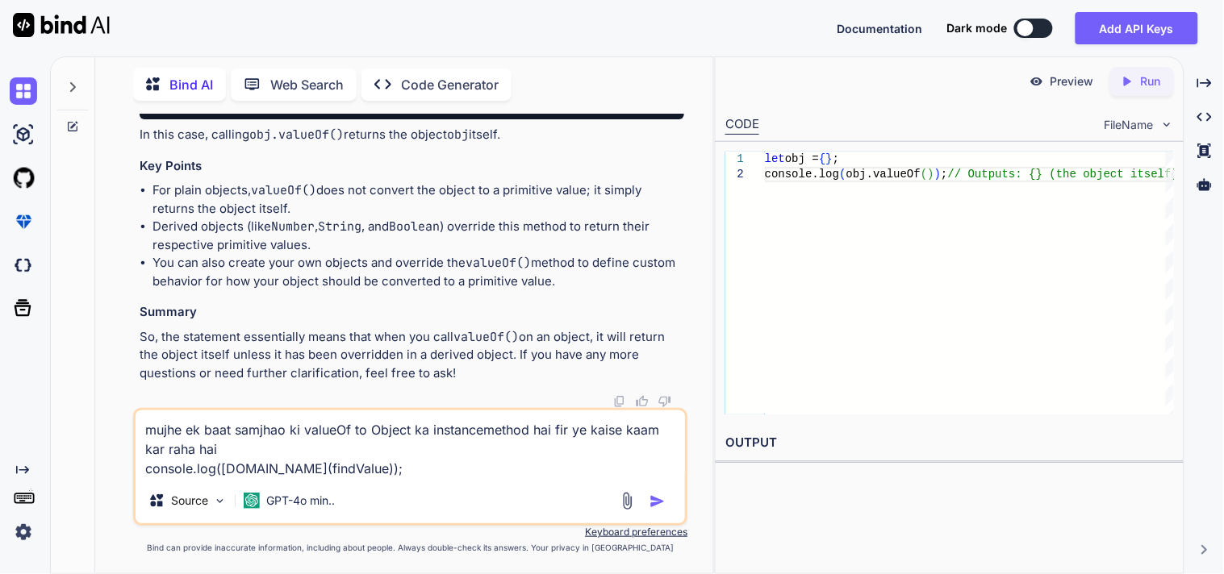
click at [416, 469] on textarea "mujhe ek baat samjhao ki valueOf to Object ka instancemethod hai fir ye kaise k…" at bounding box center [410, 445] width 549 height 68
click at [440, 474] on textarea "mujhe ek baat samjhao ki valueOf to Object ka instancemethod hai fir ye kaise k…" at bounding box center [410, 445] width 549 height 68
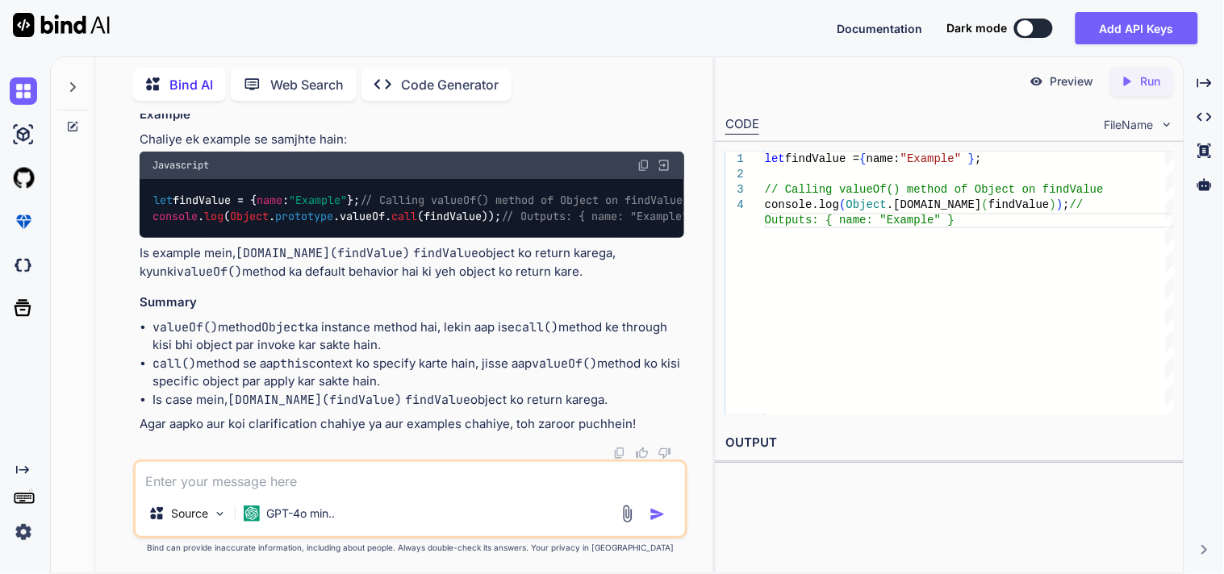
scroll to position [6427, 0]
click at [291, 470] on textarea at bounding box center [410, 476] width 549 height 29
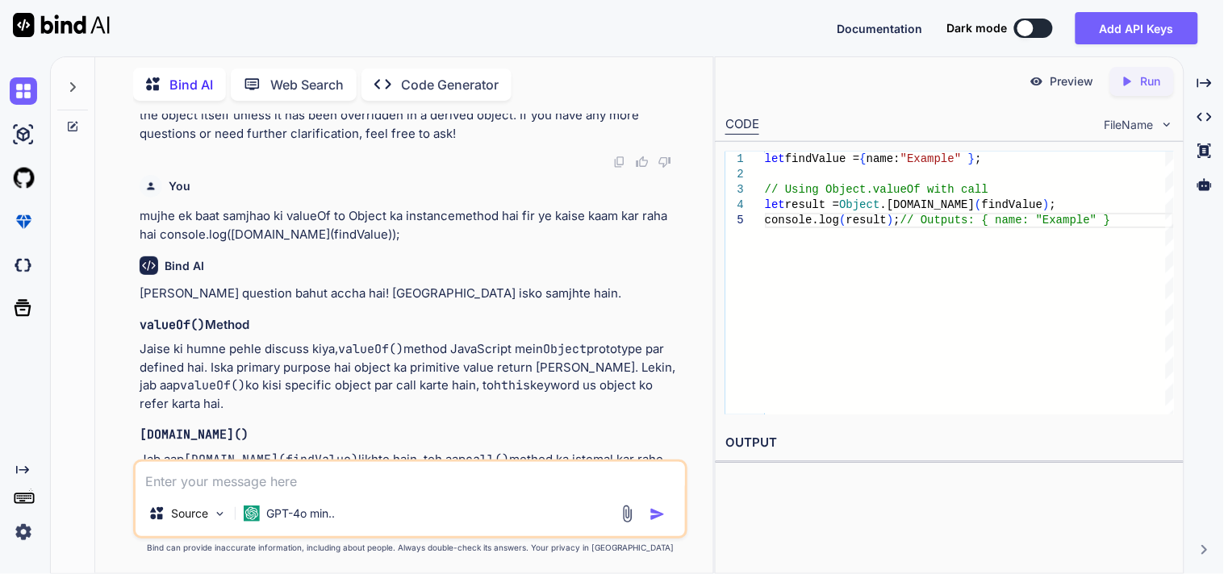
scroll to position [5503, 0]
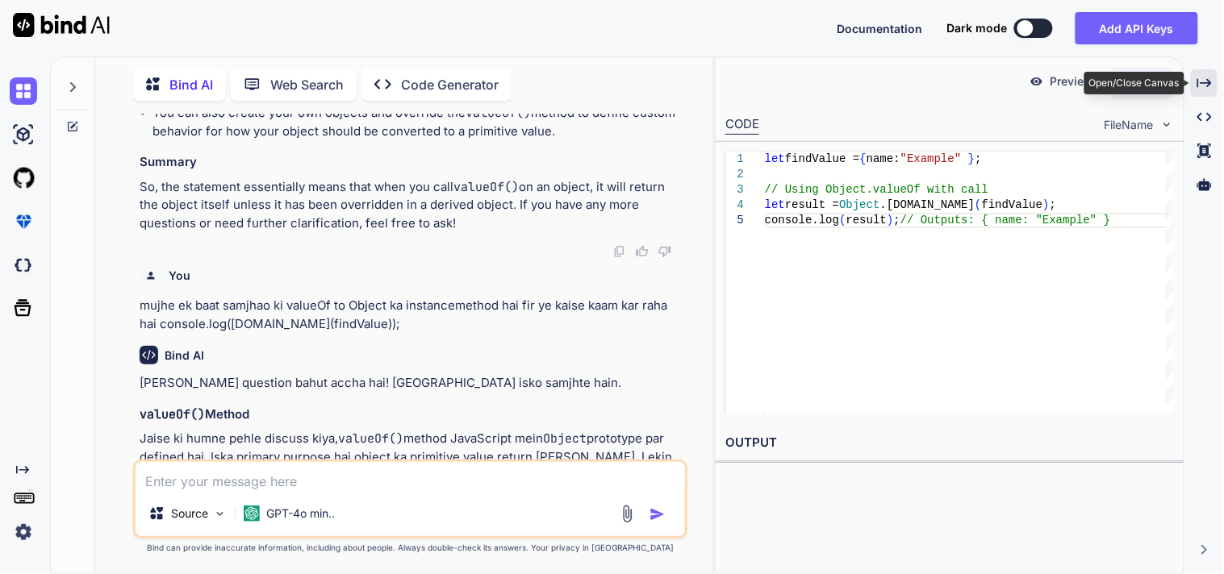
click at [1197, 87] on icon "Created with Pixso." at bounding box center [1204, 83] width 15 height 15
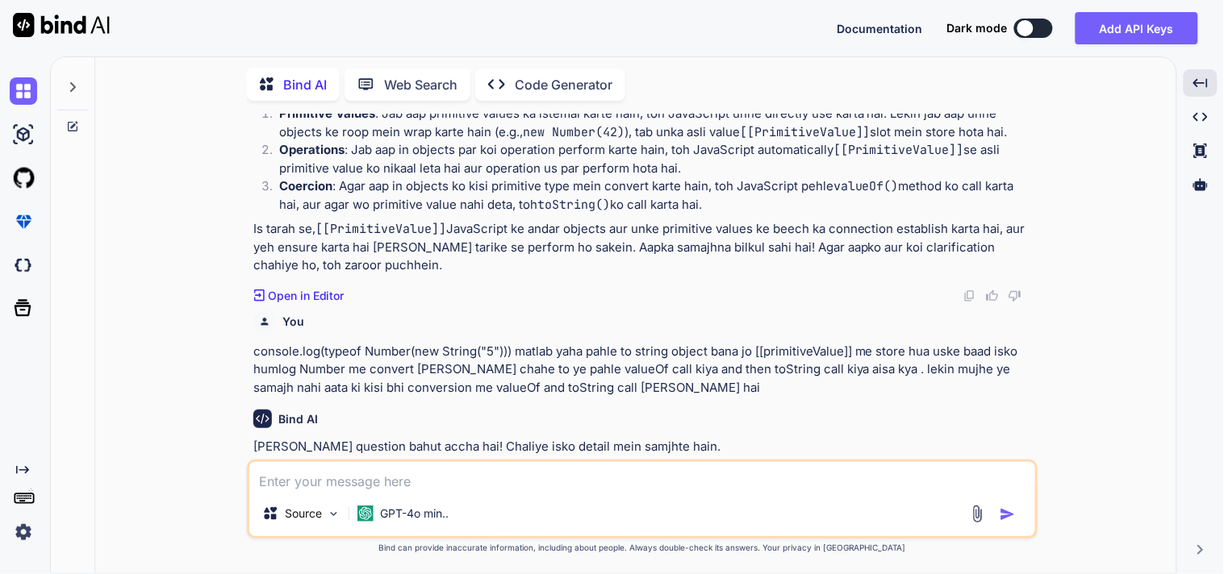
scroll to position [1628, 0]
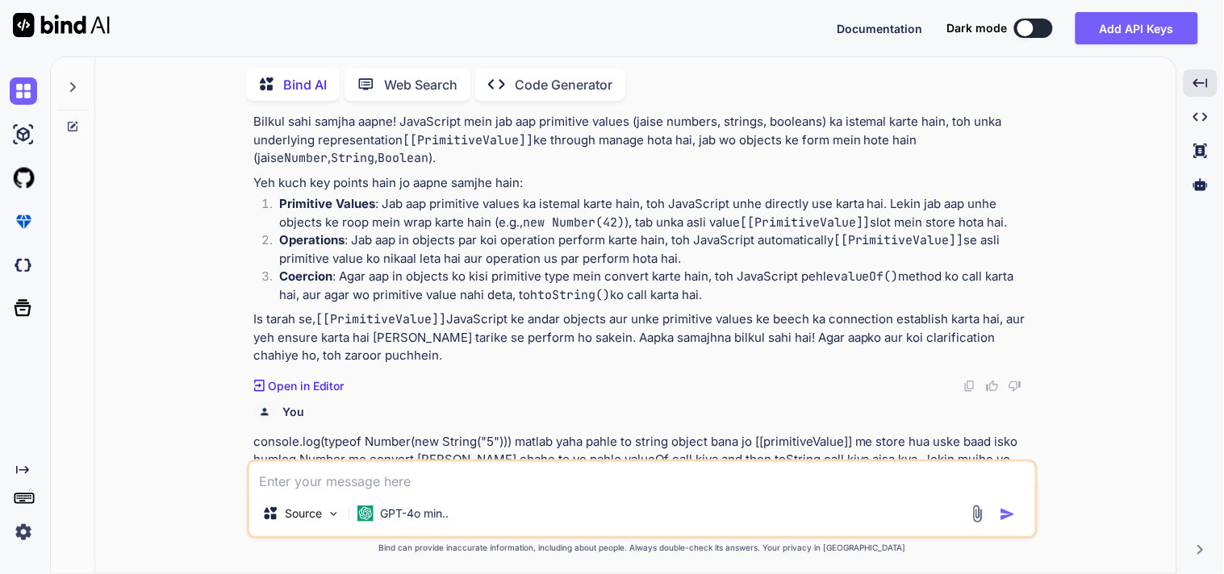
click at [342, 480] on textarea at bounding box center [642, 476] width 786 height 29
drag, startPoint x: 454, startPoint y: 387, endPoint x: 240, endPoint y: 349, distance: 217.9
click at [240, 349] on div "You i want to clarify one thing that , whenever we call toString method explici…" at bounding box center [642, 344] width 1068 height 460
click at [216, 327] on div "You i want to clarify one thing that , whenever we call toString method explici…" at bounding box center [642, 344] width 1068 height 460
drag, startPoint x: 752, startPoint y: 323, endPoint x: 248, endPoint y: 152, distance: 532.3
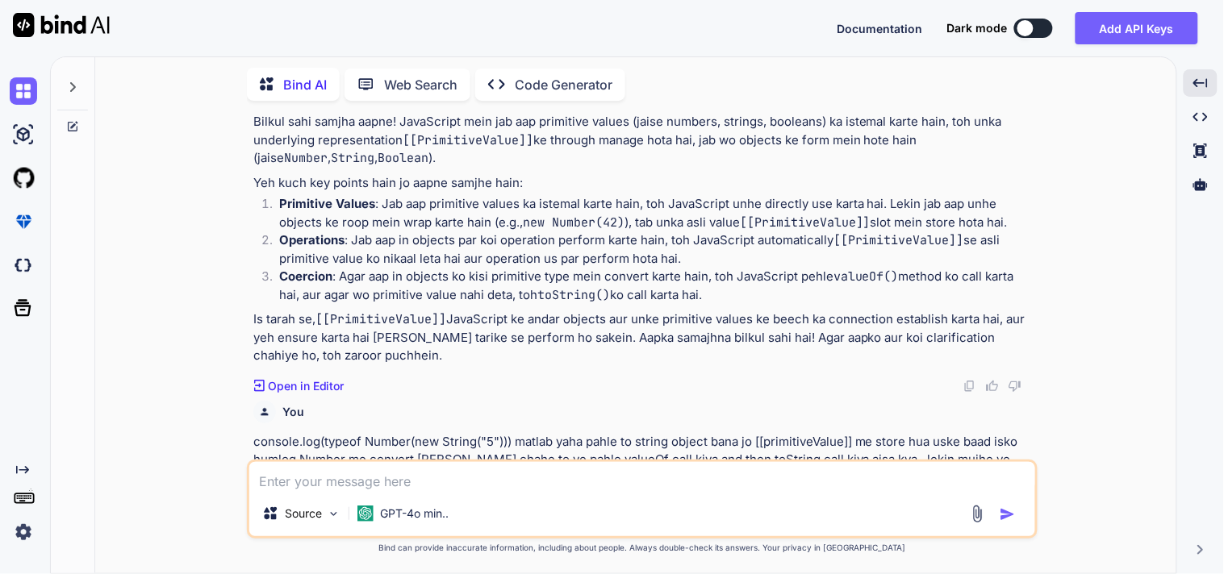
click at [248, 152] on div "You i want to clarify one thing that , whenever we call toString method explici…" at bounding box center [642, 344] width 790 height 460
click at [244, 303] on div "You i want to clarify one thing that , whenever we call toString method explici…" at bounding box center [642, 344] width 1068 height 460
drag, startPoint x: 441, startPoint y: 383, endPoint x: 248, endPoint y: 154, distance: 299.4
click at [248, 154] on div "You i want to clarify one thing that , whenever we call toString method explici…" at bounding box center [642, 344] width 790 height 460
click at [198, 260] on div "You i want to clarify one thing that , whenever we call toString method explici…" at bounding box center [642, 344] width 1068 height 460
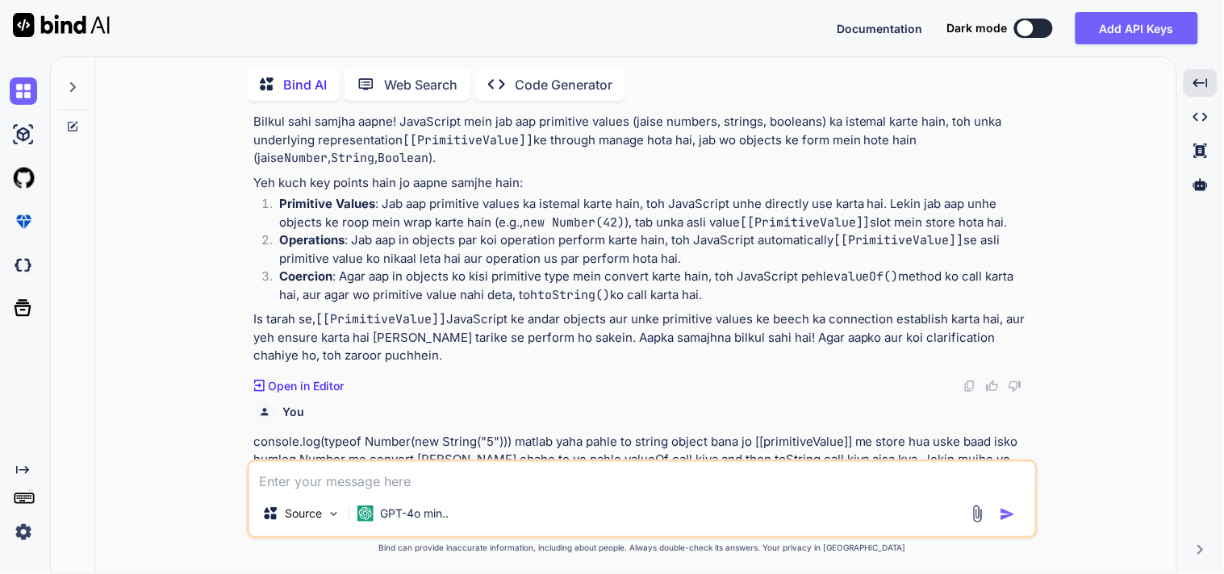
drag, startPoint x: 457, startPoint y: 391, endPoint x: 244, endPoint y: 136, distance: 332.7
click at [244, 136] on div "You i want to clarify one thing that , whenever we call toString method explici…" at bounding box center [642, 344] width 1068 height 460
click at [204, 252] on div "You i want to clarify one thing that , whenever we call toString method explici…" at bounding box center [642, 344] width 1068 height 460
drag, startPoint x: 448, startPoint y: 389, endPoint x: 250, endPoint y: 157, distance: 304.9
click at [250, 157] on div "You i want to clarify one thing that , whenever we call toString method explici…" at bounding box center [643, 287] width 787 height 346
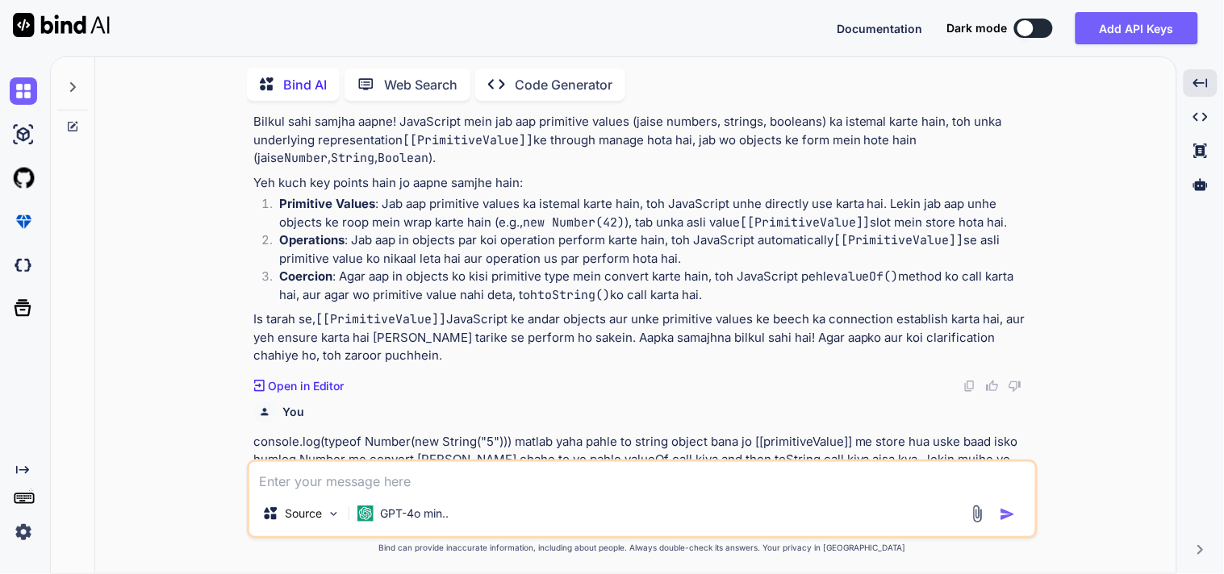
click at [243, 231] on div "You i want to clarify one thing that , whenever we call toString method explici…" at bounding box center [642, 344] width 1068 height 460
drag, startPoint x: 243, startPoint y: 153, endPoint x: 447, endPoint y: 389, distance: 311.6
click at [447, 389] on div "You i want to clarify one thing that , whenever we call toString method explici…" at bounding box center [642, 344] width 1068 height 460
click at [454, 365] on p "Is tarah se, [[PrimitiveValue]] JavaScript ke andar objects aur unke primitive …" at bounding box center [643, 338] width 781 height 55
drag, startPoint x: 444, startPoint y: 387, endPoint x: 253, endPoint y: 148, distance: 306.0
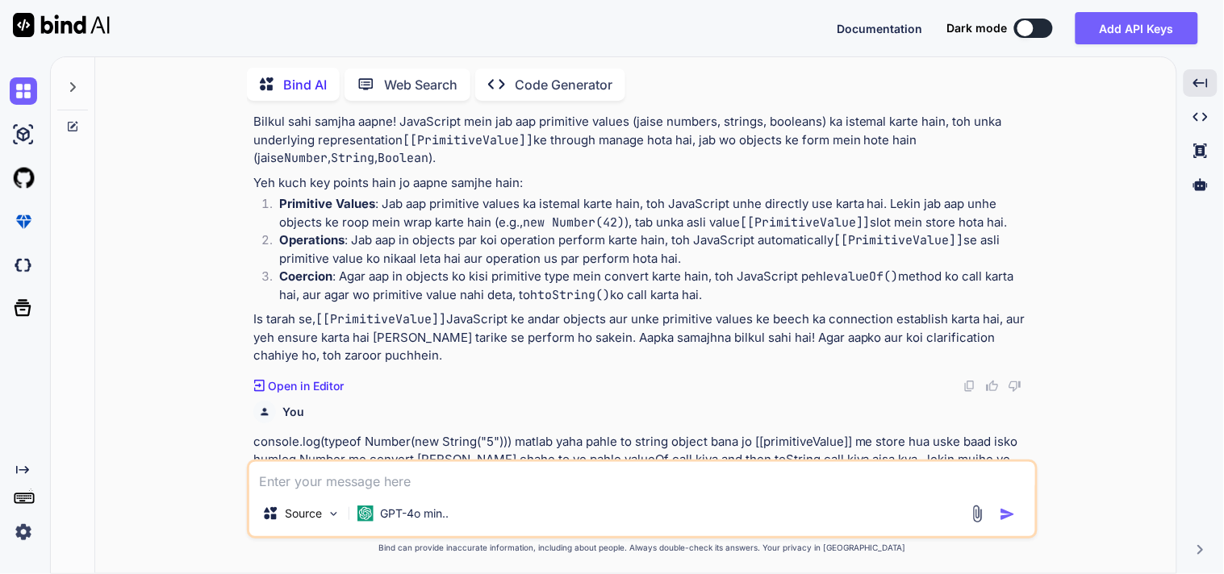
click at [253, 148] on div "Bilkul sahi samjha aapne! JavaScript mein jab aap primitive values (jaise numbe…" at bounding box center [643, 239] width 781 height 252
click at [220, 251] on div "You i want to clarify one thing that , whenever we call toString method explici…" at bounding box center [642, 344] width 1068 height 460
drag, startPoint x: 477, startPoint y: 383, endPoint x: 252, endPoint y: 344, distance: 227.5
click at [253, 344] on p "Is tarah se, [[PrimitiveValue]] JavaScript ke andar objects aur unke primitive …" at bounding box center [643, 338] width 781 height 55
click at [507, 365] on p "Is tarah se, [[PrimitiveValue]] JavaScript ke andar objects aur unke primitive …" at bounding box center [643, 338] width 781 height 55
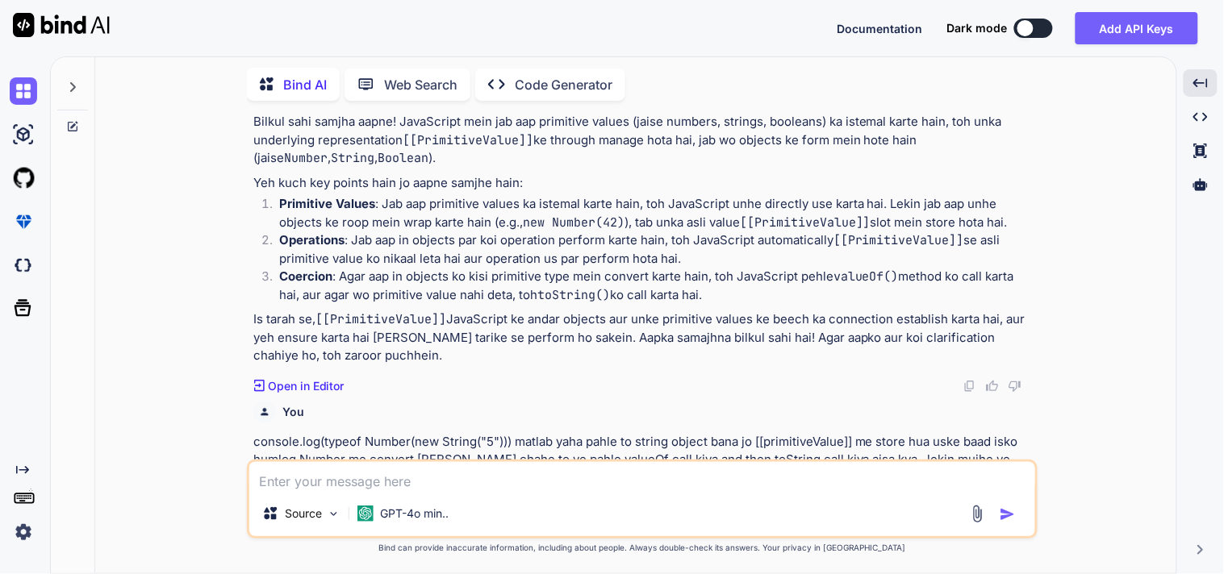
drag, startPoint x: 507, startPoint y: 390, endPoint x: 254, endPoint y: 350, distance: 255.5
click at [254, 350] on p "Is tarah se, [[PrimitiveValue]] JavaScript ke andar objects aur unke primitive …" at bounding box center [643, 338] width 781 height 55
click at [445, 304] on p "Coercion : Agar aap in objects ko kisi primitive type mein convert karte hain, …" at bounding box center [656, 286] width 755 height 36
drag, startPoint x: 748, startPoint y: 325, endPoint x: 248, endPoint y: 157, distance: 527.5
click at [248, 157] on div "You i want to clarify one thing that , whenever we call toString method explici…" at bounding box center [642, 344] width 790 height 460
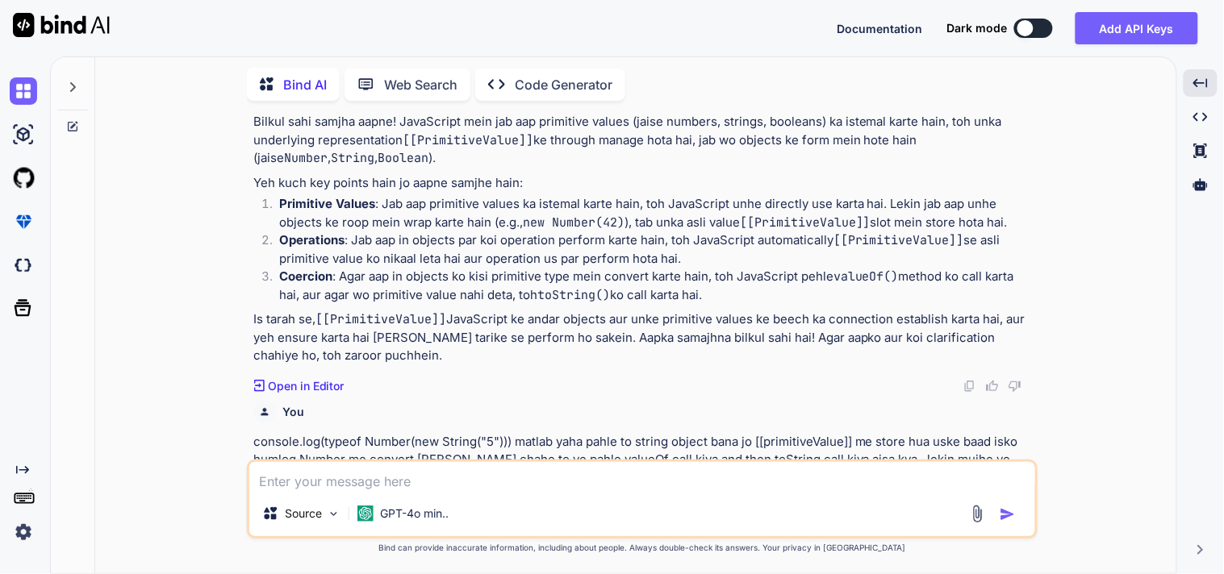
click at [258, 226] on ol "Primitive Values : Jab aap primitive values ka istemal karte hain, toh JavaScri…" at bounding box center [643, 249] width 781 height 109
drag, startPoint x: 755, startPoint y: 303, endPoint x: 880, endPoint y: 316, distance: 125.7
click at [880, 304] on p "Coercion : Agar aap in objects ko kisi primitive type mein convert karte hain, …" at bounding box center [656, 286] width 755 height 36
click at [914, 304] on p "Coercion : Agar aap in objects ko kisi primitive type mein convert karte hain, …" at bounding box center [656, 286] width 755 height 36
drag, startPoint x: 557, startPoint y: 240, endPoint x: 690, endPoint y: 242, distance: 133.1
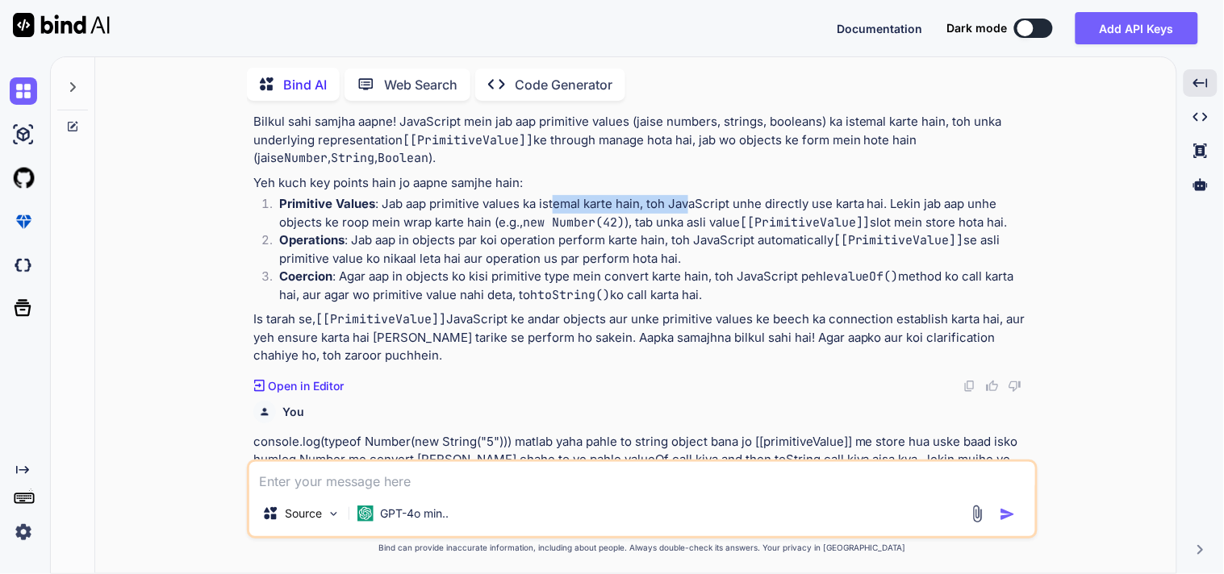
click at [690, 231] on p "Primitive Values : Jab aap primitive values ka istemal karte hain, toh JavaScri…" at bounding box center [656, 213] width 755 height 36
click at [652, 268] on p "Operations : Jab aap in objects par koi operation perform karte hain, toh JavaS…" at bounding box center [656, 249] width 755 height 36
drag, startPoint x: 425, startPoint y: 237, endPoint x: 840, endPoint y: 240, distance: 414.6
click at [840, 231] on p "Primitive Values : Jab aap primitive values ka istemal karte hain, toh JavaScri…" at bounding box center [656, 213] width 755 height 36
click at [436, 231] on p "Primitive Values : Jab aap primitive values ka istemal karte hain, toh JavaScri…" at bounding box center [656, 213] width 755 height 36
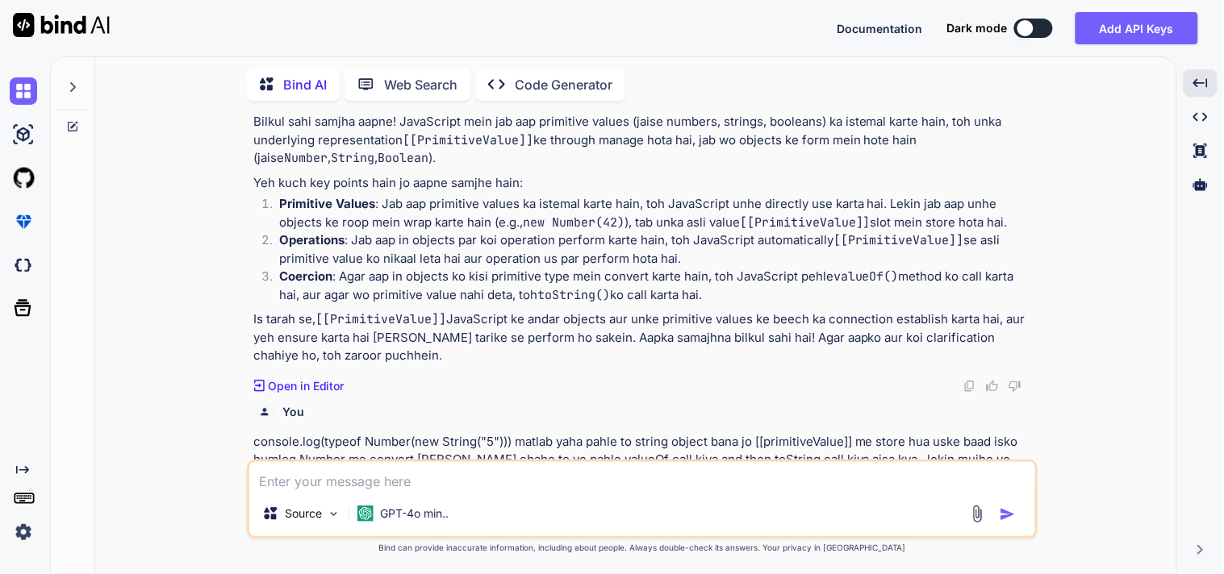
drag, startPoint x: 694, startPoint y: 292, endPoint x: 245, endPoint y: 236, distance: 452.7
click at [245, 236] on div "You i want to clarify one thing that , whenever we call toString method explici…" at bounding box center [642, 344] width 1068 height 460
copy ol "Primitive Values : Jab aap primitive values ka istemal karte hain, toh JavaScri…"
click at [315, 488] on textarea at bounding box center [642, 476] width 786 height 29
paste textarea "Primitive Values: Jab aap primitive values ka istemal karte hain, toh JavaScrip…"
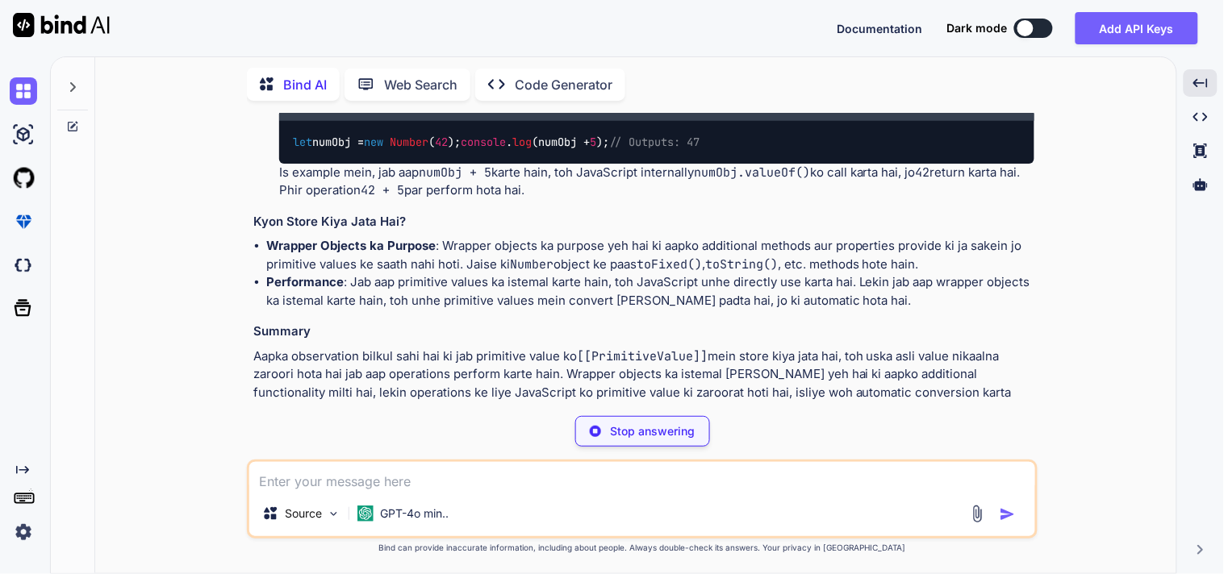
scroll to position [7681, 0]
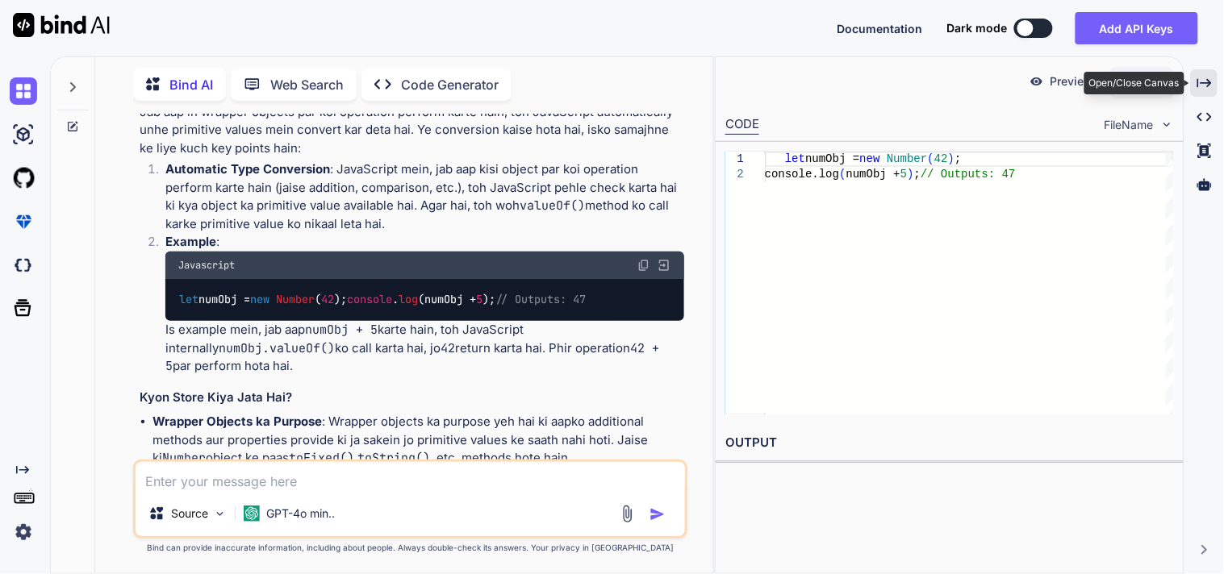
click at [1212, 78] on div "Created with Pixso." at bounding box center [1203, 82] width 27 height 27
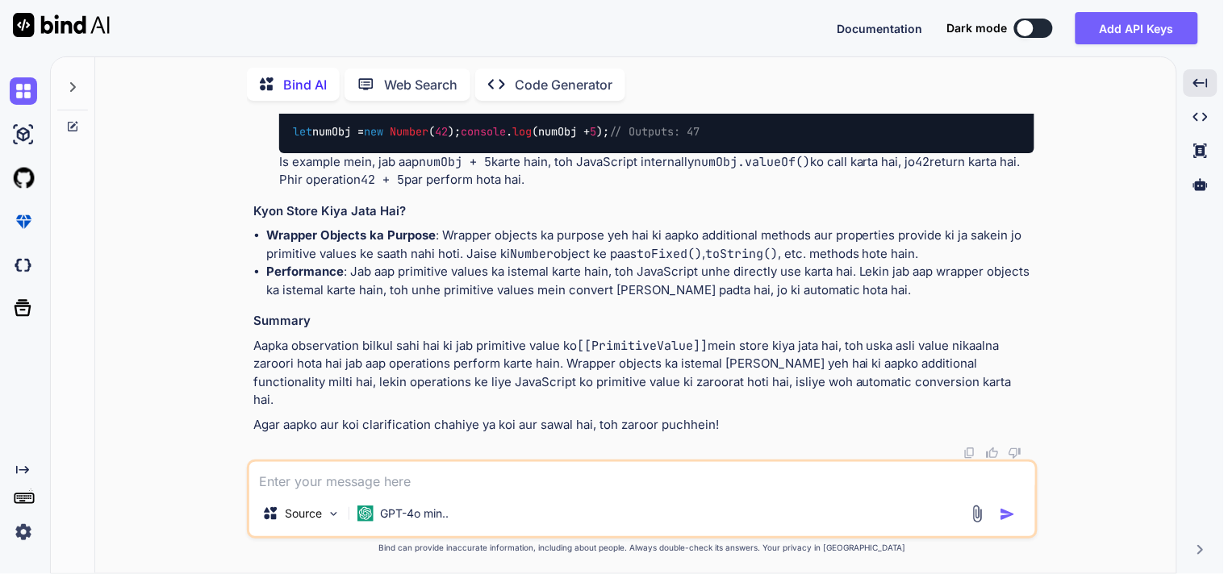
scroll to position [6840, 0]
drag, startPoint x: 527, startPoint y: 238, endPoint x: 454, endPoint y: 205, distance: 79.8
click at [454, 65] on p "Automatic Type Conversion : JavaScript mein, jab aap kisi object par koi operat…" at bounding box center [656, 37] width 755 height 55
click at [520, 84] on p "Example :" at bounding box center [656, 74] width 755 height 19
drag, startPoint x: 541, startPoint y: 236, endPoint x: 444, endPoint y: 198, distance: 104.7
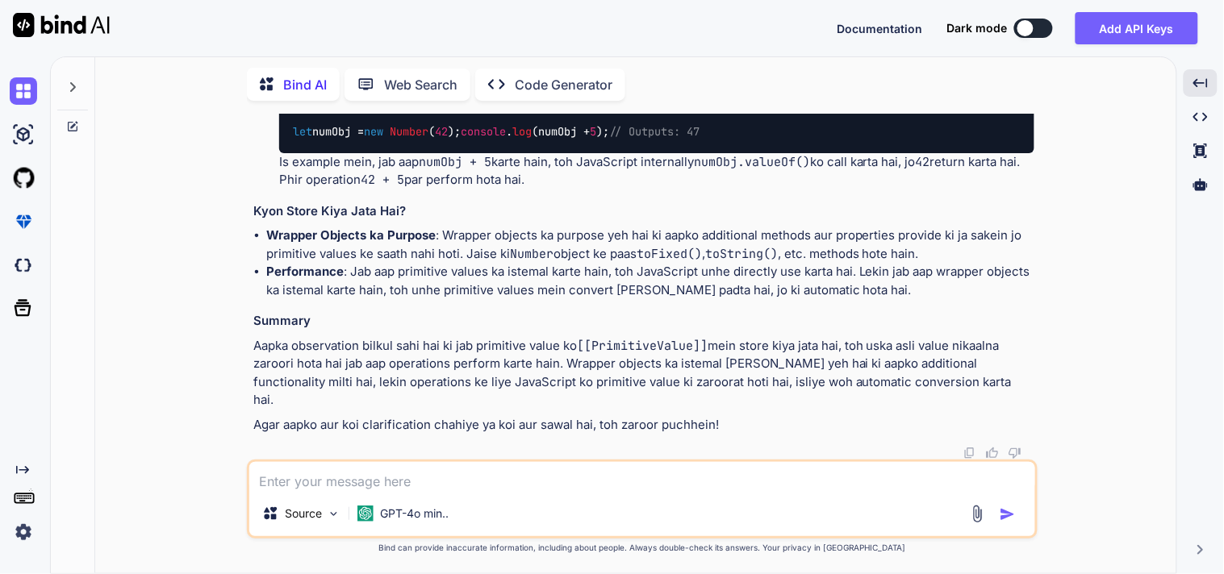
click at [444, 65] on p "Automatic Type Conversion : JavaScript mein, jab aap kisi object par koi operat…" at bounding box center [656, 37] width 755 height 55
copy p ": JavaScript mein, jab aap kisi object par koi operation perform karte hain (ja…"
click at [377, 477] on textarea at bounding box center [642, 476] width 786 height 29
paste textarea ": JavaScript mein, jab aap kisi object par koi operation perform karte hain (ja…"
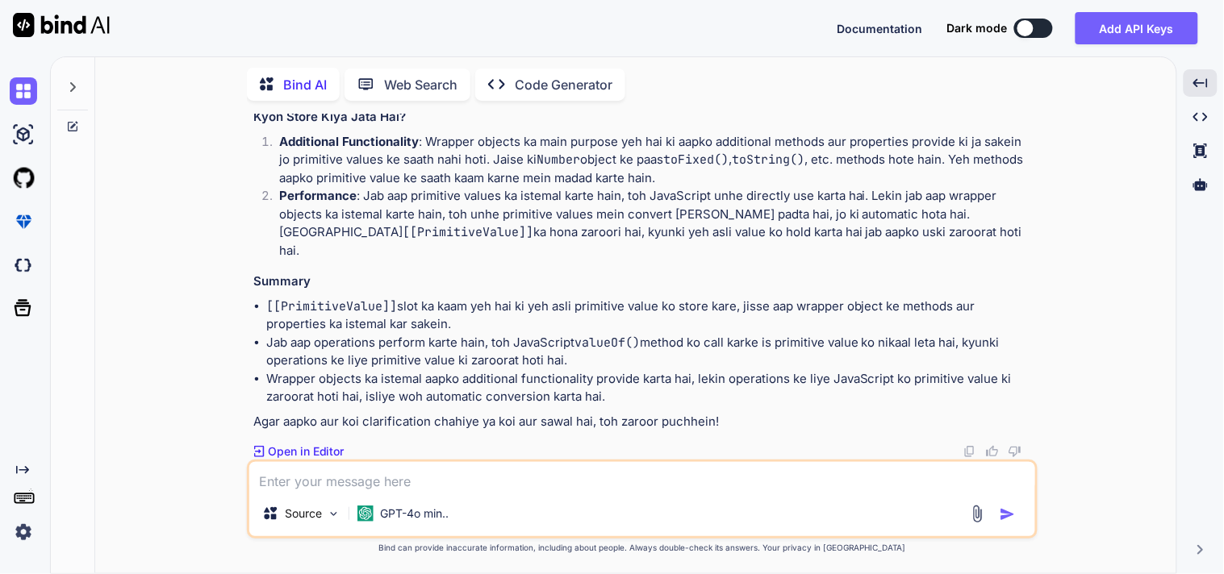
scroll to position [7759, 0]
click at [411, 463] on textarea at bounding box center [642, 476] width 786 height 29
drag, startPoint x: 393, startPoint y: 305, endPoint x: 297, endPoint y: 306, distance: 96.0
click at [297, 306] on code "[[PrimitiveValue]]" at bounding box center [331, 306] width 131 height 16
click at [406, 327] on li "[[PrimitiveValue]] slot ka kaam yeh hai ki yeh asli primitive value ko store ka…" at bounding box center [650, 316] width 768 height 36
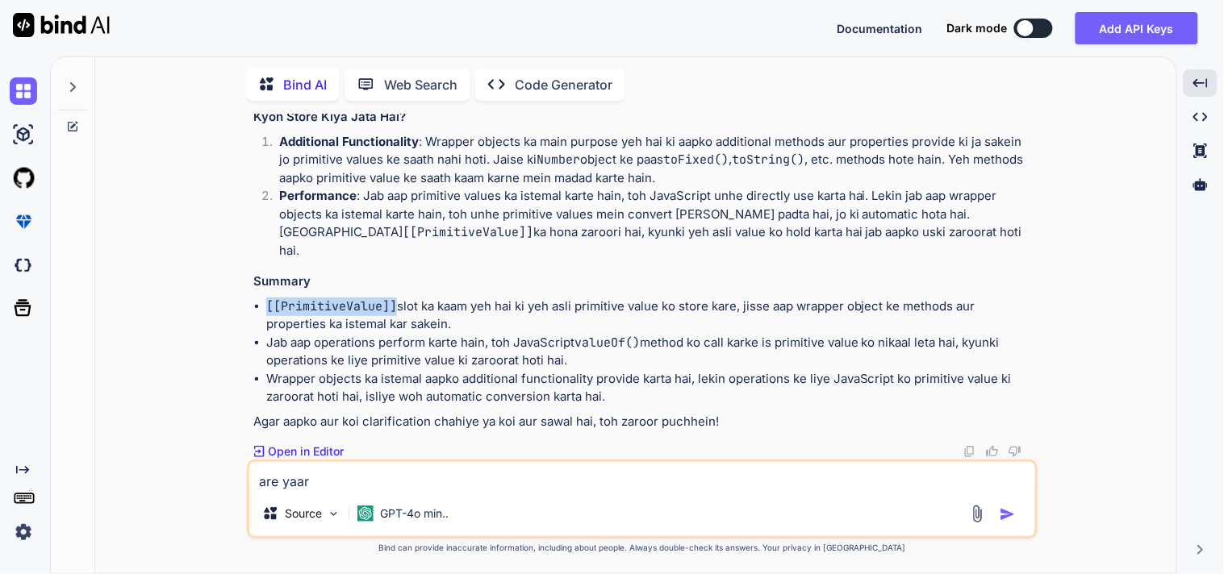
drag, startPoint x: 395, startPoint y: 302, endPoint x: 264, endPoint y: 308, distance: 131.6
click at [264, 308] on ul "[[PrimitiveValue]] slot ka kaam yeh hai ki yeh asli primitive value ko store ka…" at bounding box center [643, 352] width 781 height 109
copy code "[[PrimitiveValue]]"
click at [344, 482] on textarea "are yaar" at bounding box center [642, 476] width 786 height 29
paste textarea "[[PrimitiveValue]]"
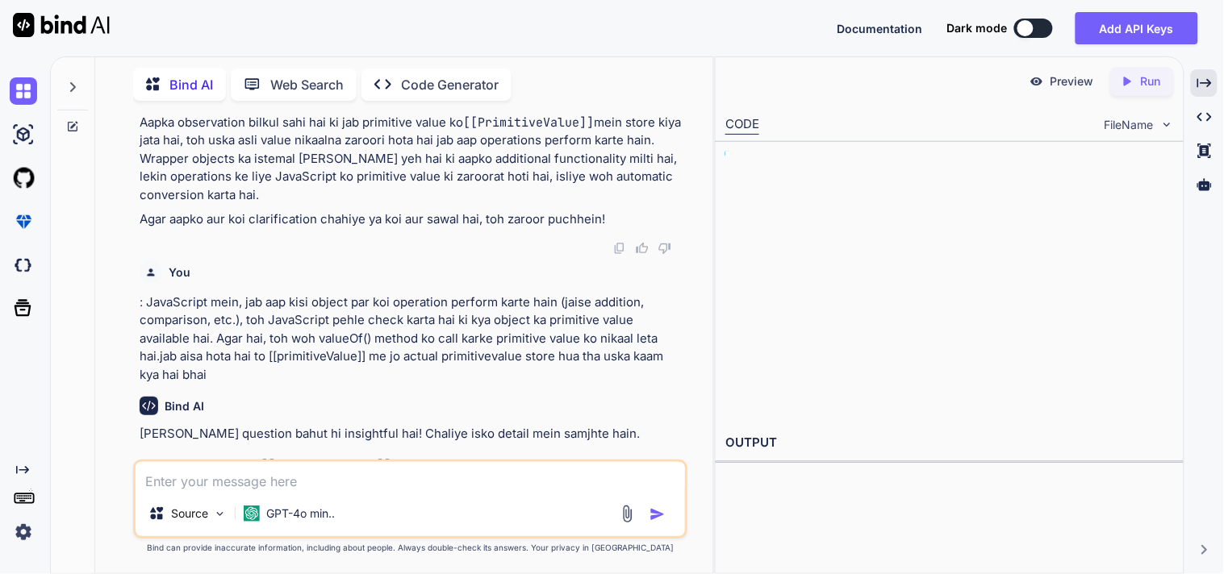
scroll to position [9553, 0]
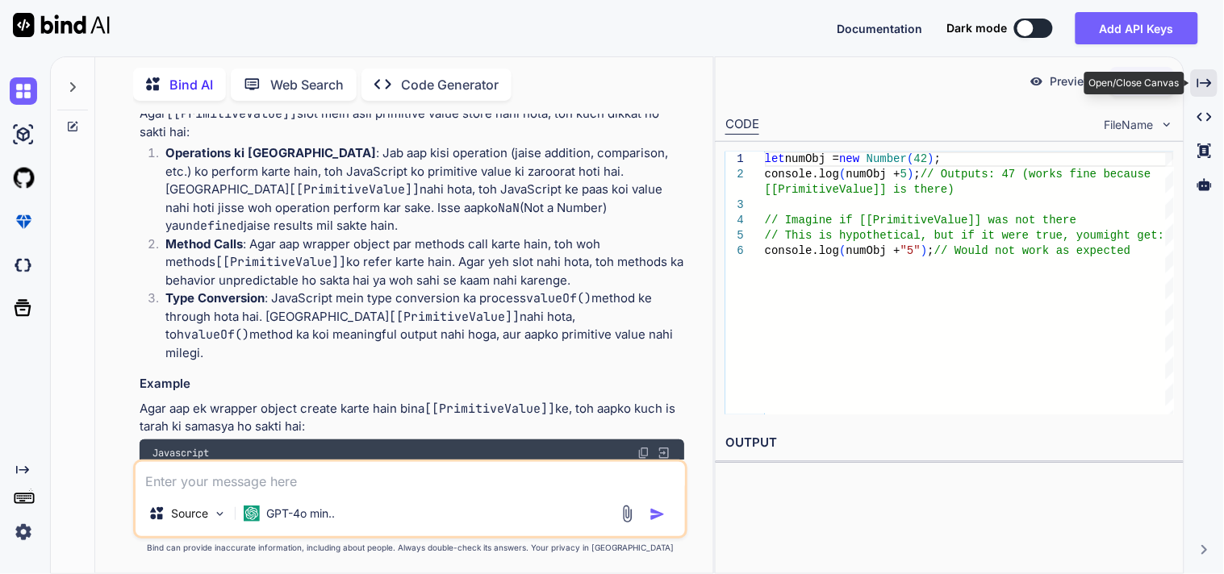
click at [1211, 81] on icon "Created with Pixso." at bounding box center [1204, 83] width 15 height 15
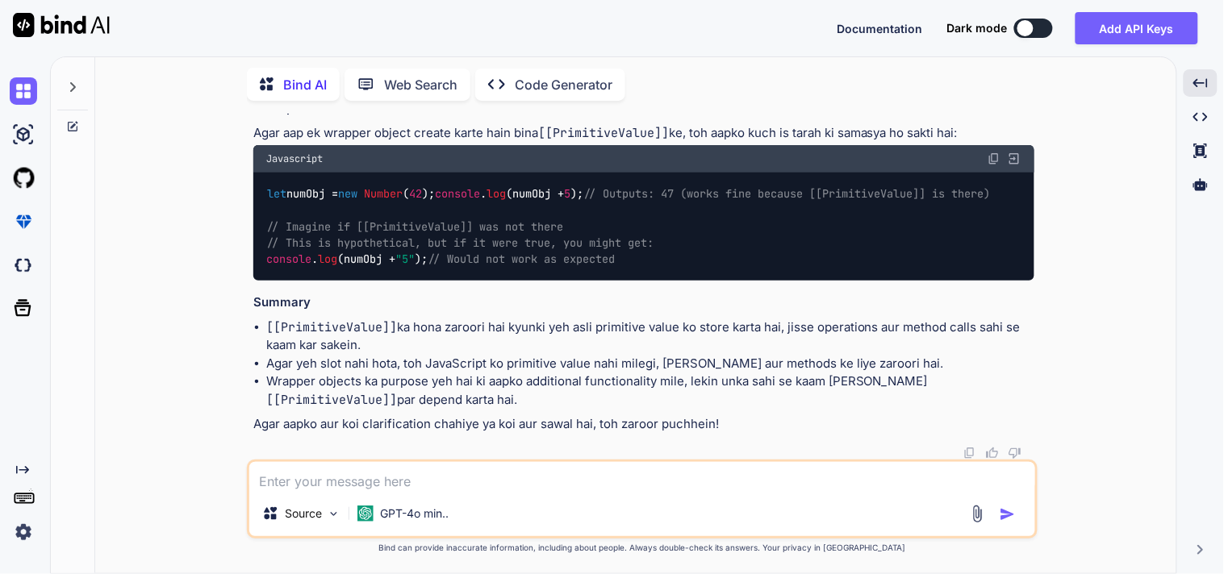
scroll to position [8596, 0]
click at [480, 480] on textarea at bounding box center [642, 476] width 786 height 29
paste textarea "[[PrimitiveValue]]"
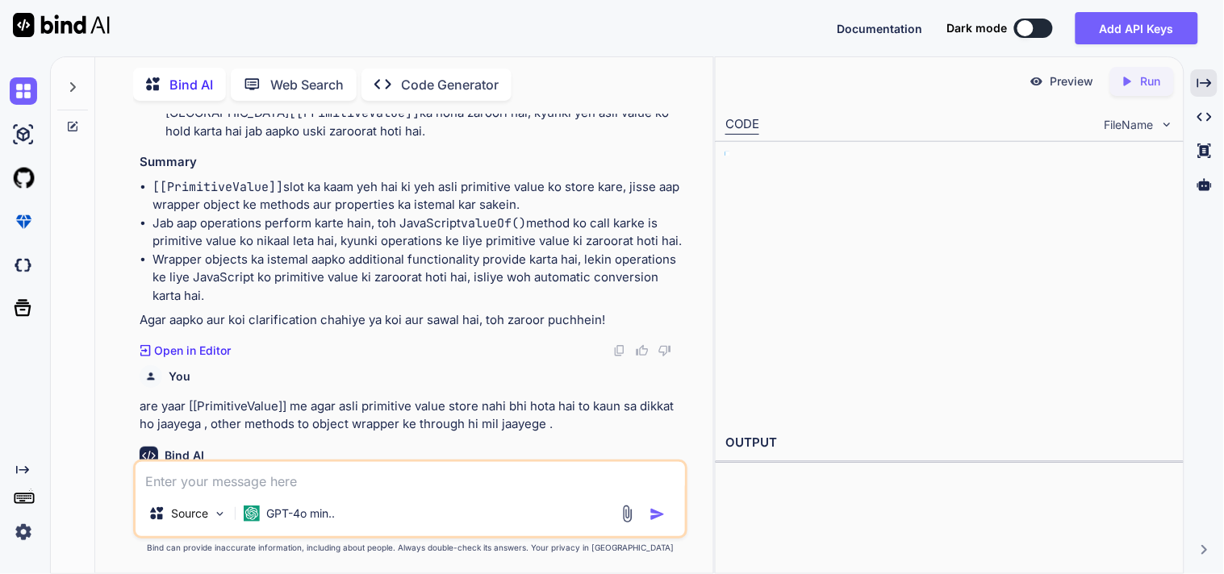
scroll to position [10536, 0]
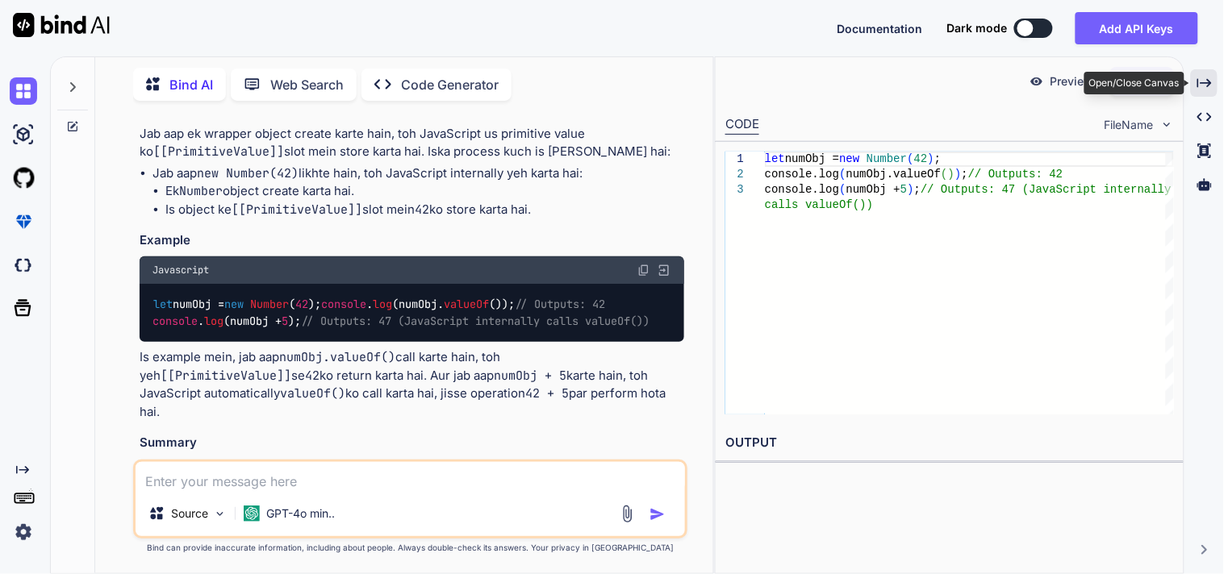
click at [1203, 90] on icon "Created with Pixso." at bounding box center [1204, 83] width 15 height 15
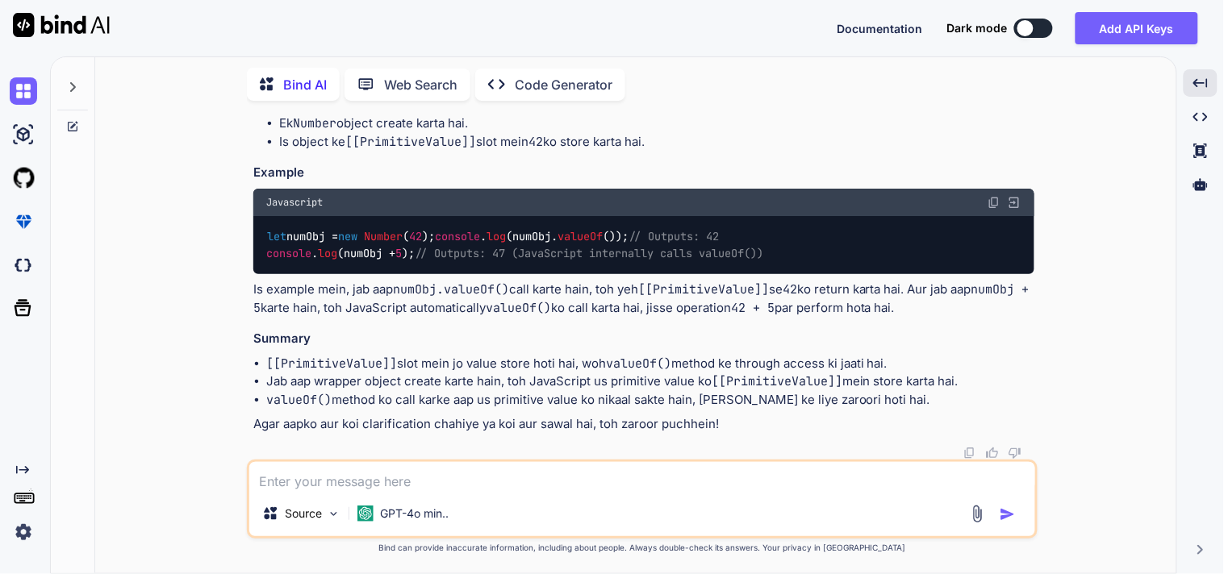
scroll to position [9316, 0]
click at [528, 473] on textarea at bounding box center [642, 476] width 786 height 29
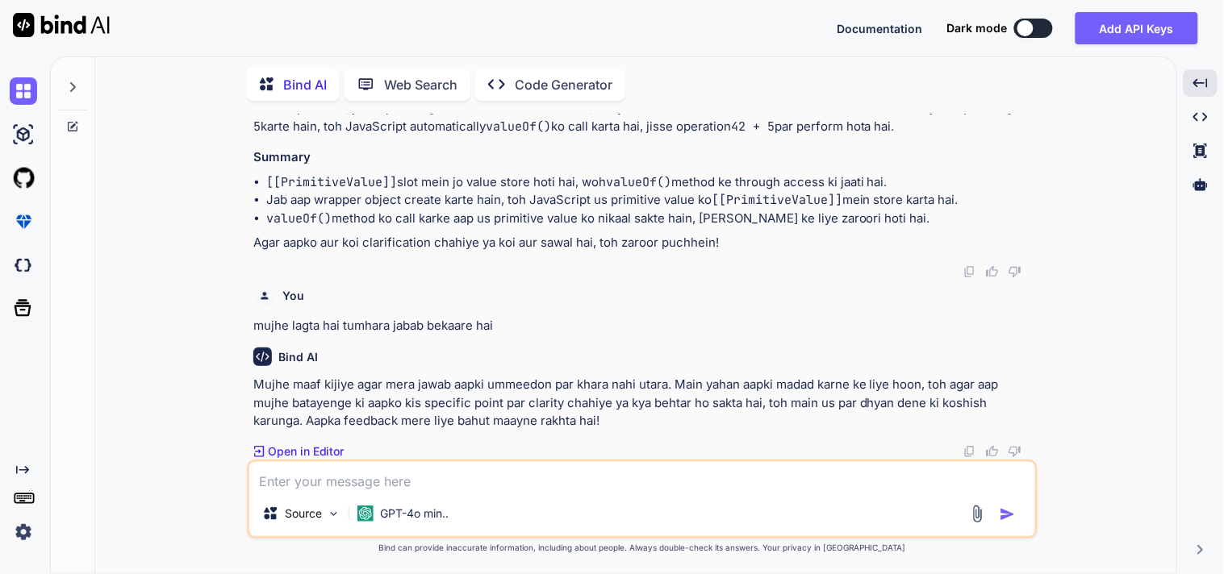
scroll to position [9408, 0]
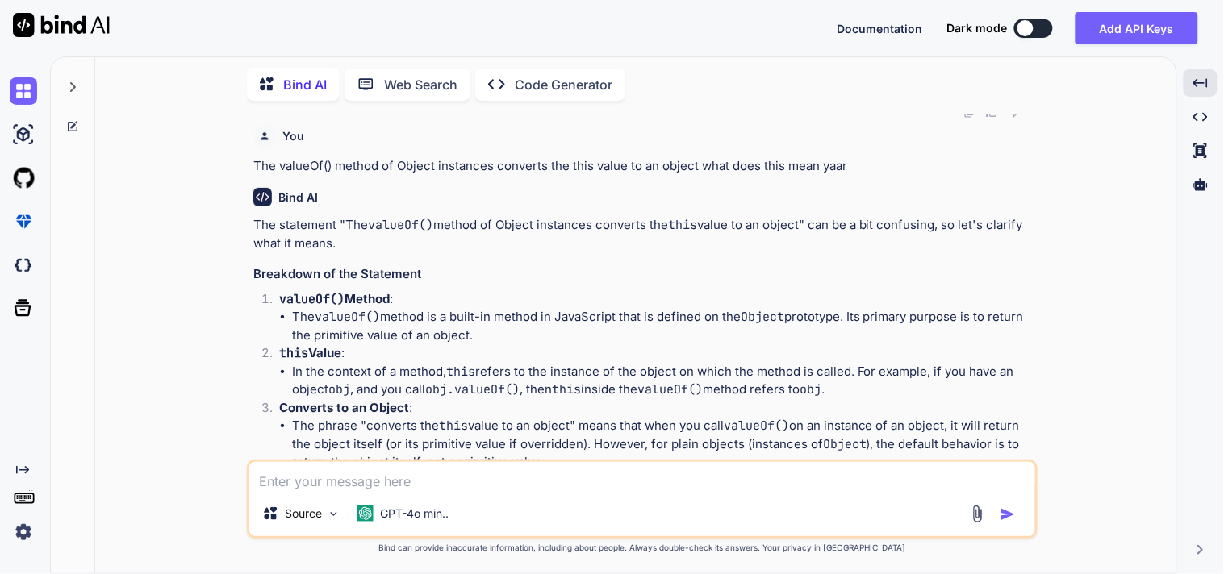
scroll to position [4120, 0]
click at [598, 11] on code "Object" at bounding box center [593, 3] width 44 height 16
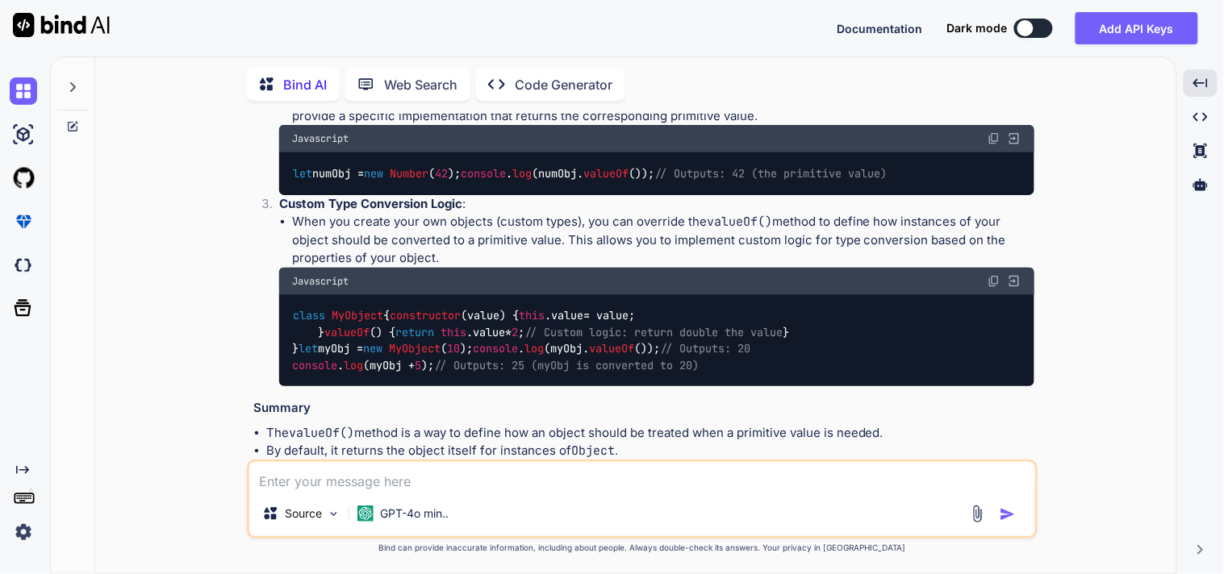
scroll to position [3762, 0]
